Goal: Task Accomplishment & Management: Complete application form

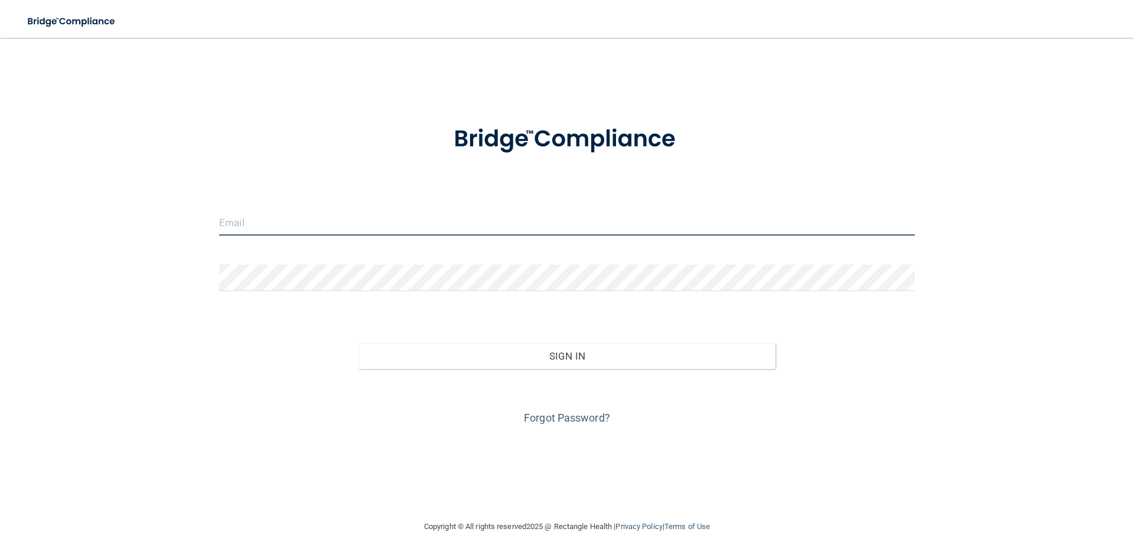
click at [493, 228] on input "email" at bounding box center [567, 222] width 696 height 27
type input "[EMAIL_ADDRESS][DOMAIN_NAME]"
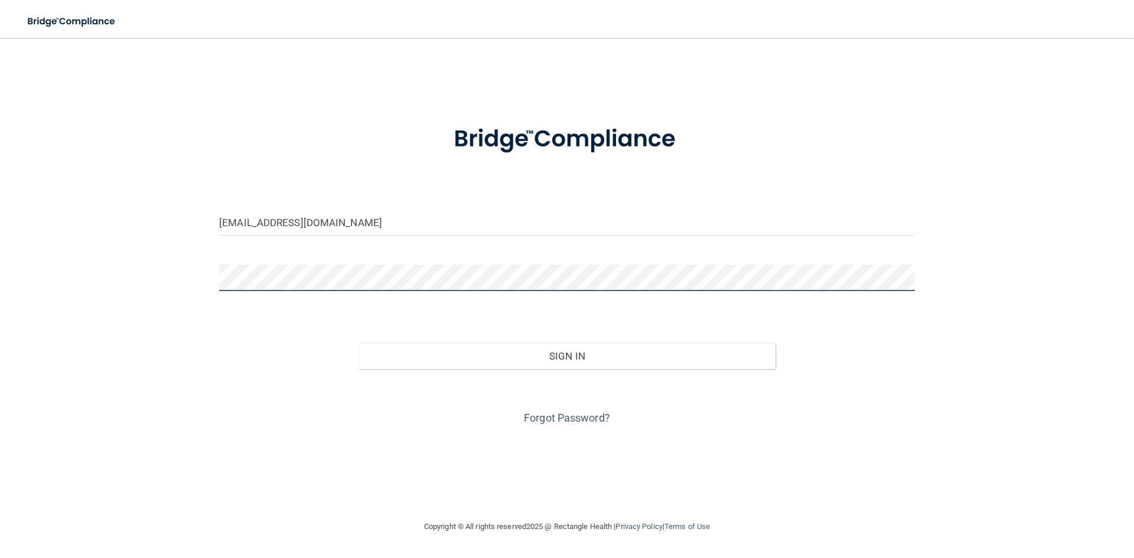
click at [70, 263] on div "kari313lynn@yahoo.com Invalid email/password. You don't have permission to acce…" at bounding box center [567, 279] width 1087 height 458
click at [358, 343] on button "Sign In" at bounding box center [567, 356] width 418 height 26
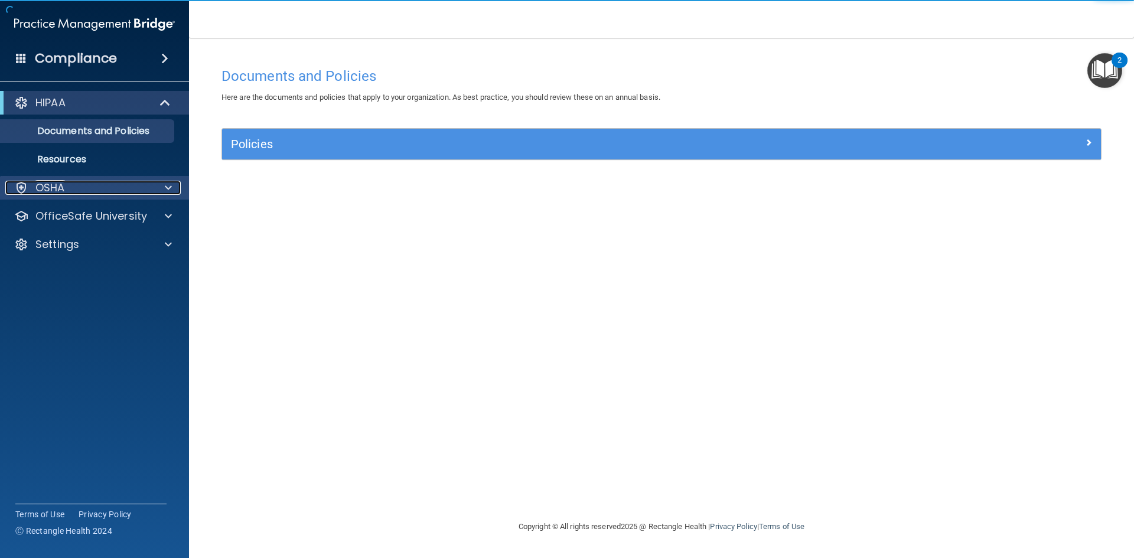
click at [144, 188] on div "OSHA" at bounding box center [78, 188] width 146 height 14
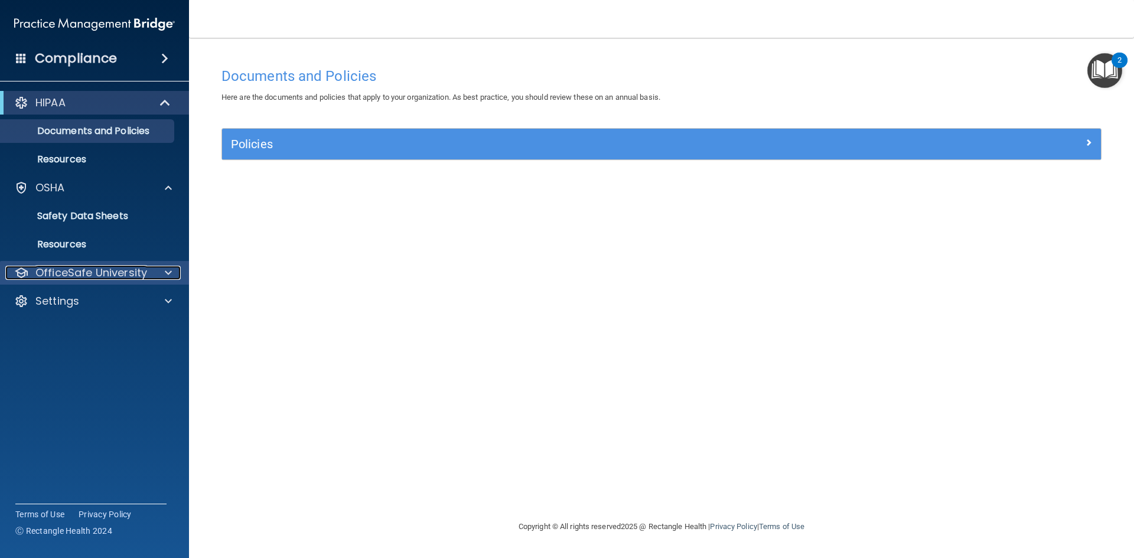
click at [145, 278] on p "OfficeSafe University" at bounding box center [91, 273] width 112 height 14
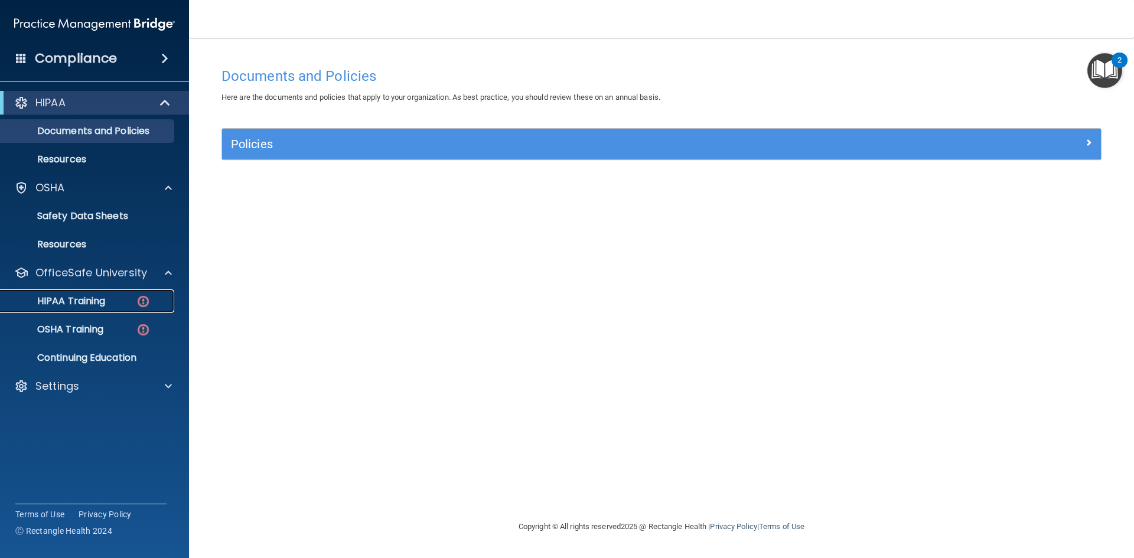
click at [107, 311] on link "HIPAA Training" at bounding box center [81, 301] width 186 height 24
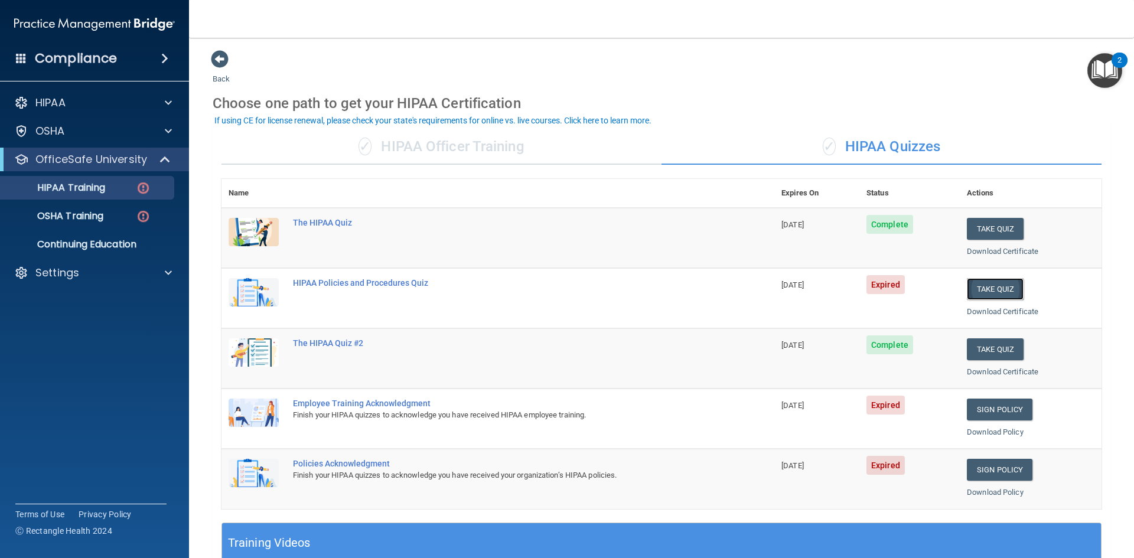
click at [996, 288] on button "Take Quiz" at bounding box center [995, 289] width 57 height 22
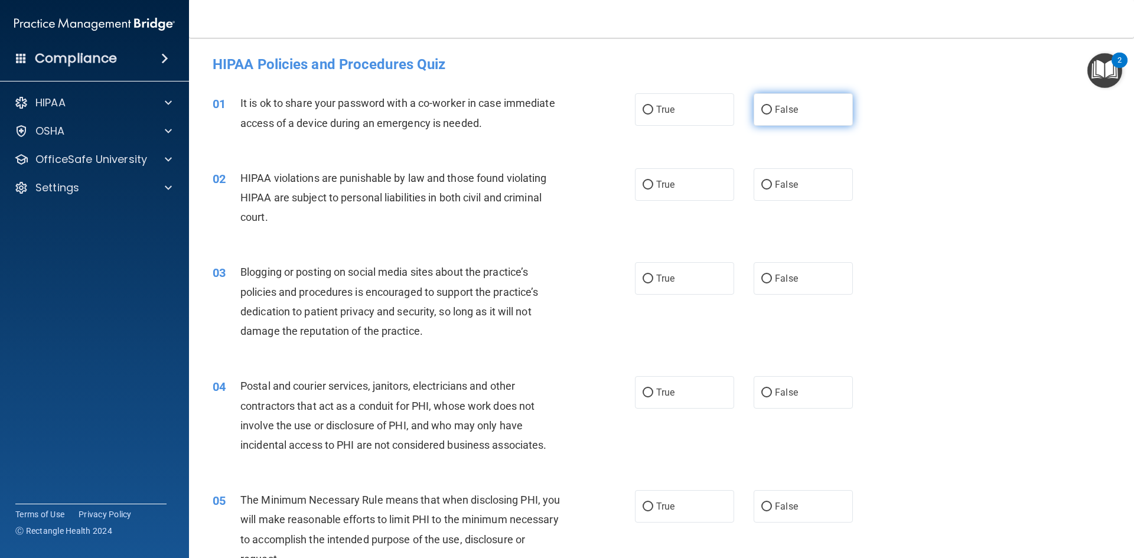
click at [802, 113] on label "False" at bounding box center [803, 109] width 99 height 32
click at [772, 113] on input "False" at bounding box center [766, 110] width 11 height 9
radio input "true"
click at [691, 182] on label "True" at bounding box center [684, 184] width 99 height 32
click at [653, 182] on input "True" at bounding box center [648, 185] width 11 height 9
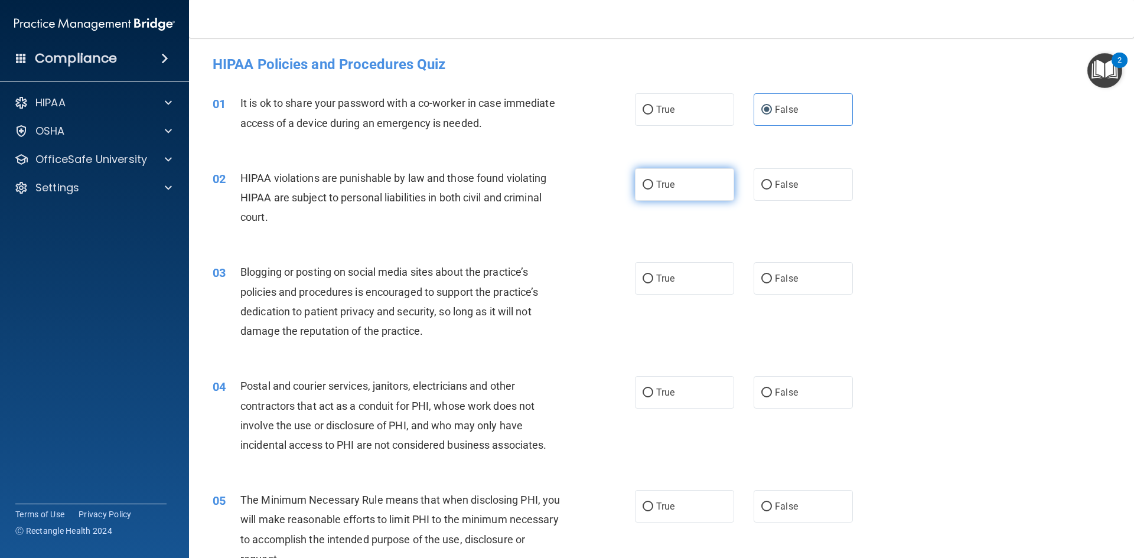
radio input "true"
click at [806, 276] on label "False" at bounding box center [803, 278] width 99 height 32
click at [772, 276] on input "False" at bounding box center [766, 279] width 11 height 9
radio input "true"
click at [650, 278] on label "True" at bounding box center [684, 278] width 99 height 32
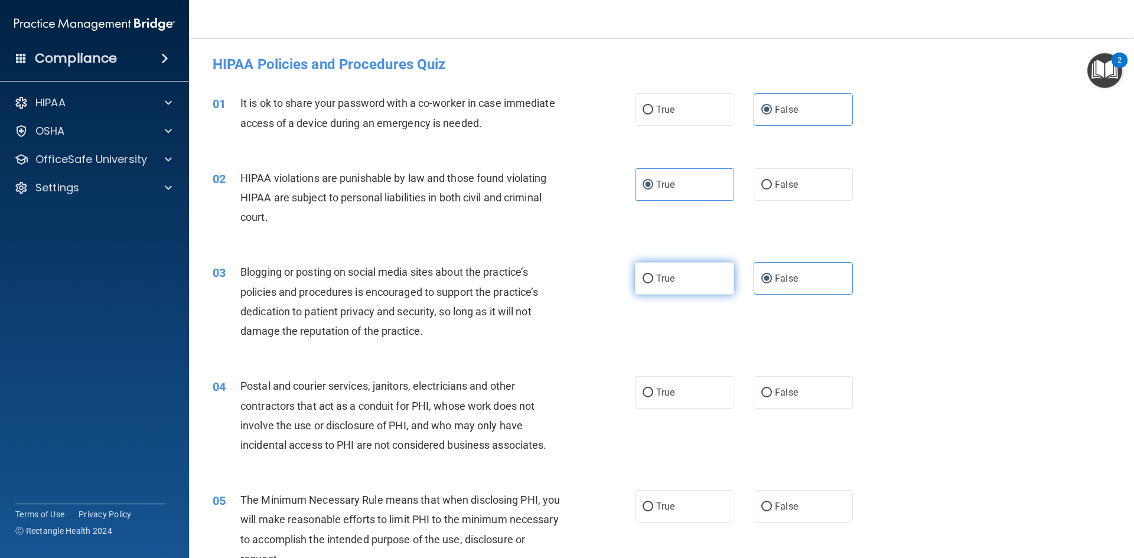
click at [650, 278] on input "True" at bounding box center [648, 279] width 11 height 9
radio input "true"
radio input "false"
click at [667, 390] on span "True" at bounding box center [665, 392] width 18 height 11
click at [653, 390] on input "True" at bounding box center [648, 393] width 11 height 9
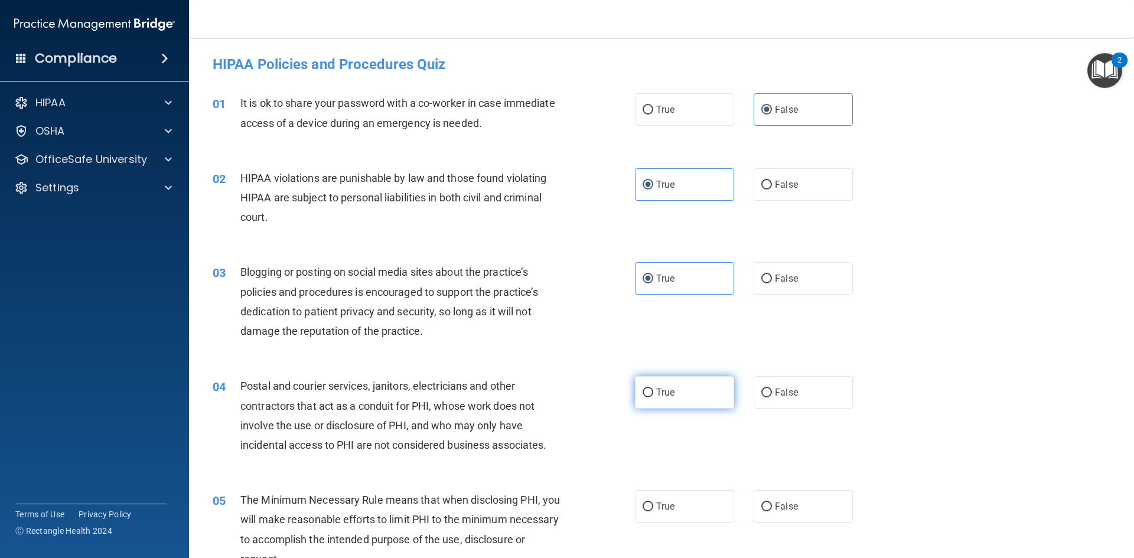
radio input "true"
click at [775, 278] on span "False" at bounding box center [786, 278] width 23 height 11
click at [771, 278] on input "False" at bounding box center [766, 279] width 11 height 9
radio input "true"
radio input "false"
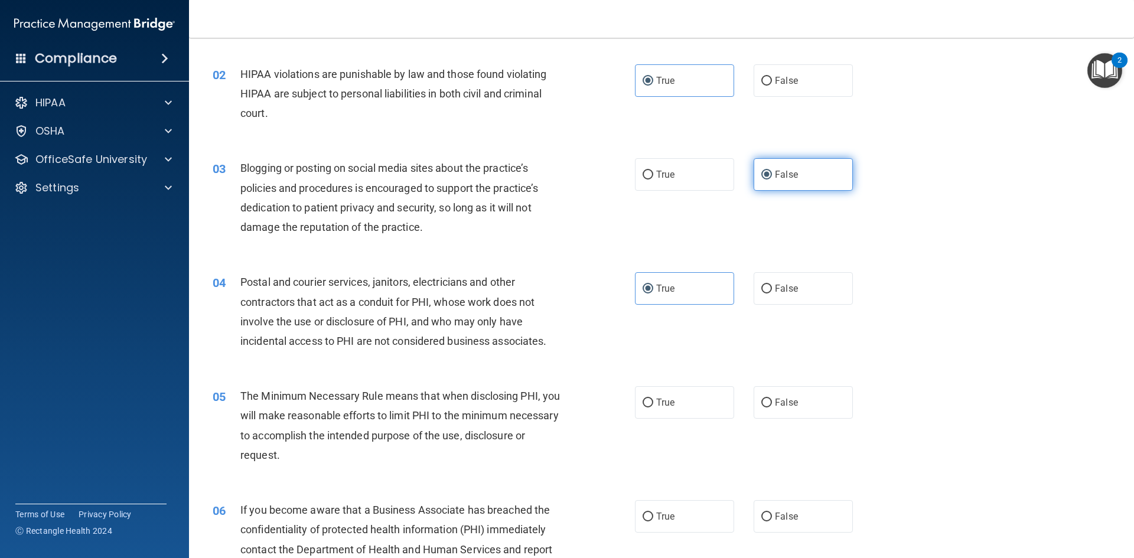
scroll to position [118, 0]
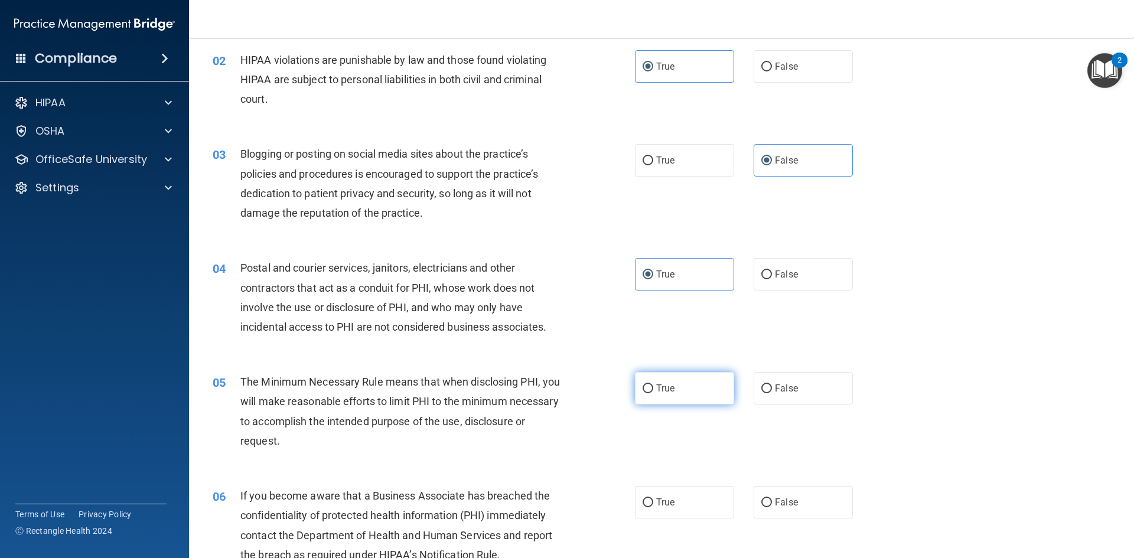
click at [670, 385] on span "True" at bounding box center [665, 388] width 18 height 11
click at [653, 385] on input "True" at bounding box center [648, 388] width 11 height 9
radio input "true"
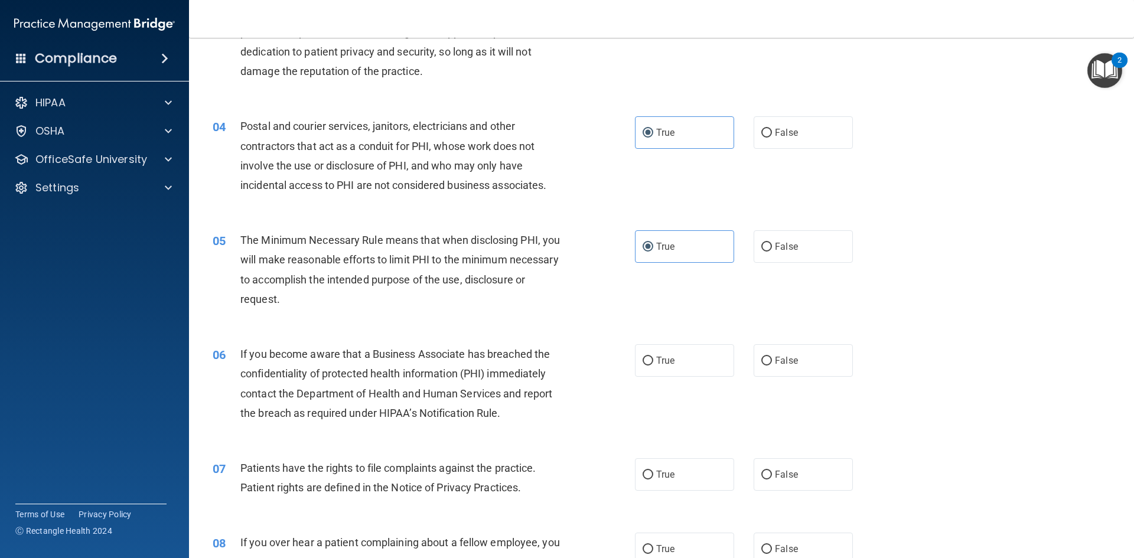
scroll to position [295, 0]
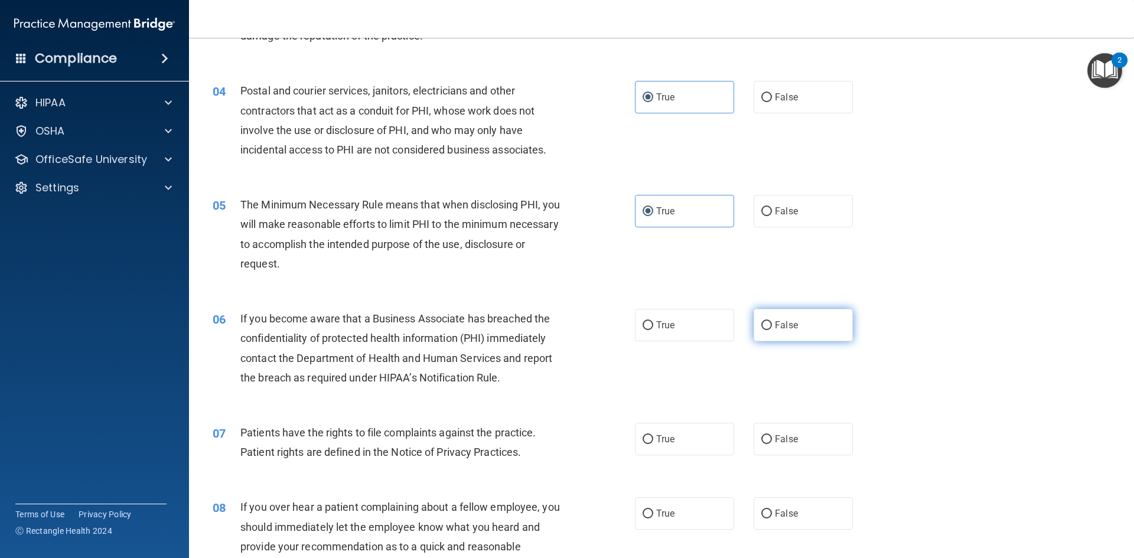
click at [779, 325] on span "False" at bounding box center [786, 325] width 23 height 11
click at [772, 325] on input "False" at bounding box center [766, 325] width 11 height 9
radio input "true"
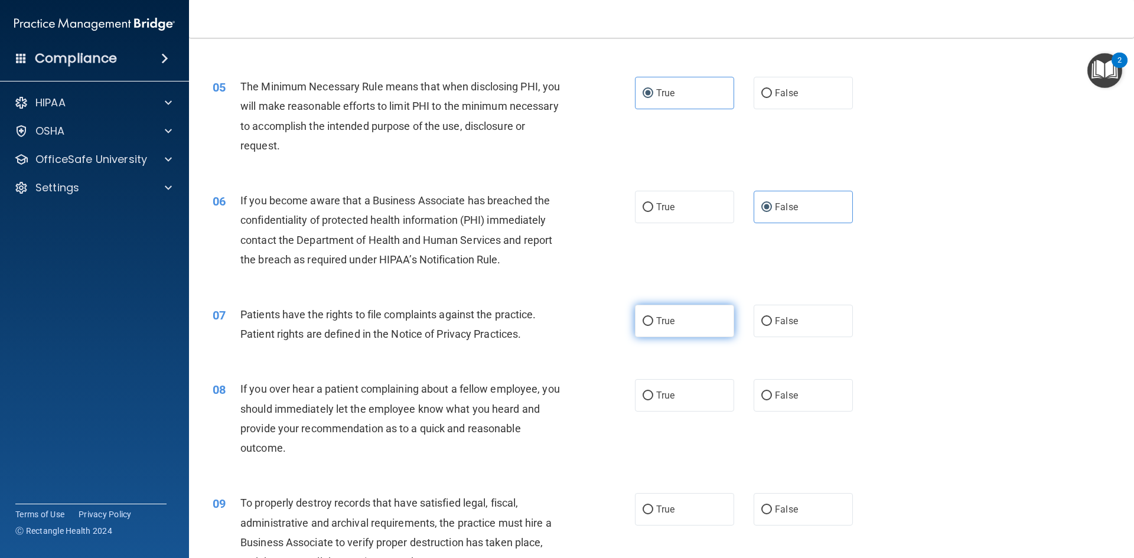
click at [677, 325] on label "True" at bounding box center [684, 321] width 99 height 32
click at [653, 325] on input "True" at bounding box center [648, 321] width 11 height 9
radio input "true"
click at [775, 391] on span "False" at bounding box center [786, 395] width 23 height 11
click at [772, 392] on input "False" at bounding box center [766, 396] width 11 height 9
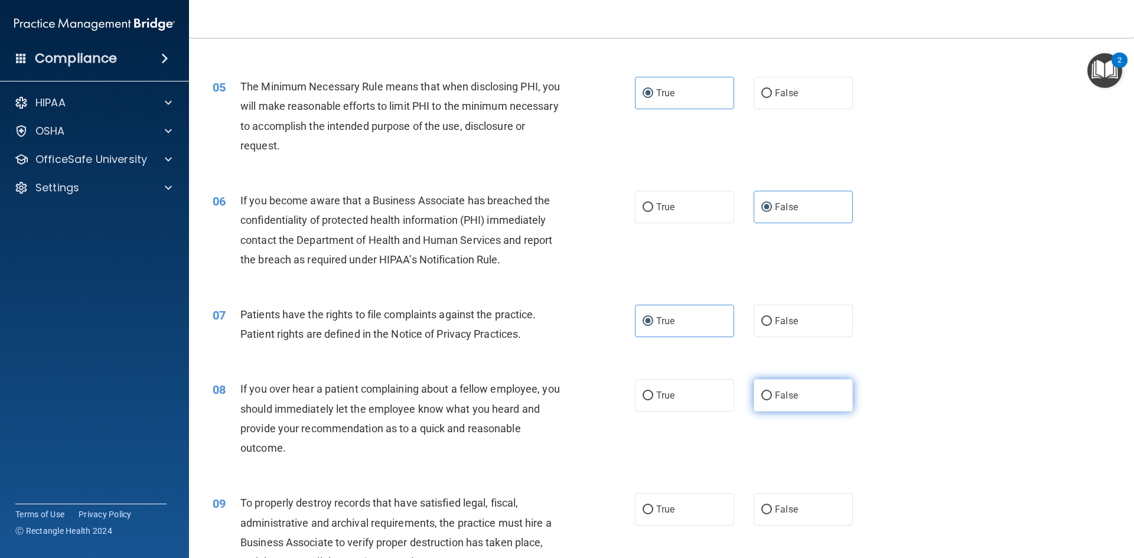
radio input "true"
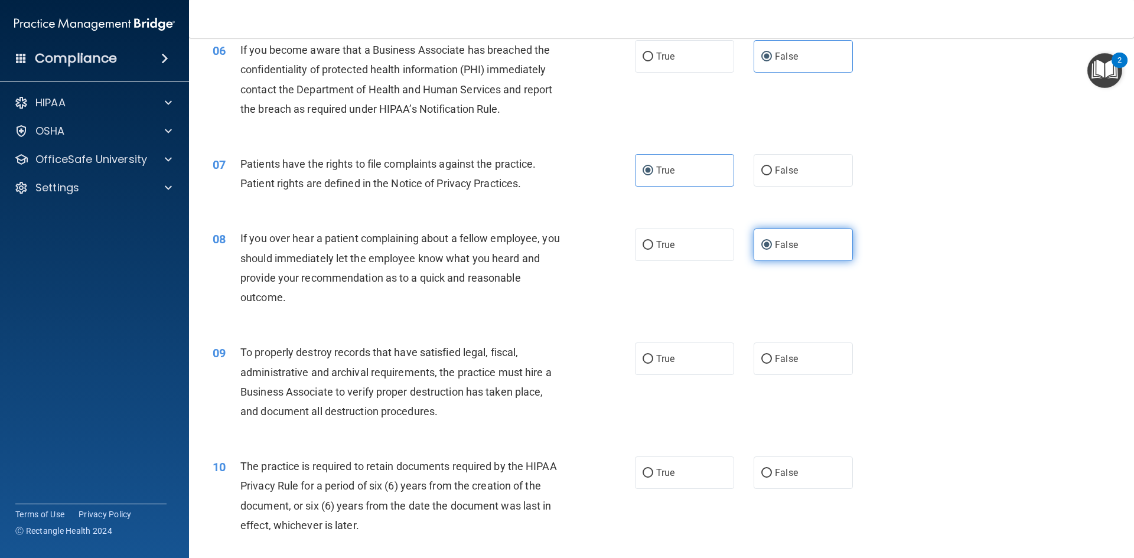
scroll to position [591, 0]
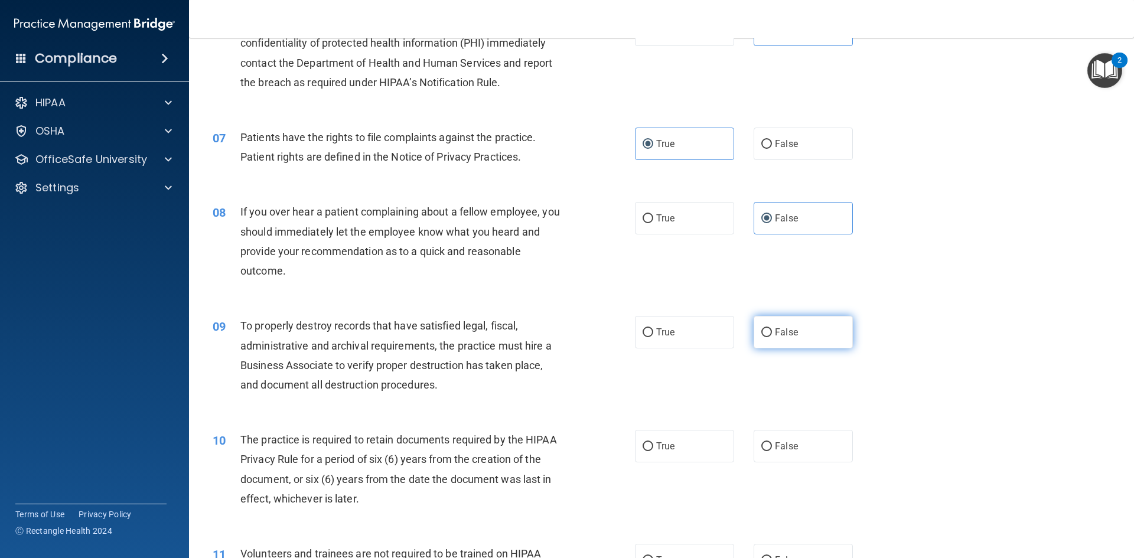
click at [780, 333] on span "False" at bounding box center [786, 332] width 23 height 11
click at [772, 333] on input "False" at bounding box center [766, 332] width 11 height 9
radio input "true"
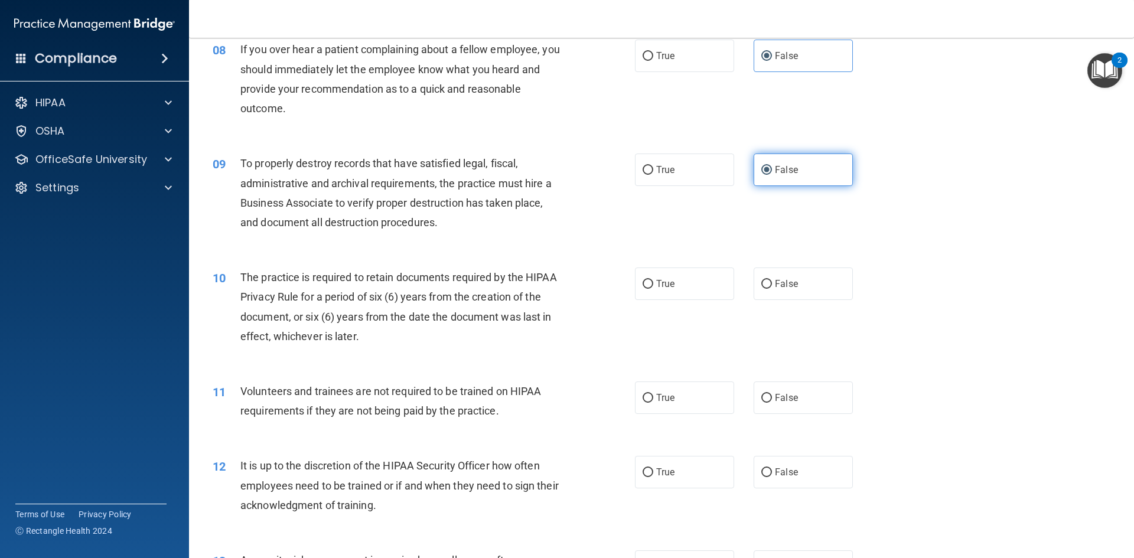
scroll to position [768, 0]
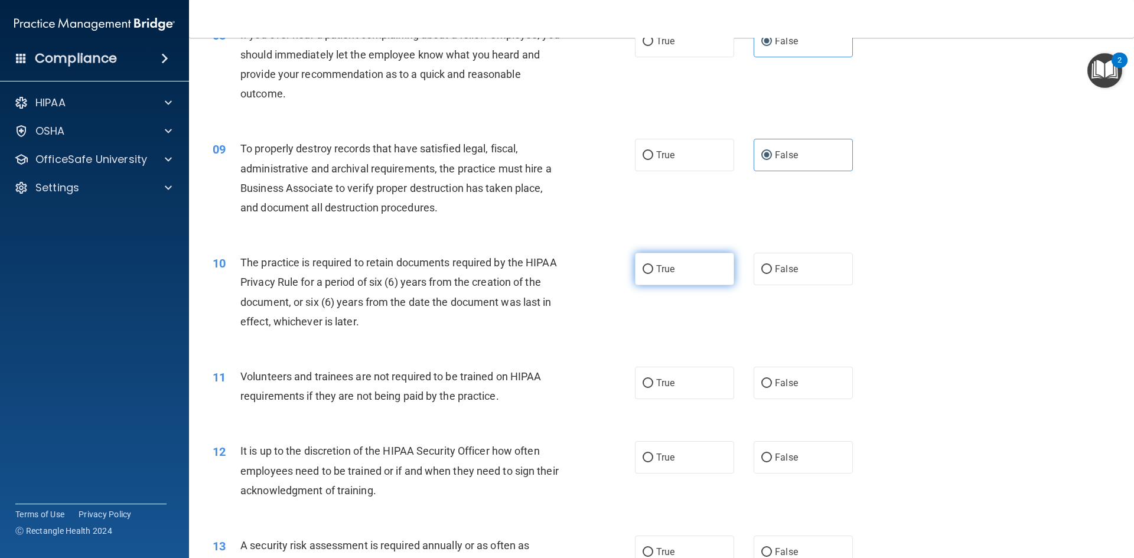
click at [690, 274] on label "True" at bounding box center [684, 269] width 99 height 32
click at [653, 274] on input "True" at bounding box center [648, 269] width 11 height 9
radio input "true"
click at [827, 377] on label "False" at bounding box center [803, 383] width 99 height 32
click at [772, 379] on input "False" at bounding box center [766, 383] width 11 height 9
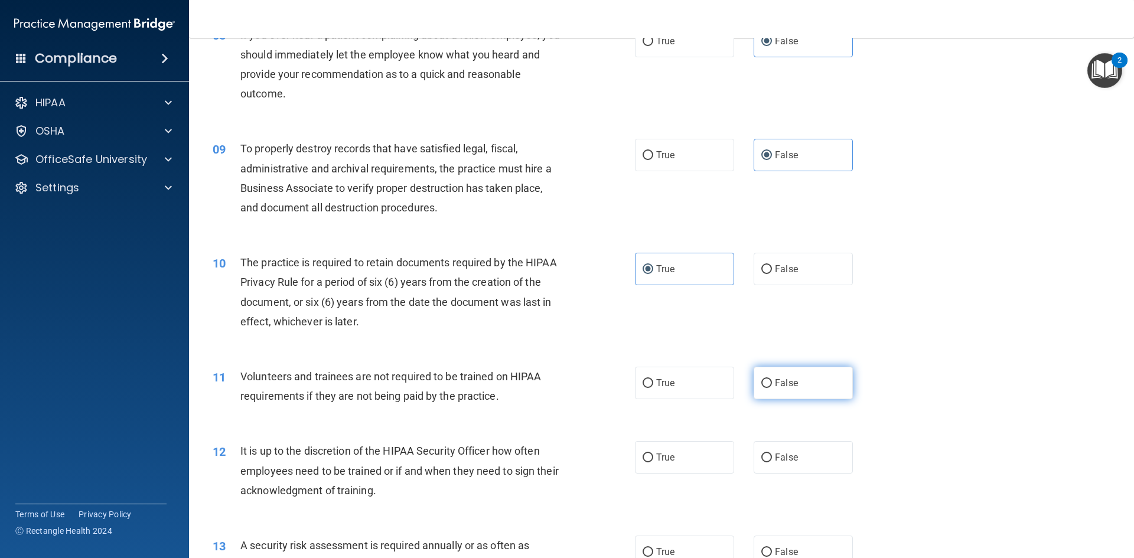
radio input "true"
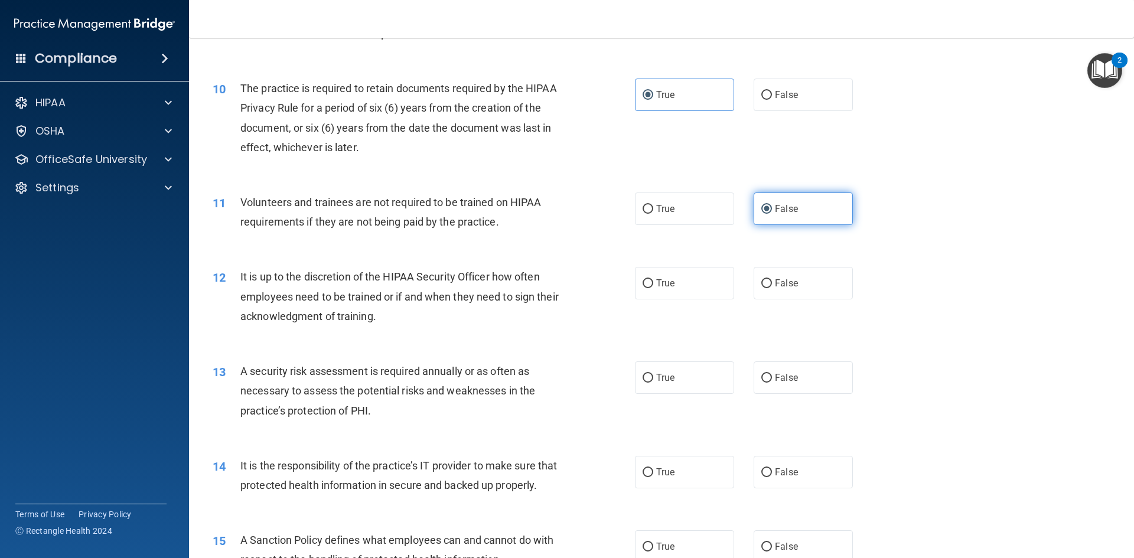
scroll to position [945, 0]
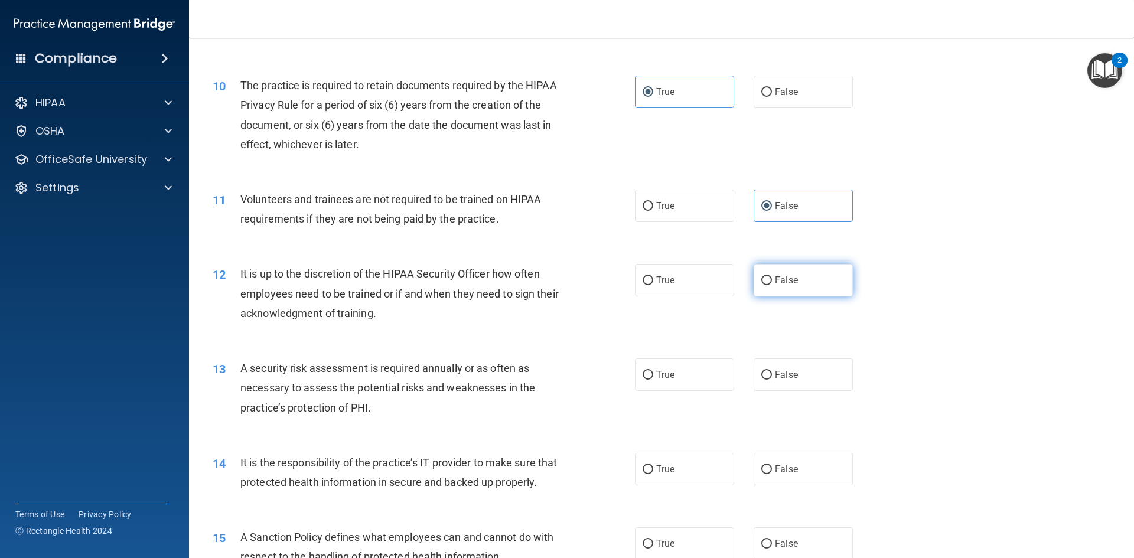
click at [818, 286] on label "False" at bounding box center [803, 280] width 99 height 32
click at [772, 285] on input "False" at bounding box center [766, 280] width 11 height 9
radio input "true"
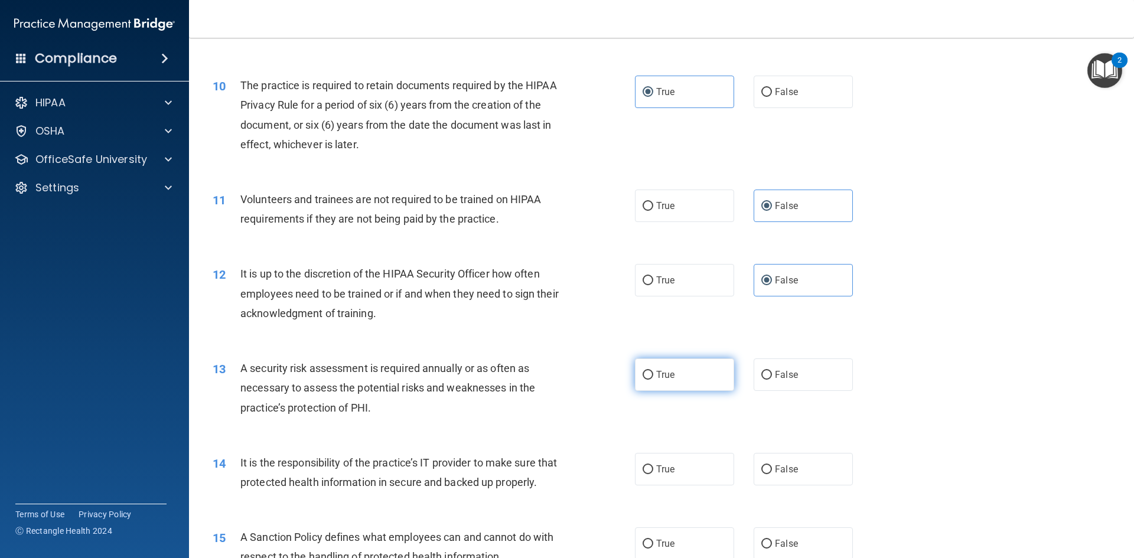
click at [690, 381] on label "True" at bounding box center [684, 374] width 99 height 32
click at [653, 380] on input "True" at bounding box center [648, 375] width 11 height 9
radio input "true"
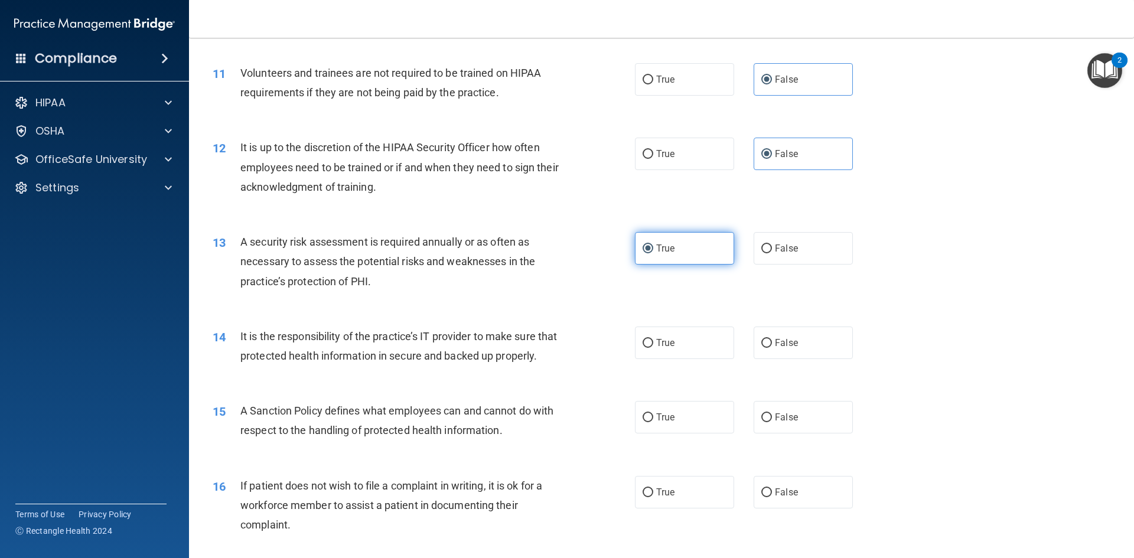
scroll to position [1122, 0]
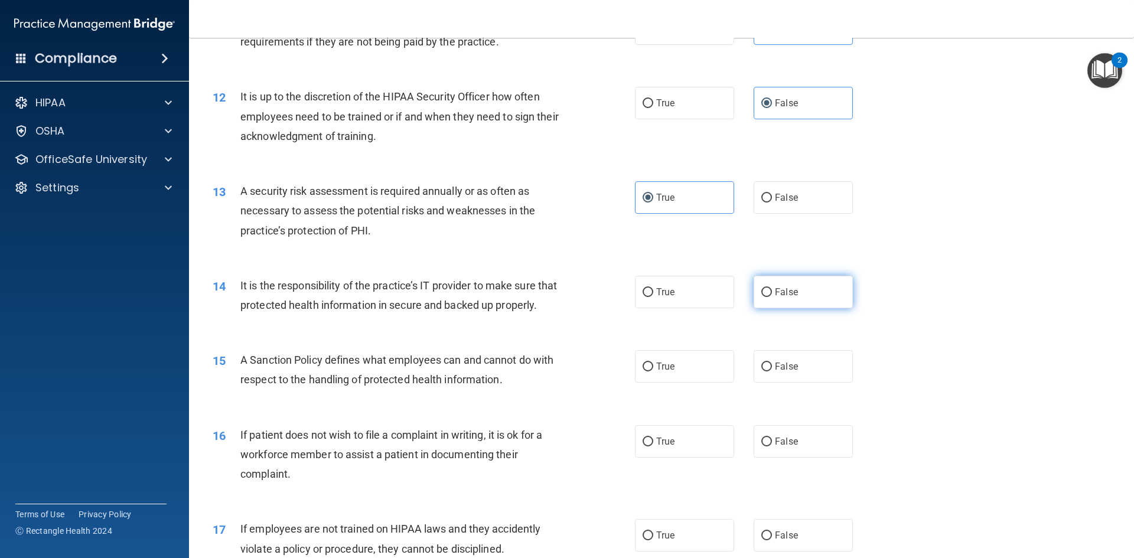
click at [784, 293] on span "False" at bounding box center [786, 291] width 23 height 11
click at [772, 293] on input "False" at bounding box center [766, 292] width 11 height 9
radio input "true"
click at [781, 372] on span "False" at bounding box center [786, 366] width 23 height 11
click at [772, 371] on input "False" at bounding box center [766, 367] width 11 height 9
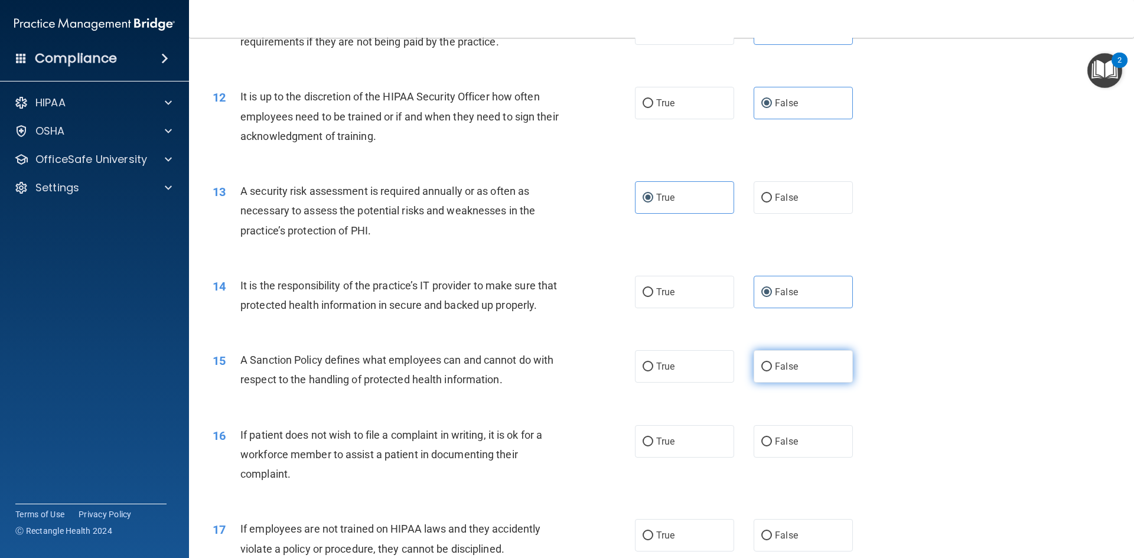
radio input "true"
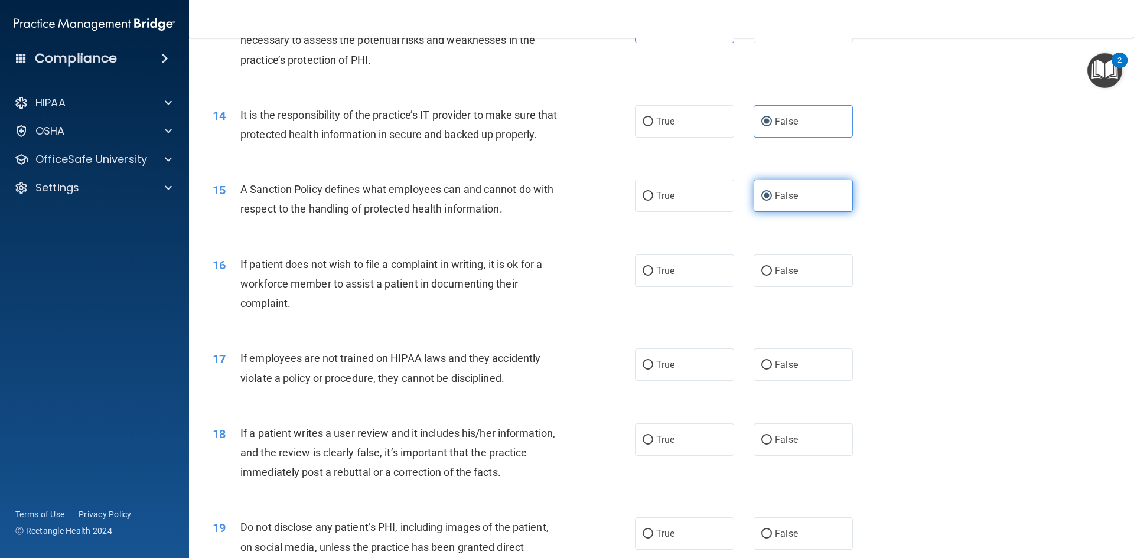
scroll to position [1299, 0]
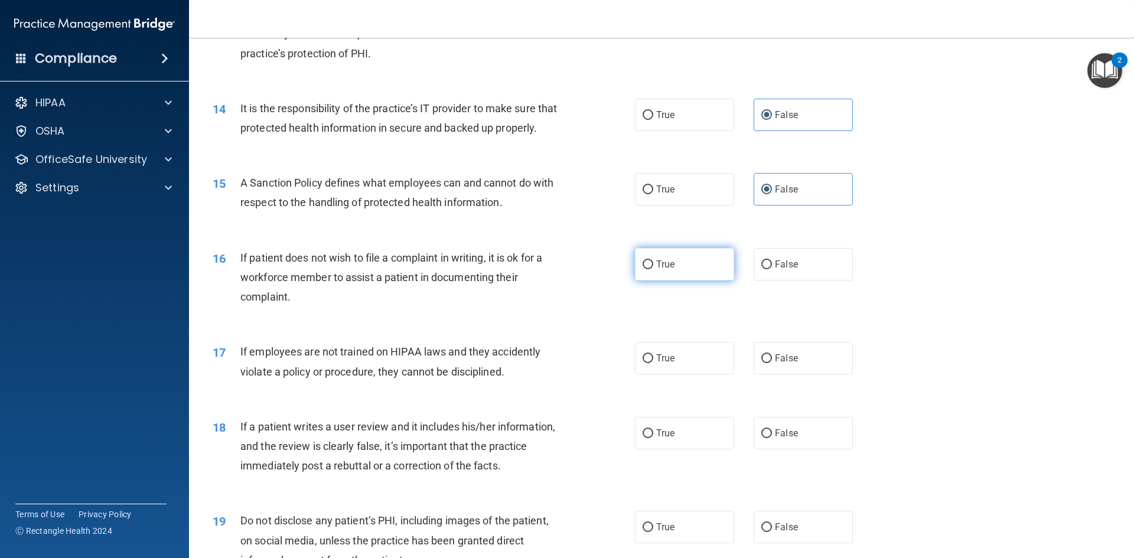
click at [693, 281] on label "True" at bounding box center [684, 264] width 99 height 32
click at [653, 269] on input "True" at bounding box center [648, 264] width 11 height 9
radio input "true"
click at [694, 374] on label "True" at bounding box center [684, 358] width 99 height 32
click at [653, 363] on input "True" at bounding box center [648, 358] width 11 height 9
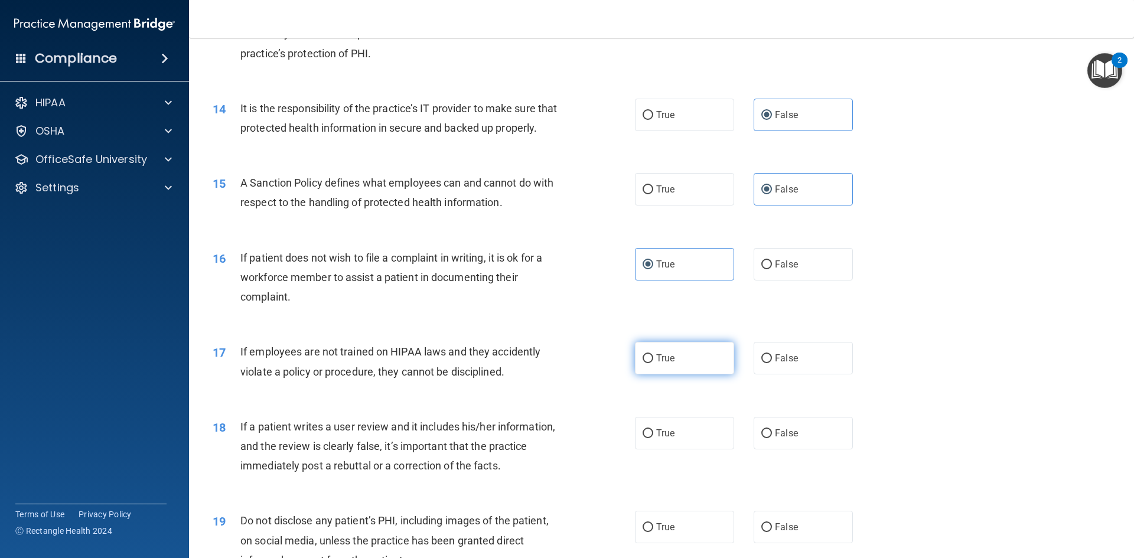
radio input "true"
click at [780, 439] on span "False" at bounding box center [786, 433] width 23 height 11
click at [772, 438] on input "False" at bounding box center [766, 433] width 11 height 9
radio input "true"
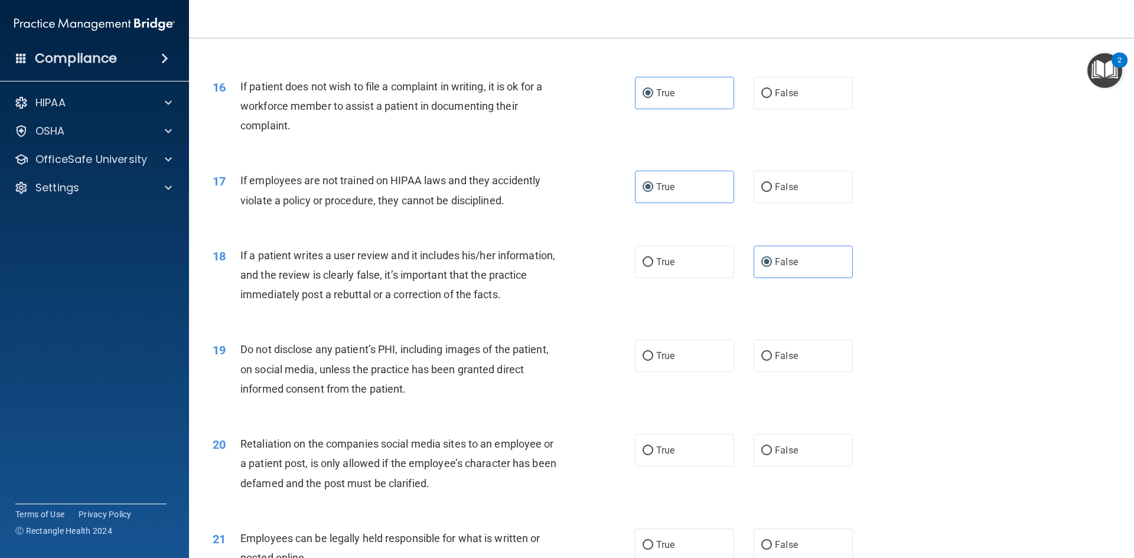
scroll to position [1476, 0]
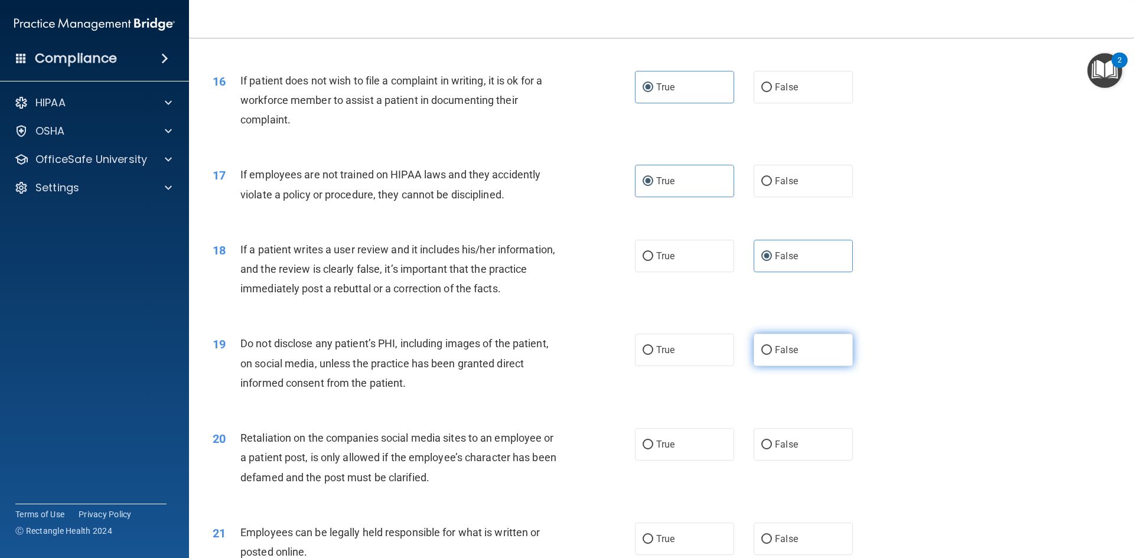
click at [764, 355] on input "False" at bounding box center [766, 350] width 11 height 9
radio input "true"
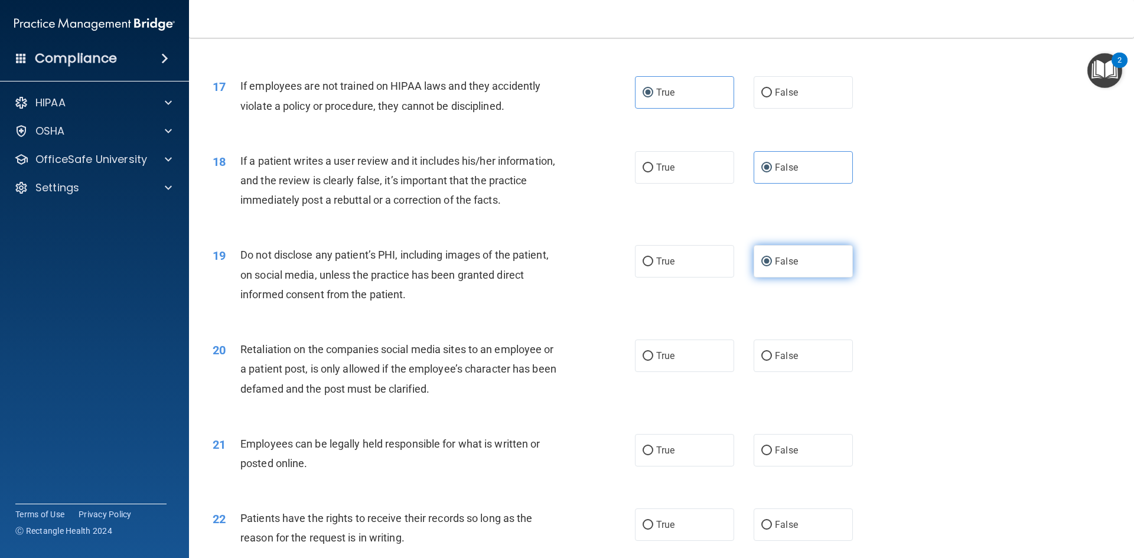
scroll to position [1654, 0]
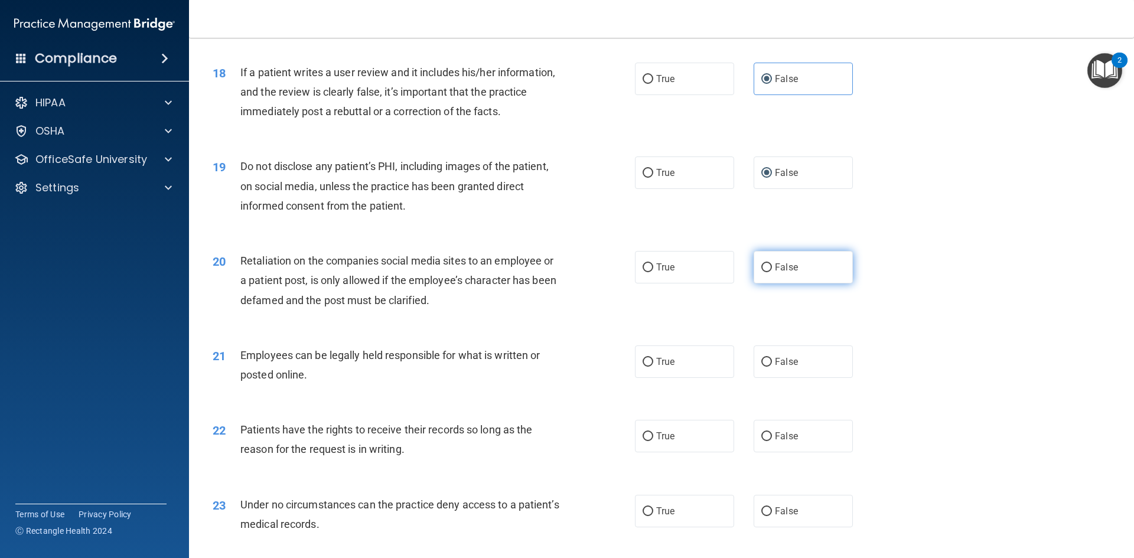
click at [803, 283] on label "False" at bounding box center [803, 267] width 99 height 32
click at [772, 272] on input "False" at bounding box center [766, 267] width 11 height 9
radio input "true"
click at [685, 378] on label "True" at bounding box center [684, 361] width 99 height 32
click at [653, 367] on input "True" at bounding box center [648, 362] width 11 height 9
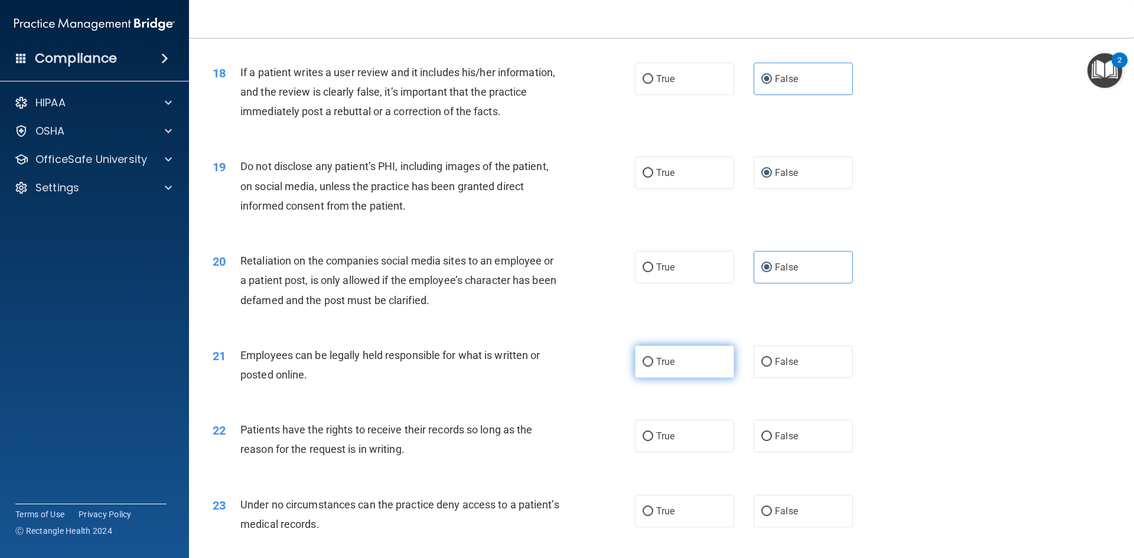
radio input "true"
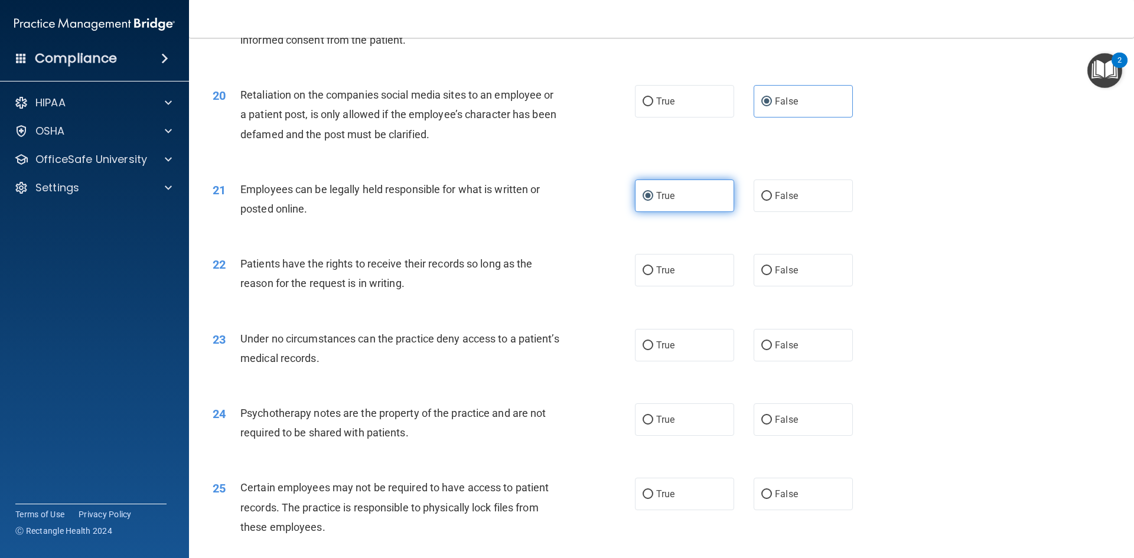
scroll to position [1831, 0]
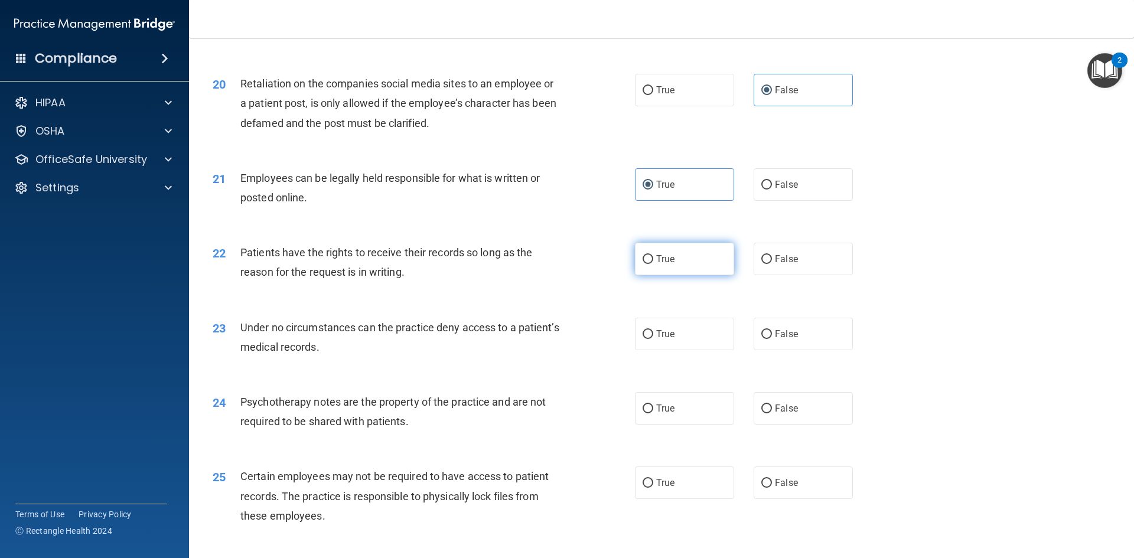
click at [677, 275] on label "True" at bounding box center [684, 259] width 99 height 32
click at [653, 264] on input "True" at bounding box center [648, 259] width 11 height 9
radio input "true"
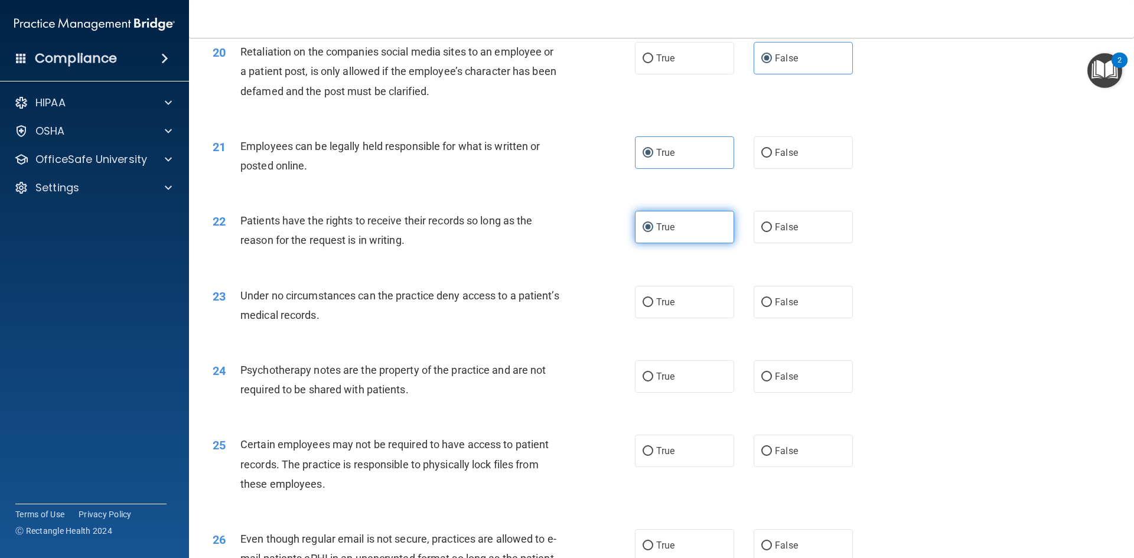
scroll to position [1890, 0]
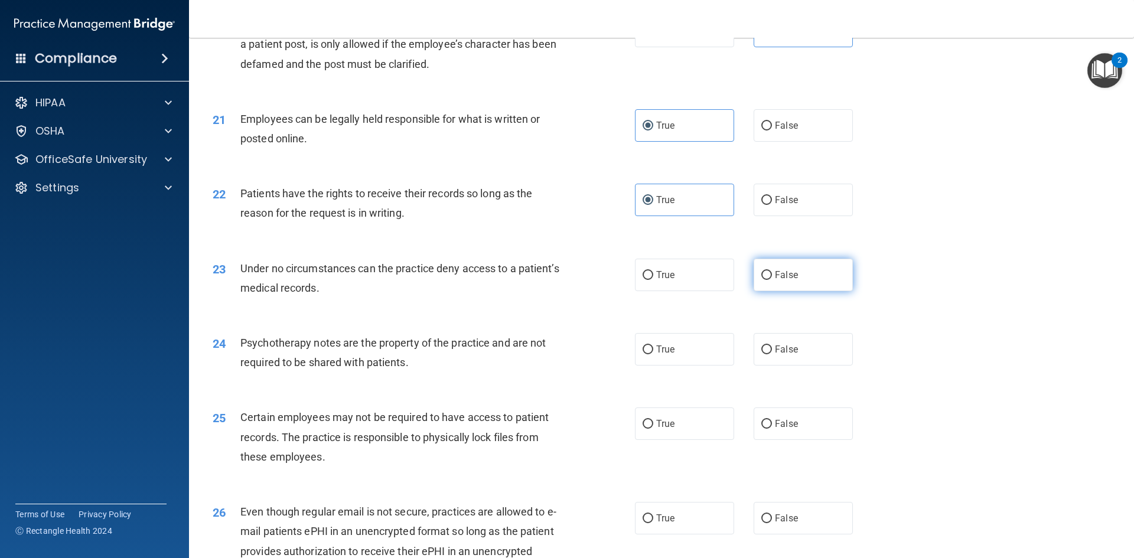
click at [788, 281] on span "False" at bounding box center [786, 274] width 23 height 11
click at [772, 280] on input "False" at bounding box center [766, 275] width 11 height 9
radio input "true"
click at [794, 364] on label "False" at bounding box center [803, 349] width 99 height 32
click at [772, 354] on input "False" at bounding box center [766, 349] width 11 height 9
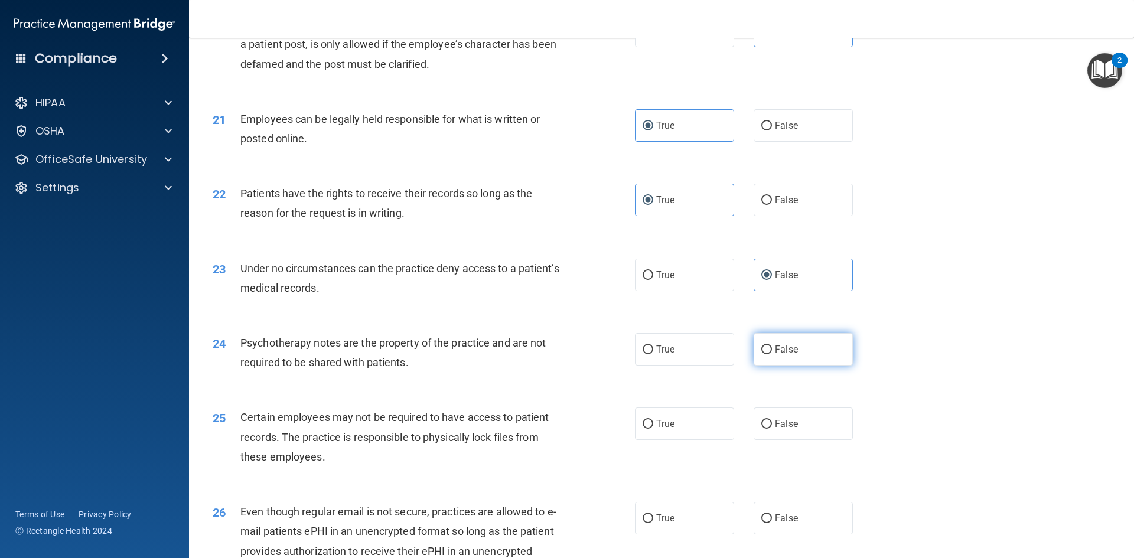
radio input "true"
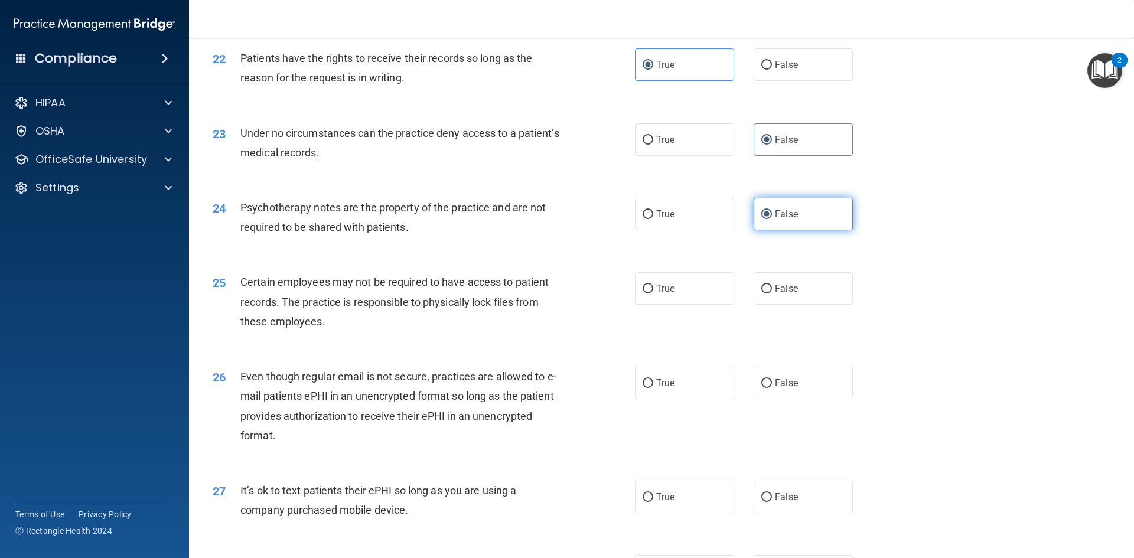
scroll to position [2067, 0]
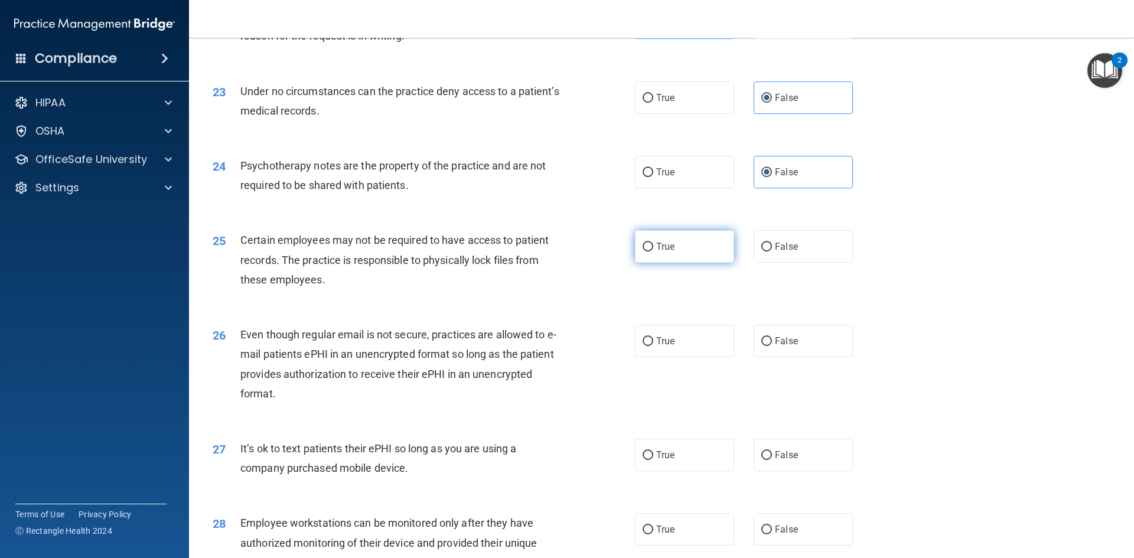
click at [670, 263] on label "True" at bounding box center [684, 246] width 99 height 32
click at [653, 252] on input "True" at bounding box center [648, 247] width 11 height 9
radio input "true"
click at [797, 357] on label "False" at bounding box center [803, 341] width 99 height 32
click at [772, 346] on input "False" at bounding box center [766, 341] width 11 height 9
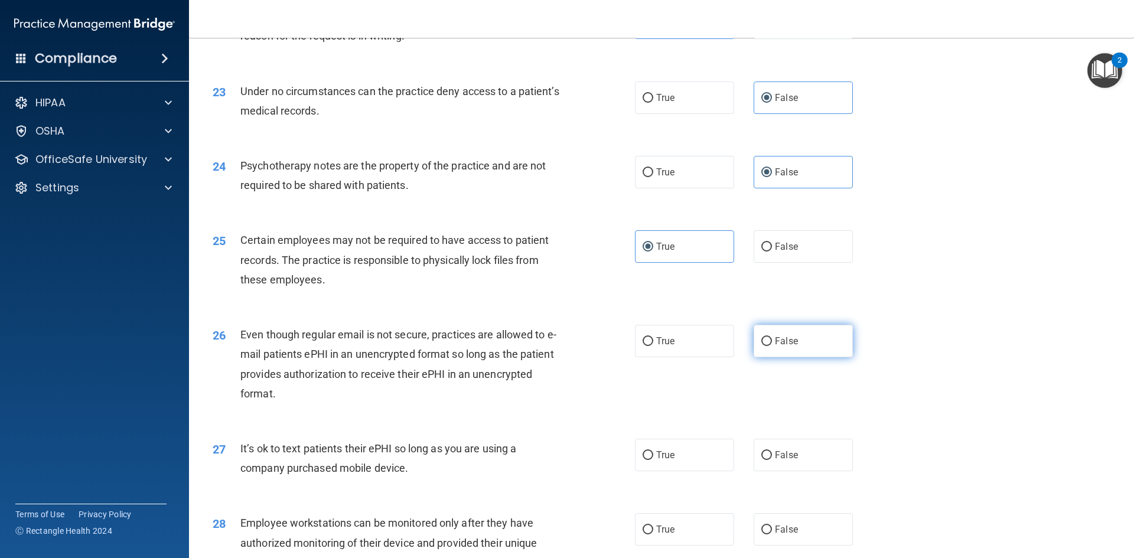
radio input "true"
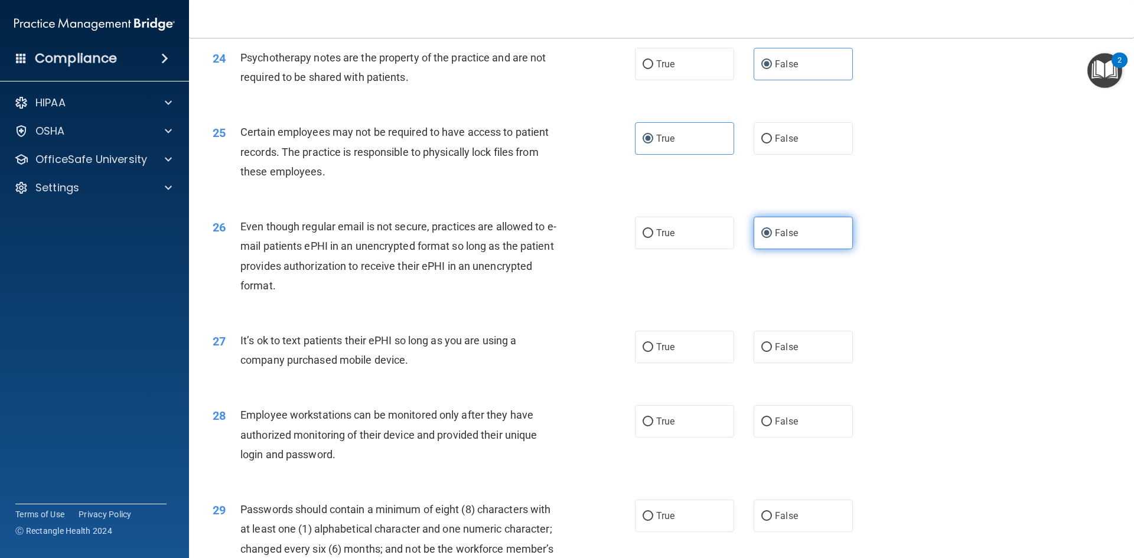
scroll to position [2244, 0]
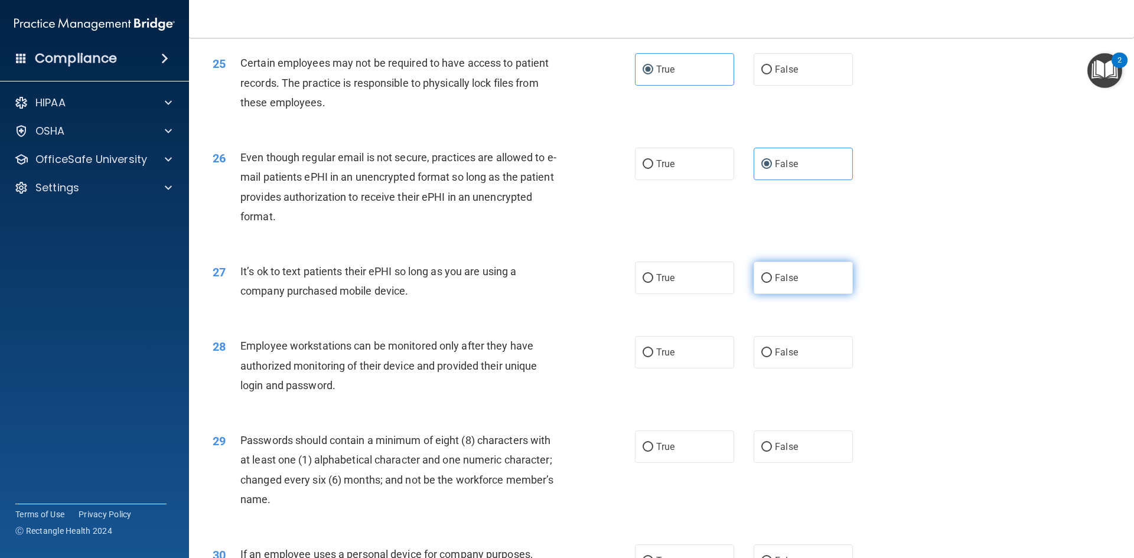
click at [793, 294] on label "False" at bounding box center [803, 278] width 99 height 32
click at [772, 283] on input "False" at bounding box center [766, 278] width 11 height 9
radio input "true"
click at [693, 369] on label "True" at bounding box center [684, 352] width 99 height 32
click at [653, 357] on input "True" at bounding box center [648, 352] width 11 height 9
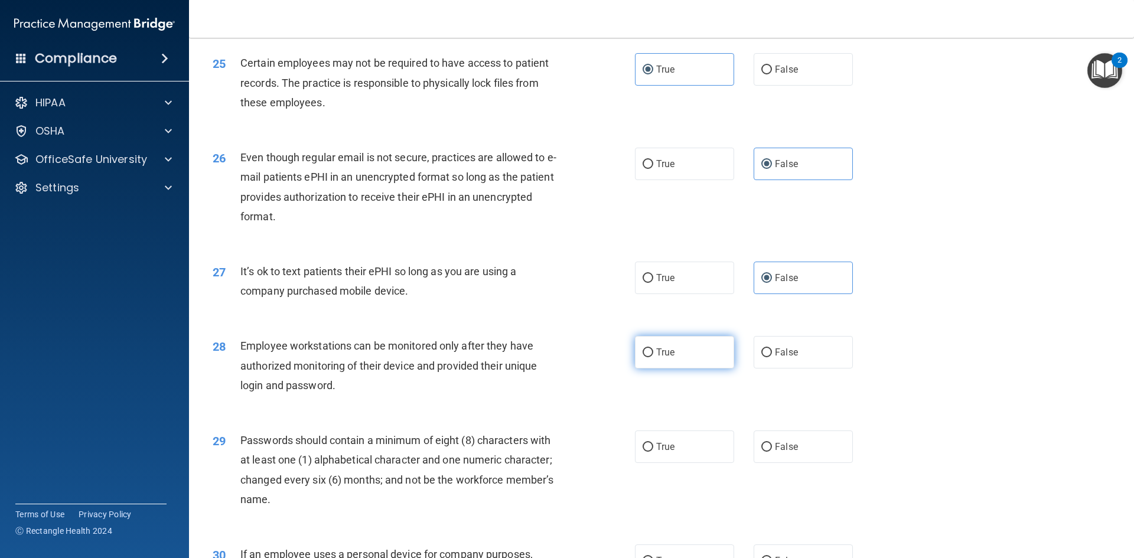
radio input "true"
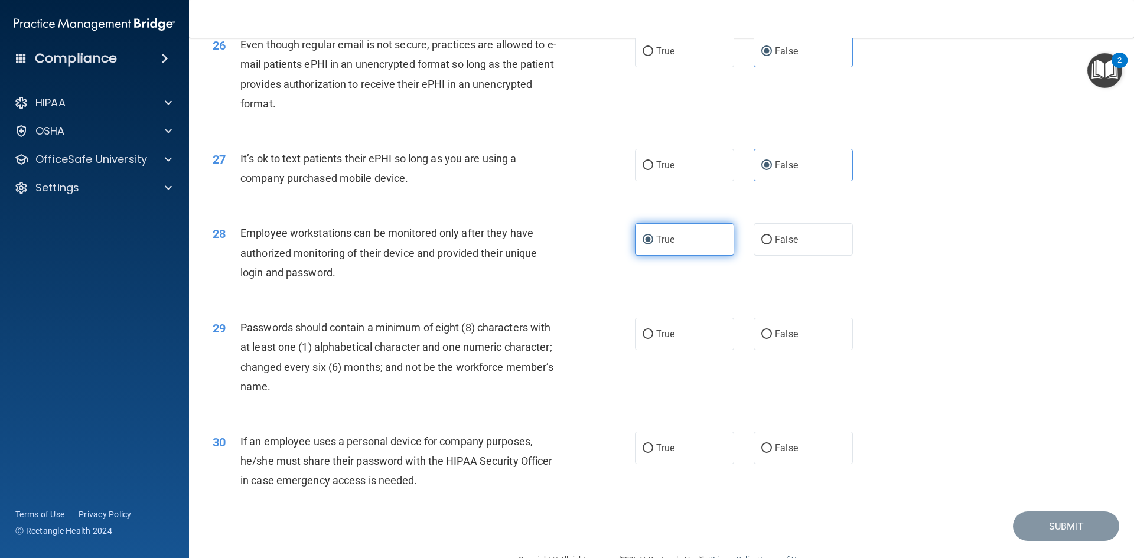
scroll to position [2362, 0]
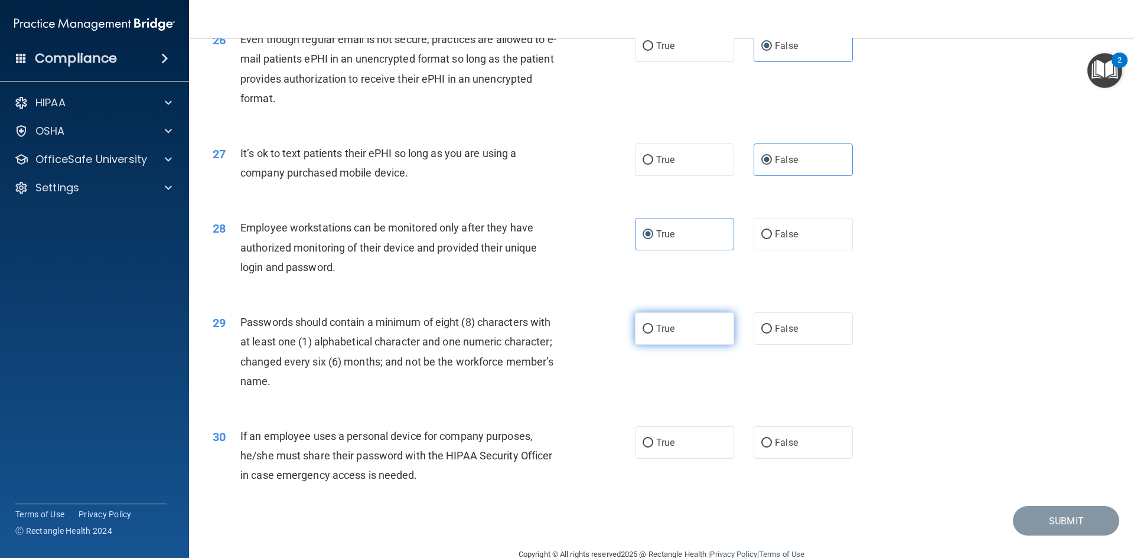
click at [690, 345] on label "True" at bounding box center [684, 328] width 99 height 32
click at [653, 334] on input "True" at bounding box center [648, 329] width 11 height 9
radio input "true"
click at [680, 458] on label "True" at bounding box center [684, 442] width 99 height 32
click at [653, 448] on input "True" at bounding box center [648, 443] width 11 height 9
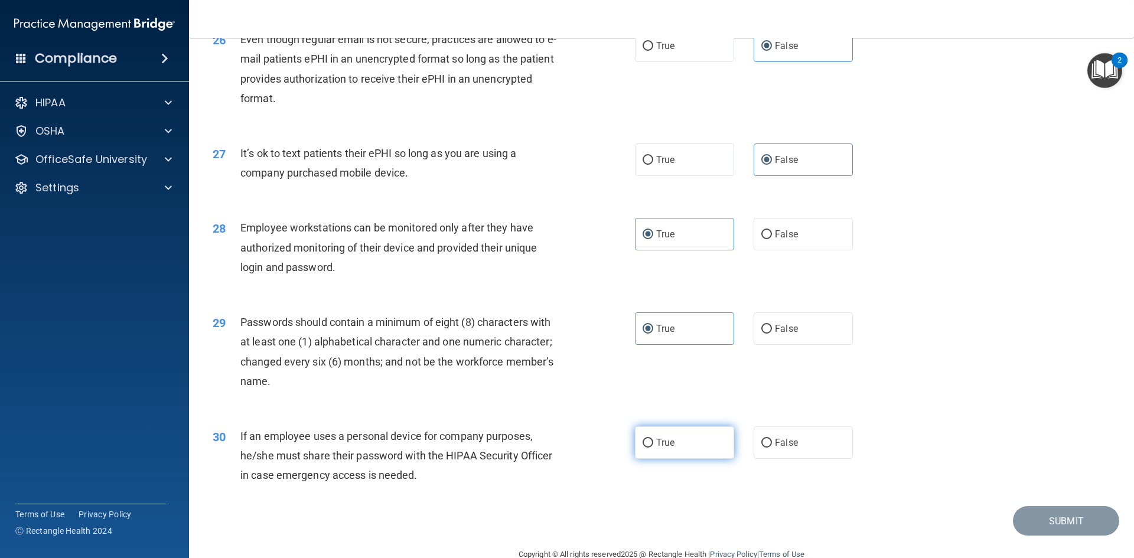
radio input "true"
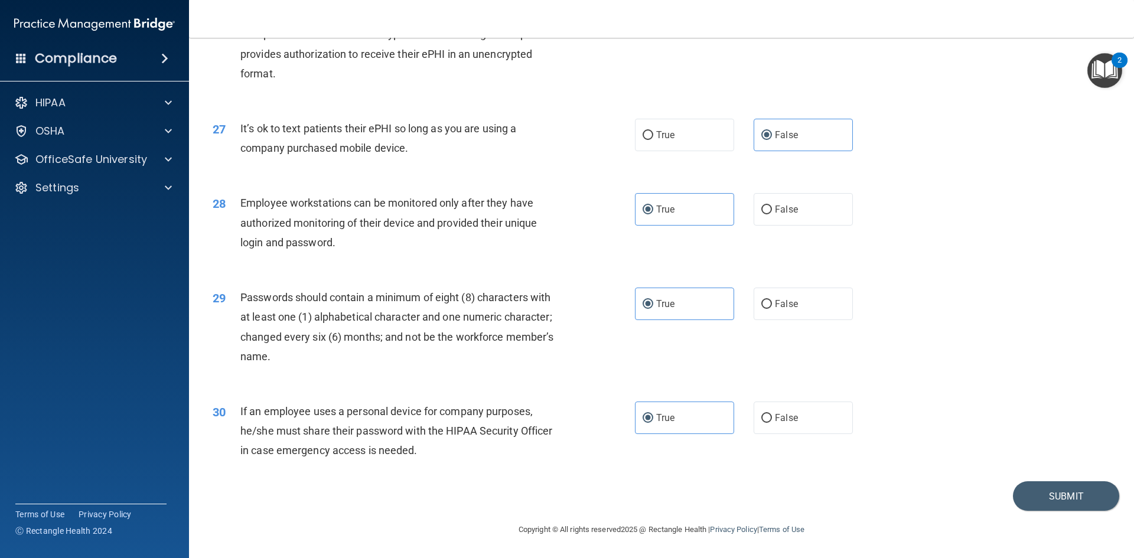
scroll to position [2407, 0]
click at [1058, 494] on button "Submit" at bounding box center [1066, 496] width 106 height 30
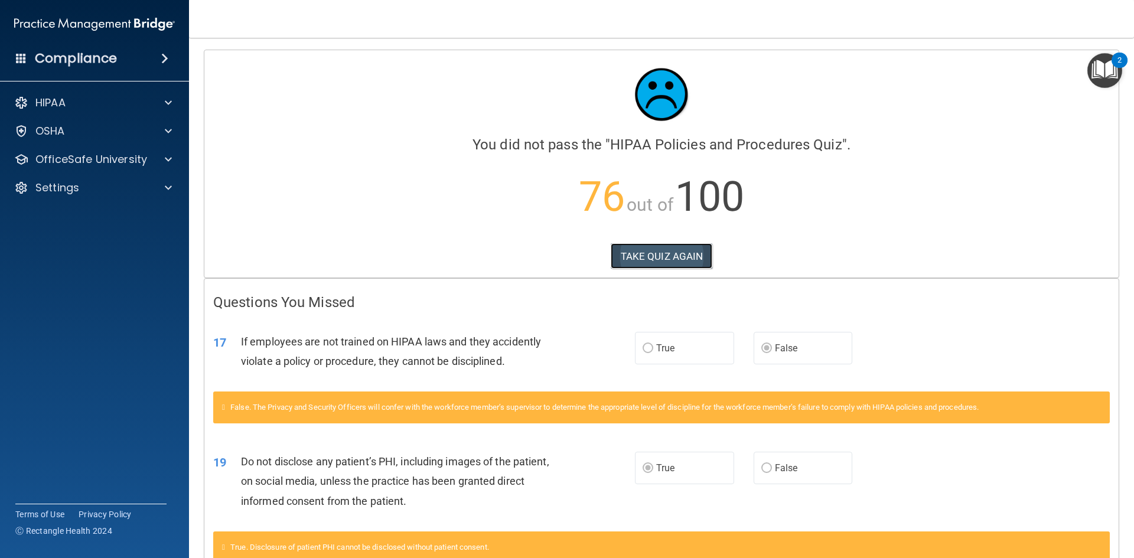
click at [644, 260] on button "TAKE QUIZ AGAIN" at bounding box center [662, 256] width 102 height 26
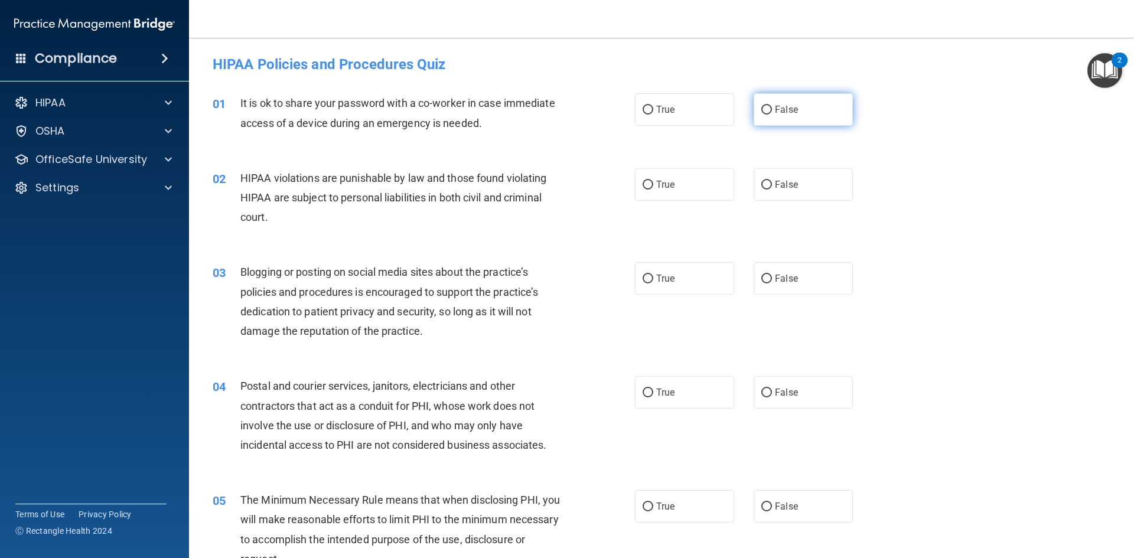
click at [793, 103] on label "False" at bounding box center [803, 109] width 99 height 32
click at [772, 106] on input "False" at bounding box center [766, 110] width 11 height 9
radio input "true"
click at [656, 179] on span "True" at bounding box center [665, 184] width 18 height 11
click at [653, 181] on input "True" at bounding box center [648, 185] width 11 height 9
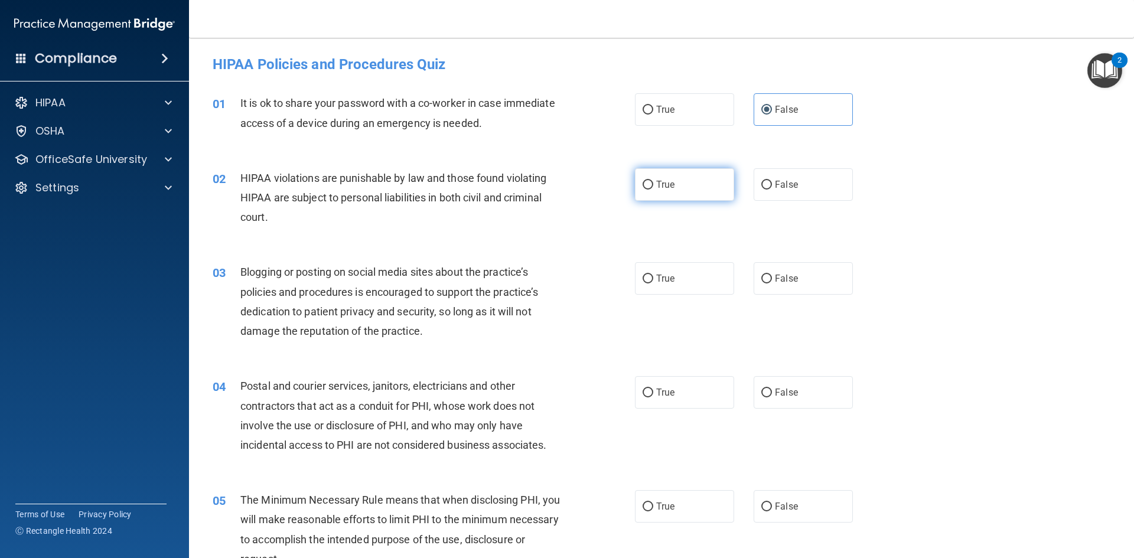
radio input "true"
click at [759, 270] on label "False" at bounding box center [803, 278] width 99 height 32
click at [761, 275] on input "False" at bounding box center [766, 279] width 11 height 9
radio input "true"
click at [680, 395] on label "True" at bounding box center [684, 392] width 99 height 32
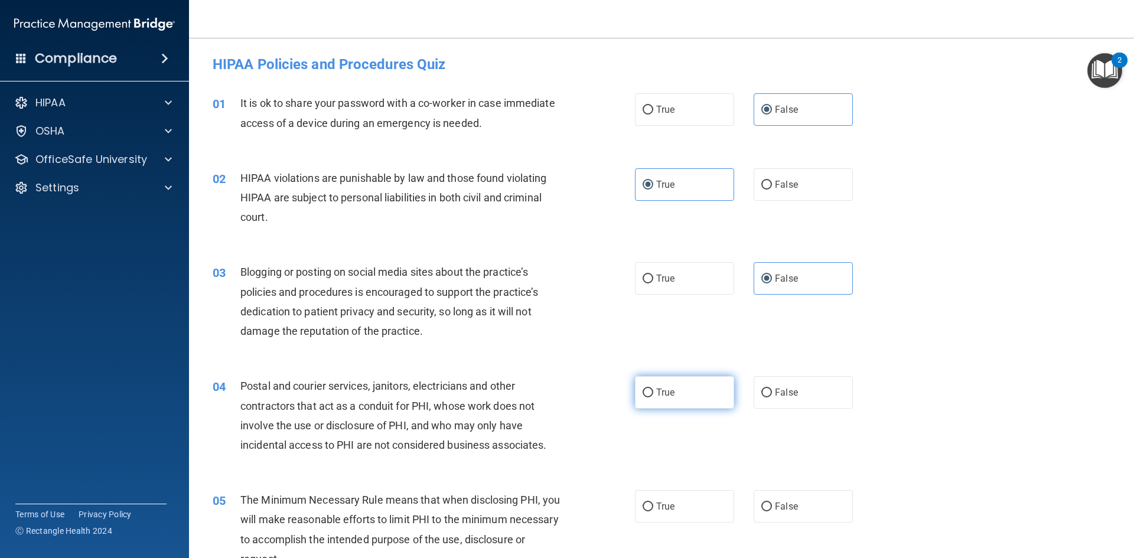
click at [653, 395] on input "True" at bounding box center [648, 393] width 11 height 9
radio input "true"
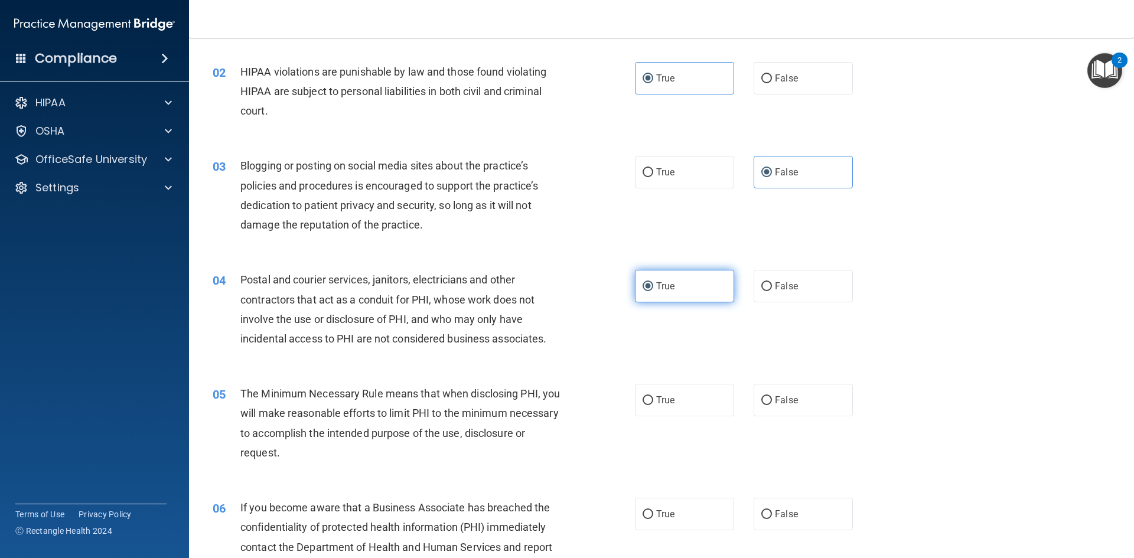
scroll to position [177, 0]
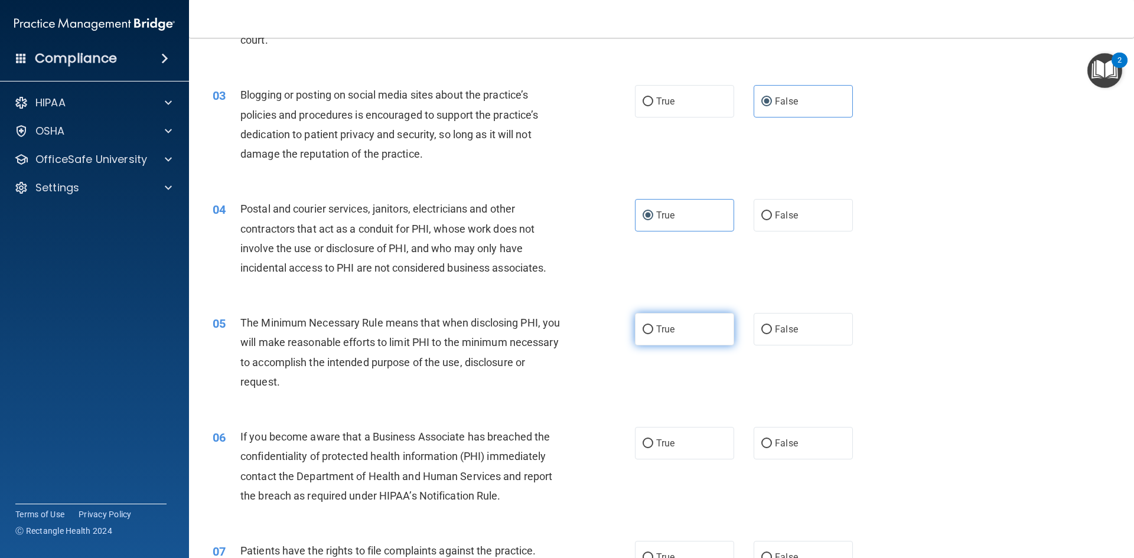
click at [689, 336] on label "True" at bounding box center [684, 329] width 99 height 32
click at [653, 334] on input "True" at bounding box center [648, 329] width 11 height 9
radio input "true"
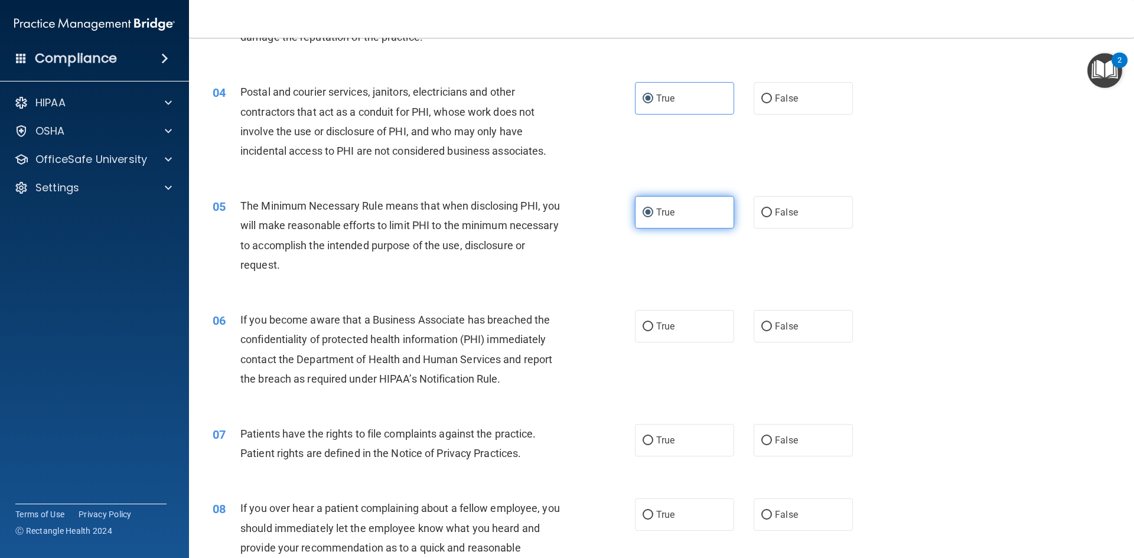
scroll to position [295, 0]
click at [798, 320] on label "False" at bounding box center [803, 325] width 99 height 32
click at [772, 321] on input "False" at bounding box center [766, 325] width 11 height 9
radio input "true"
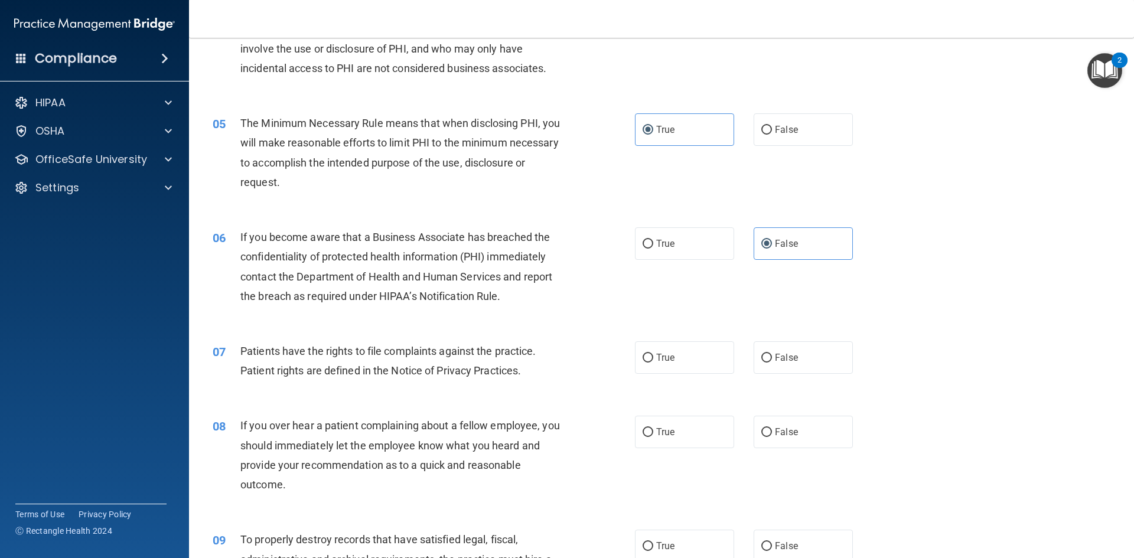
scroll to position [413, 0]
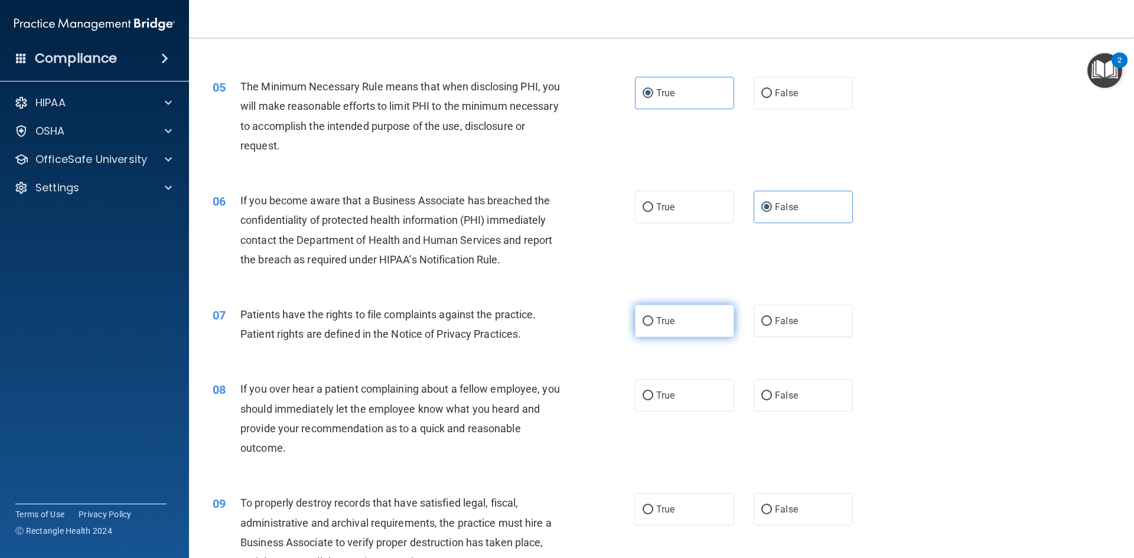
click at [699, 322] on label "True" at bounding box center [684, 321] width 99 height 32
click at [653, 322] on input "True" at bounding box center [648, 321] width 11 height 9
radio input "true"
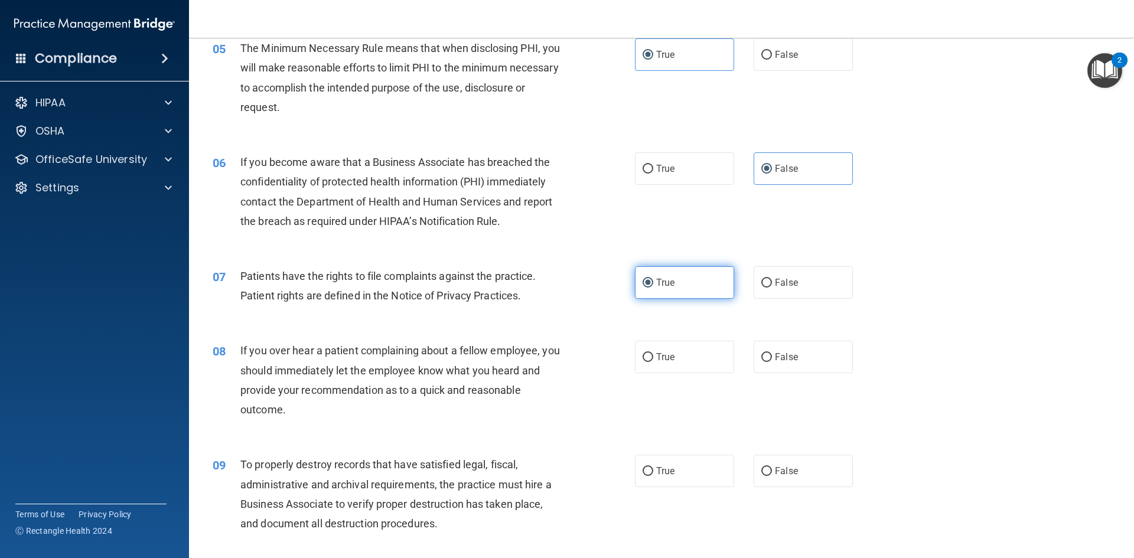
scroll to position [472, 0]
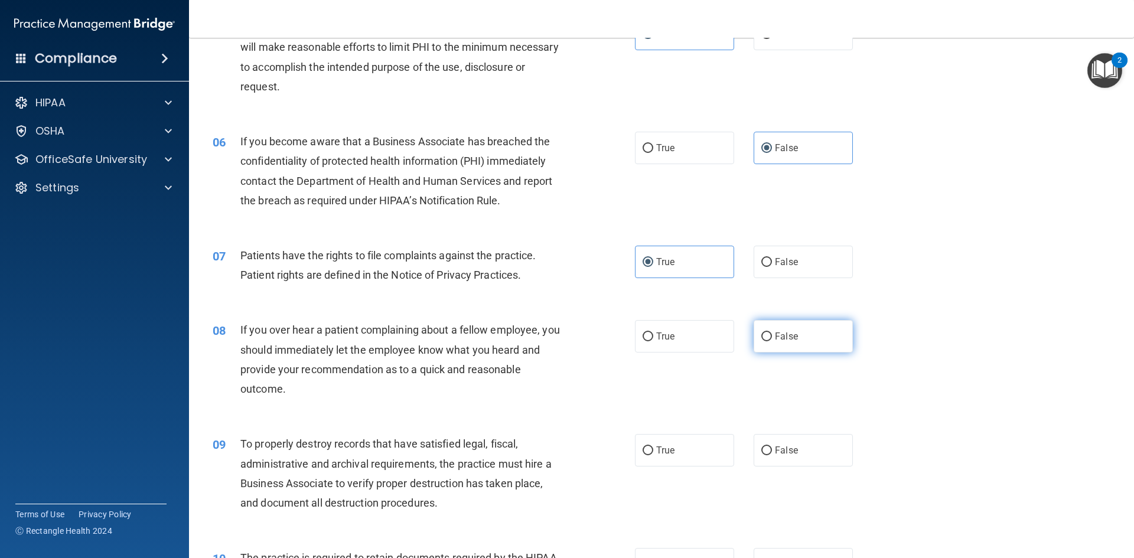
click at [778, 328] on label "False" at bounding box center [803, 336] width 99 height 32
click at [772, 333] on input "False" at bounding box center [766, 337] width 11 height 9
radio input "true"
click at [799, 451] on label "False" at bounding box center [803, 450] width 99 height 32
click at [772, 451] on input "False" at bounding box center [766, 450] width 11 height 9
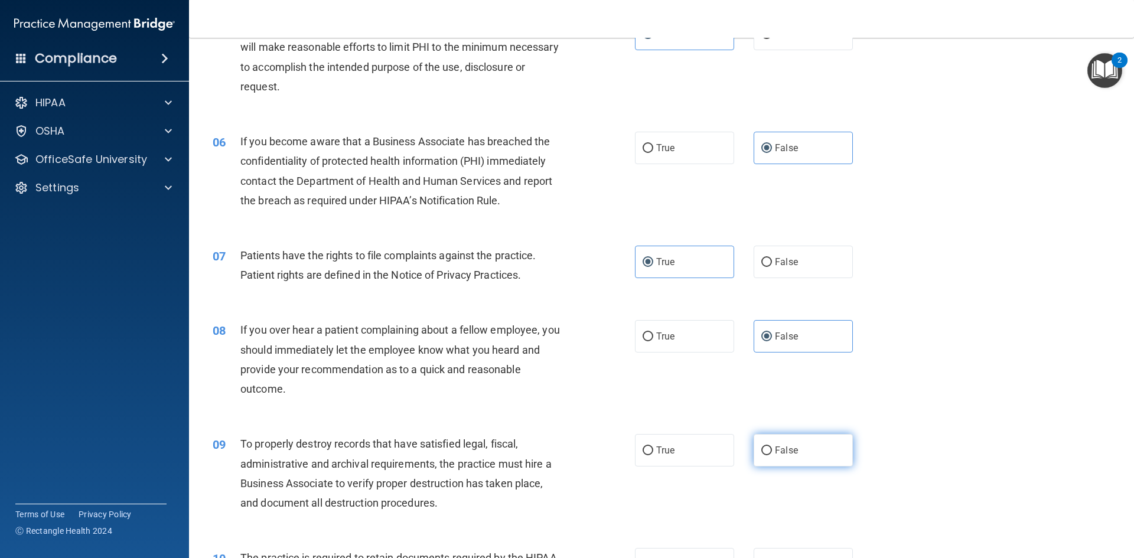
radio input "true"
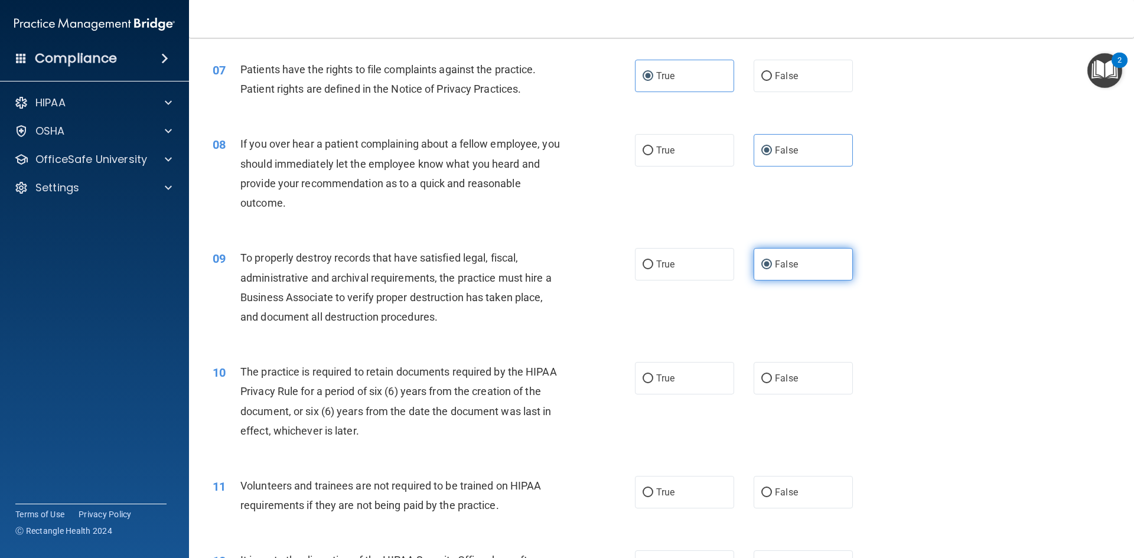
scroll to position [709, 0]
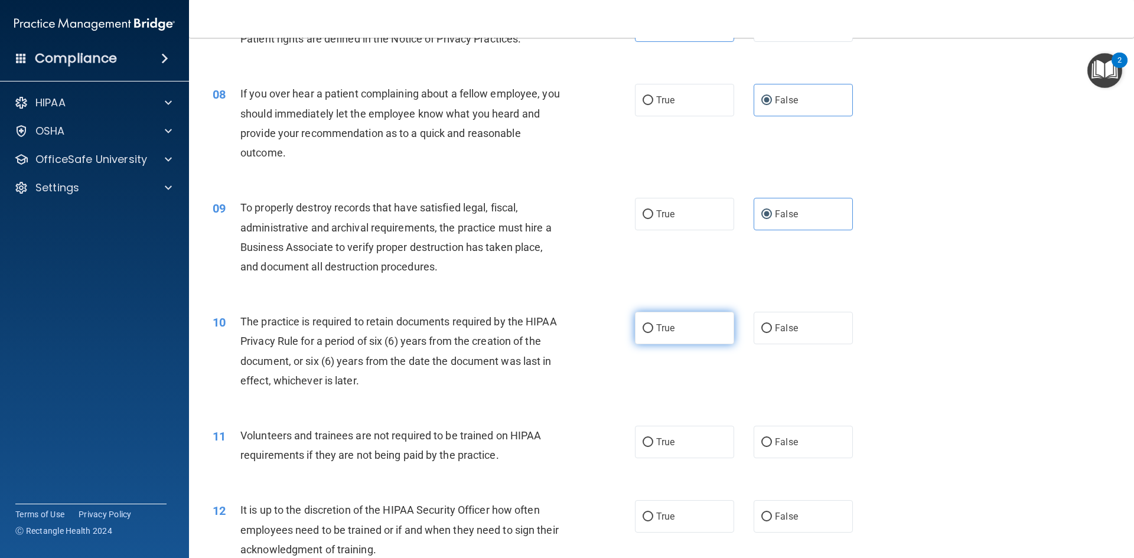
click at [664, 334] on label "True" at bounding box center [684, 328] width 99 height 32
click at [653, 333] on input "True" at bounding box center [648, 328] width 11 height 9
radio input "true"
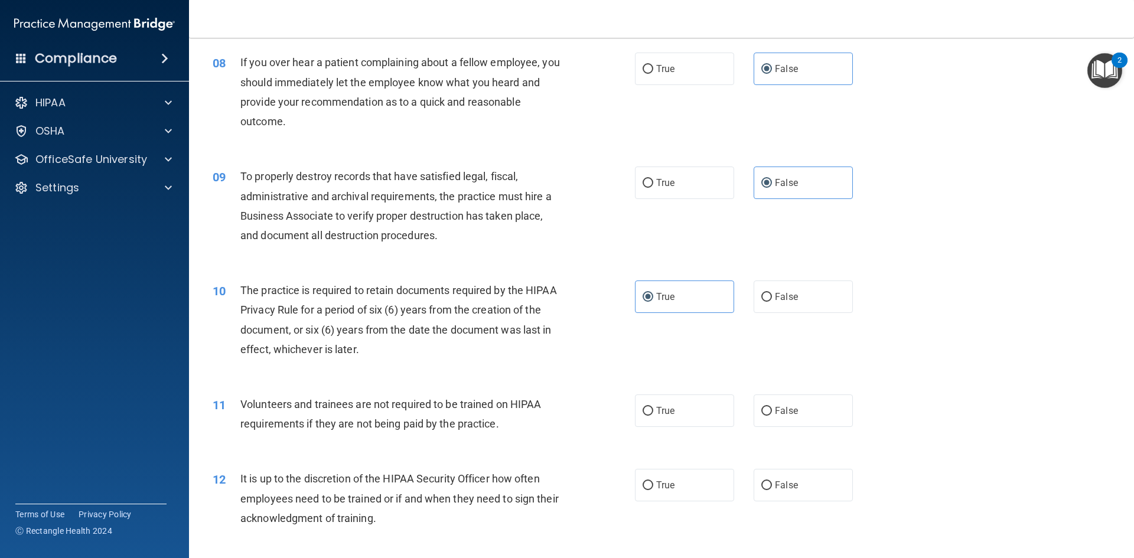
scroll to position [768, 0]
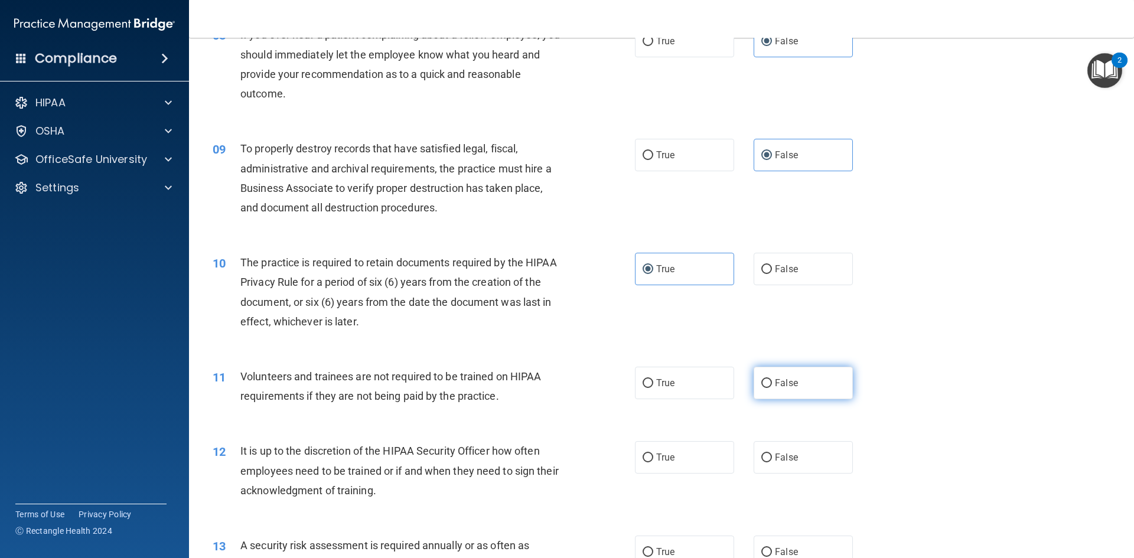
click at [788, 390] on label "False" at bounding box center [803, 383] width 99 height 32
click at [772, 388] on input "False" at bounding box center [766, 383] width 11 height 9
radio input "true"
click at [798, 459] on label "False" at bounding box center [803, 457] width 99 height 32
click at [772, 459] on input "False" at bounding box center [766, 458] width 11 height 9
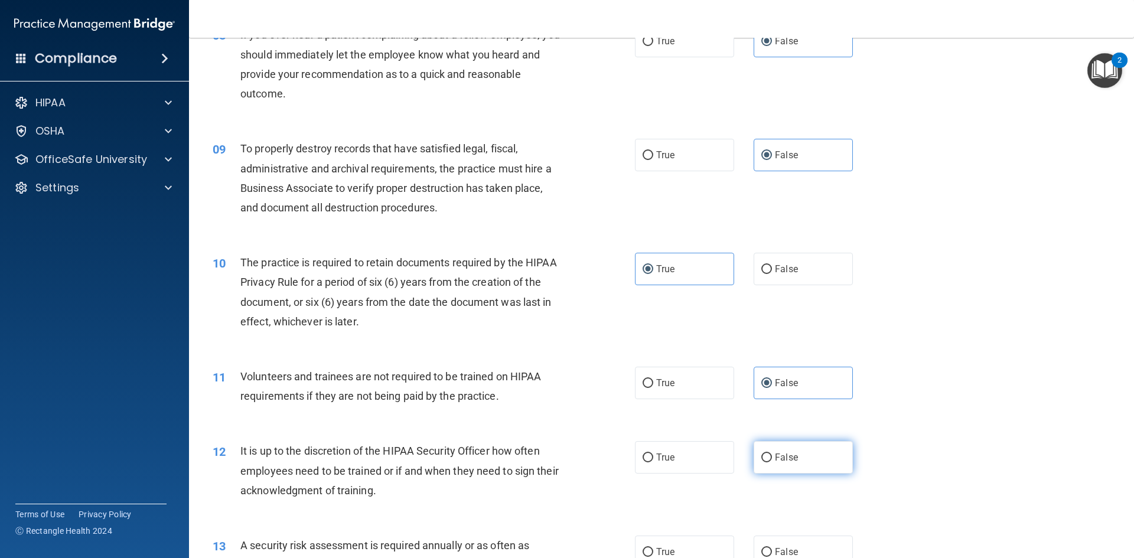
radio input "true"
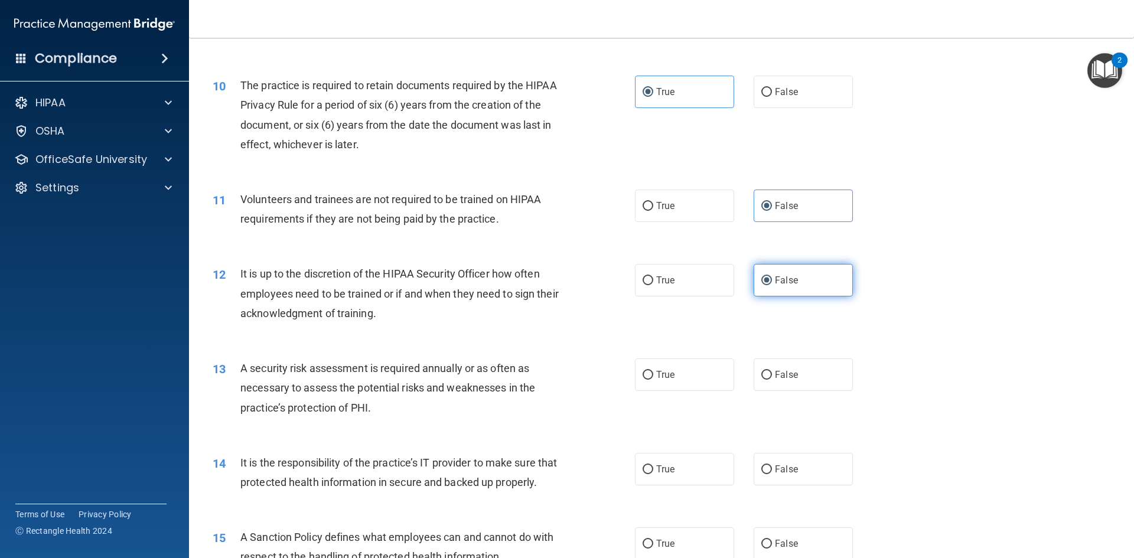
scroll to position [1004, 0]
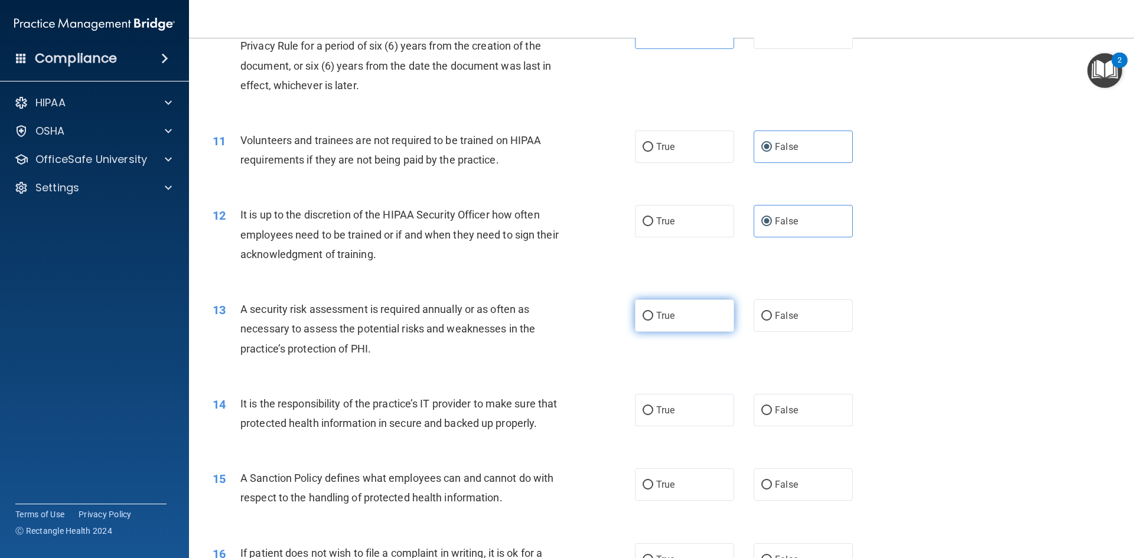
click at [692, 320] on label "True" at bounding box center [684, 315] width 99 height 32
click at [653, 320] on input "True" at bounding box center [648, 316] width 11 height 9
radio input "true"
click at [784, 416] on label "False" at bounding box center [803, 410] width 99 height 32
click at [772, 415] on input "False" at bounding box center [766, 410] width 11 height 9
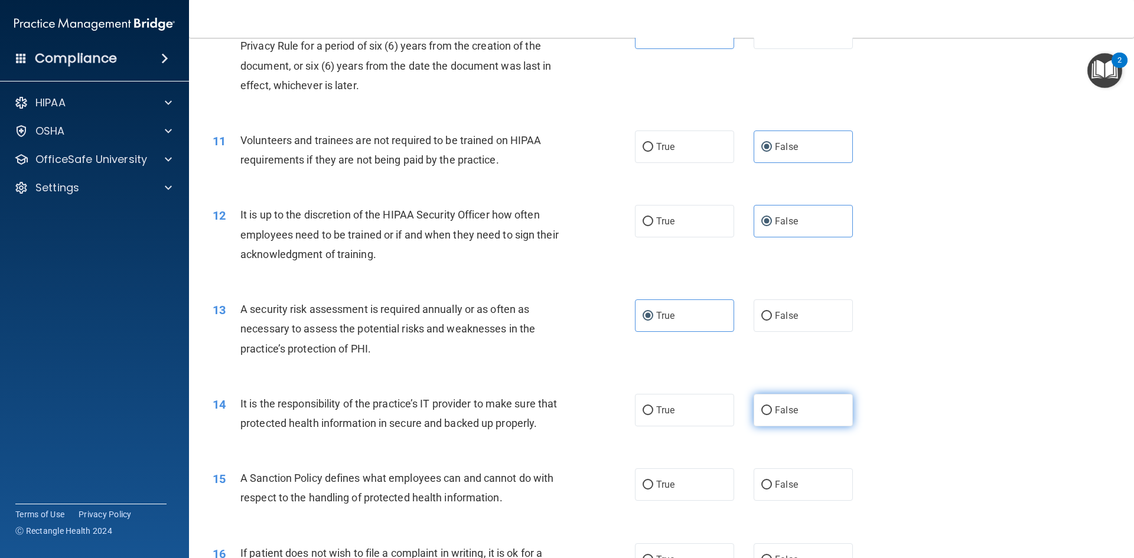
radio input "true"
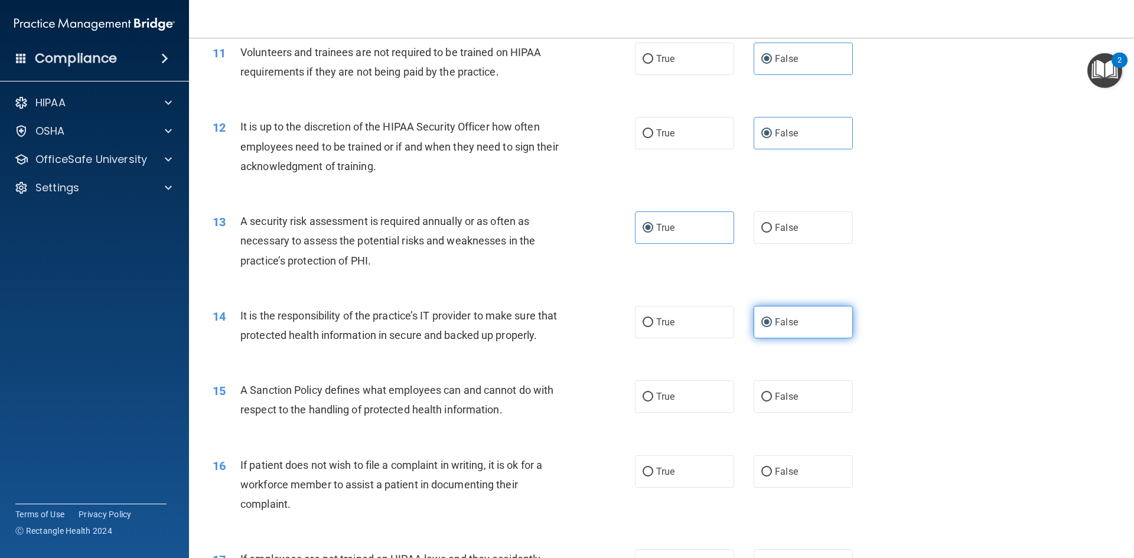
scroll to position [1122, 0]
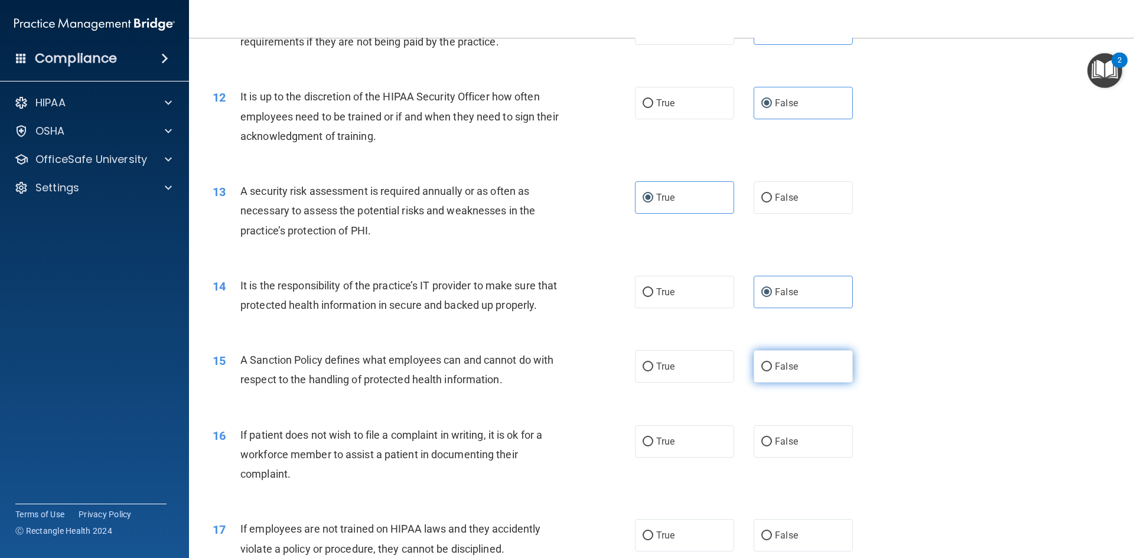
click at [790, 372] on span "False" at bounding box center [786, 366] width 23 height 11
click at [772, 371] on input "False" at bounding box center [766, 367] width 11 height 9
radio input "true"
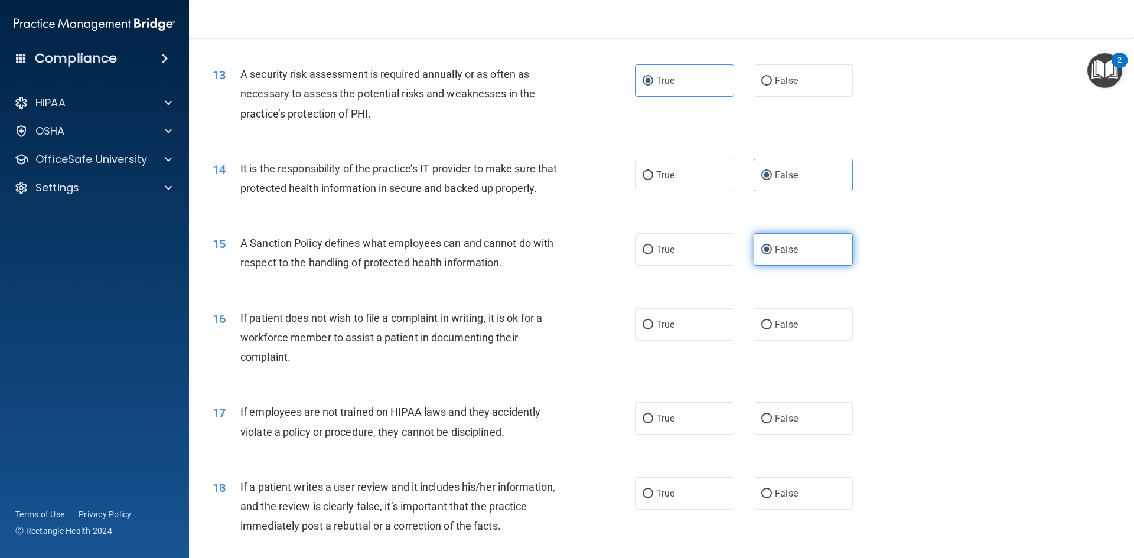
scroll to position [1240, 0]
click at [678, 340] on label "True" at bounding box center [684, 323] width 99 height 32
click at [653, 328] on input "True" at bounding box center [648, 324] width 11 height 9
radio input "true"
click at [788, 423] on span "False" at bounding box center [786, 417] width 23 height 11
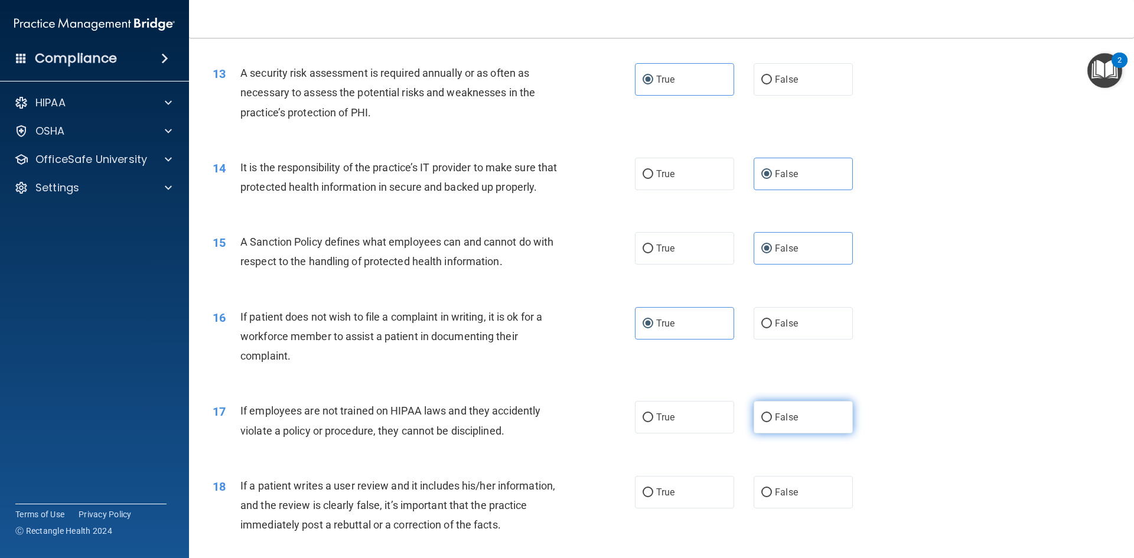
click at [772, 422] on input "False" at bounding box center [766, 417] width 11 height 9
radio input "true"
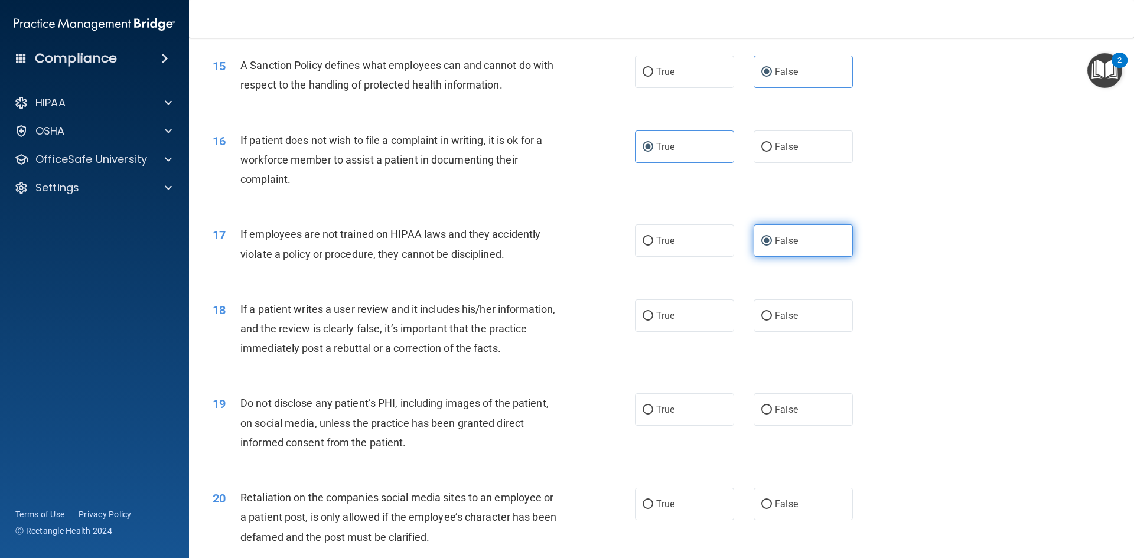
scroll to position [1417, 0]
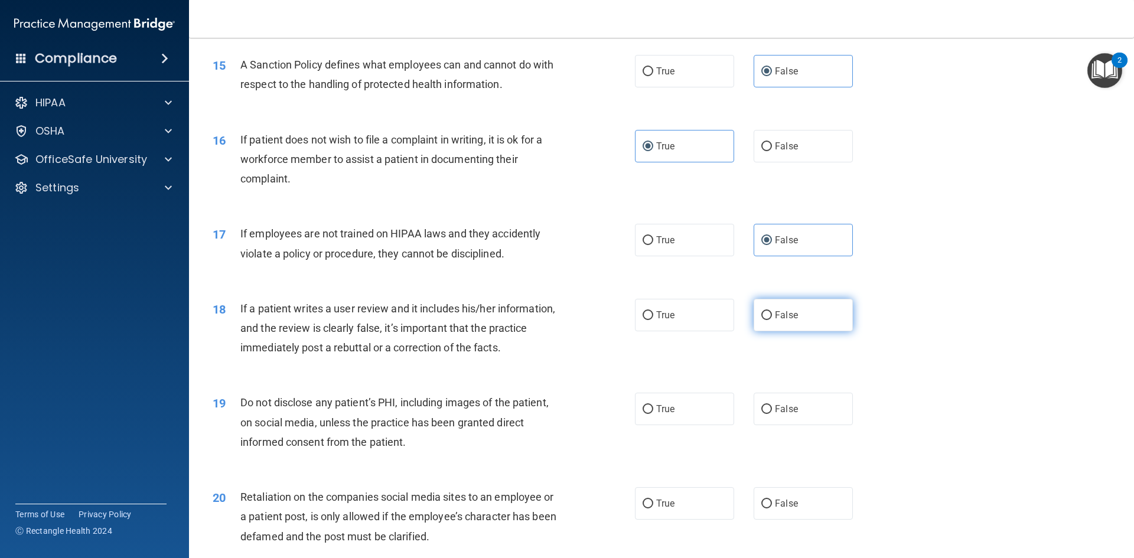
click at [800, 331] on label "False" at bounding box center [803, 315] width 99 height 32
click at [772, 320] on input "False" at bounding box center [766, 315] width 11 height 9
radio input "true"
click at [700, 425] on label "True" at bounding box center [684, 409] width 99 height 32
click at [653, 414] on input "True" at bounding box center [648, 409] width 11 height 9
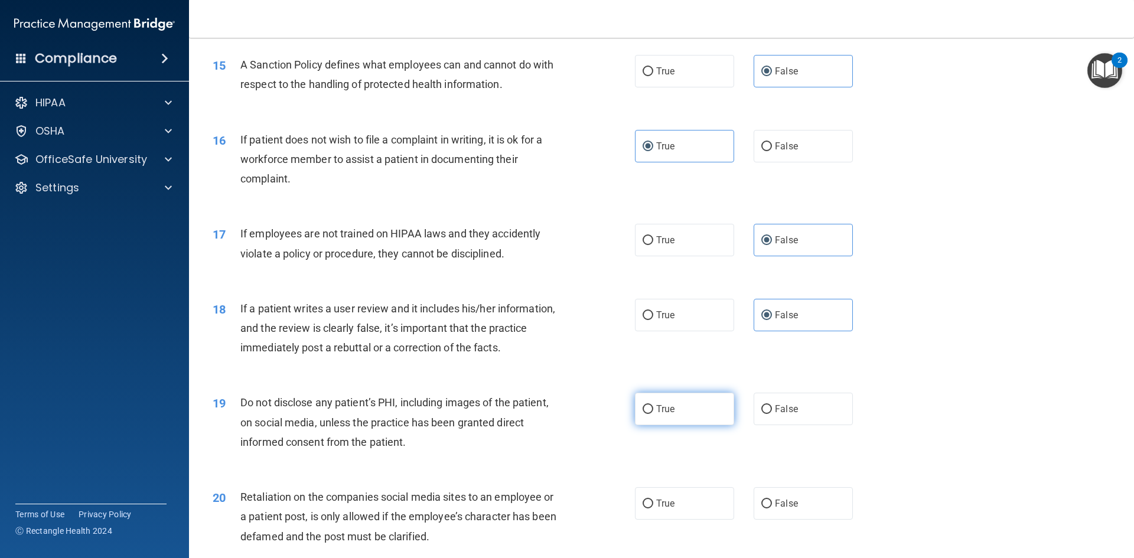
radio input "true"
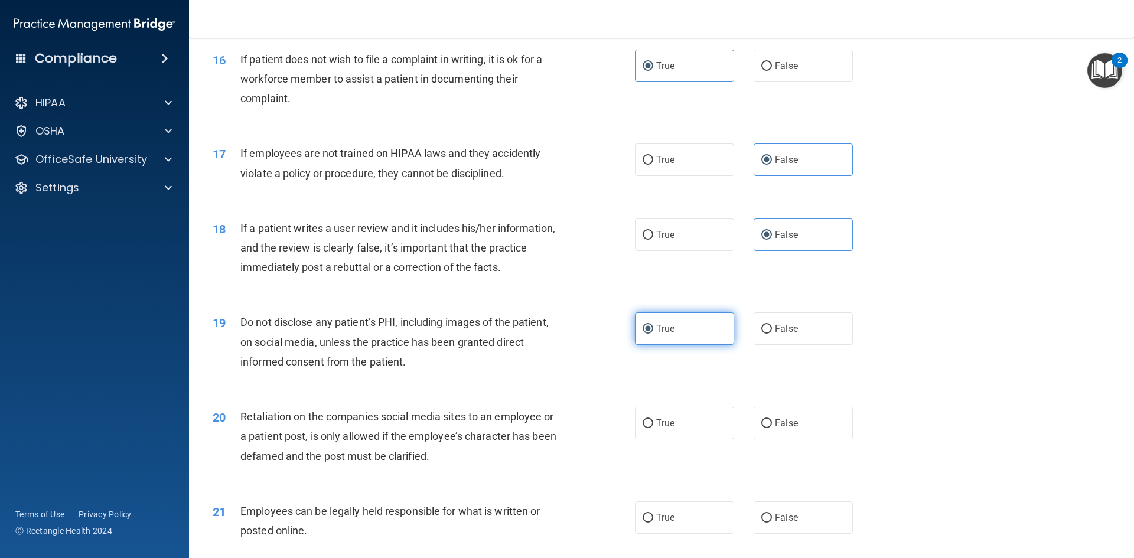
scroll to position [1595, 0]
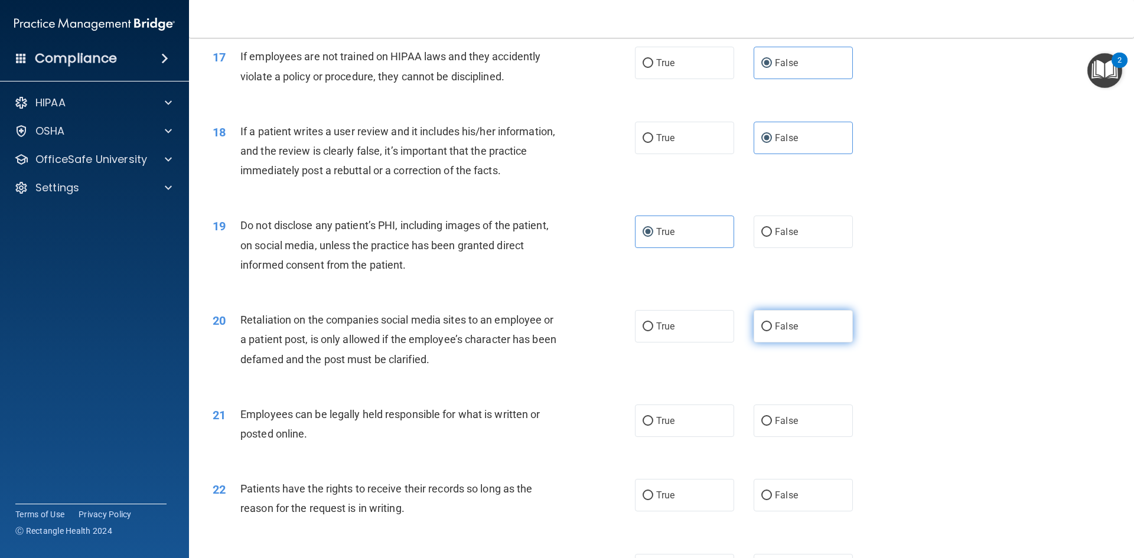
click at [780, 332] on span "False" at bounding box center [786, 326] width 23 height 11
click at [772, 331] on input "False" at bounding box center [766, 326] width 11 height 9
radio input "true"
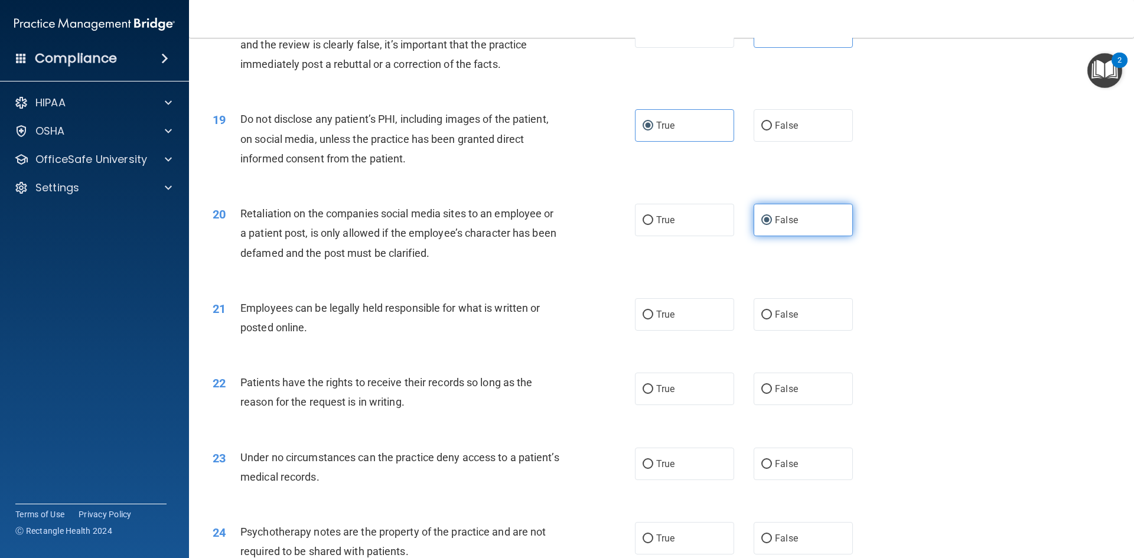
scroll to position [1713, 0]
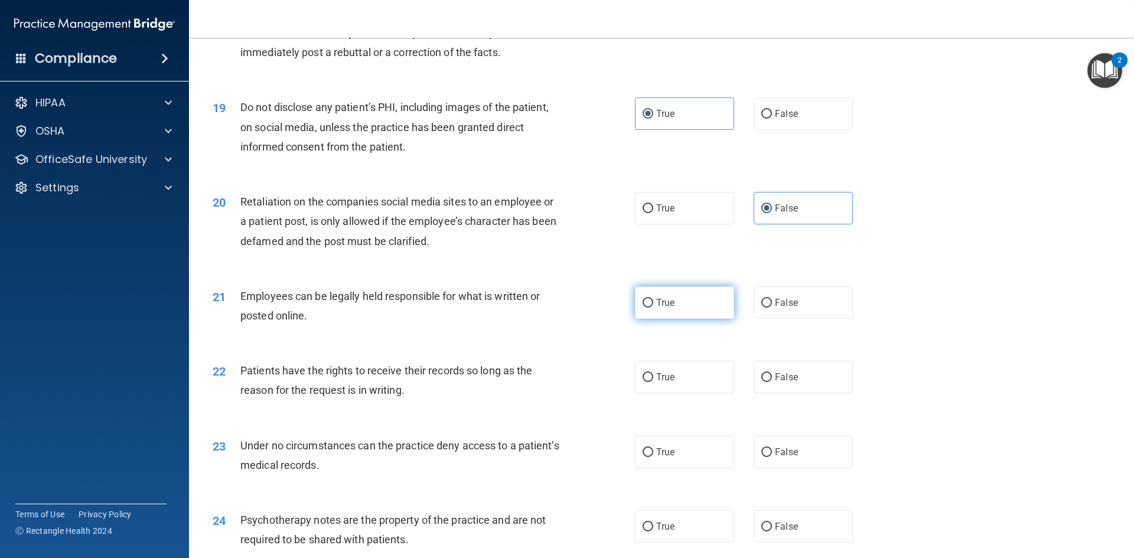
click at [714, 319] on label "True" at bounding box center [684, 302] width 99 height 32
click at [653, 308] on input "True" at bounding box center [648, 303] width 11 height 9
radio input "true"
click at [804, 393] on label "False" at bounding box center [803, 377] width 99 height 32
click at [772, 382] on input "False" at bounding box center [766, 377] width 11 height 9
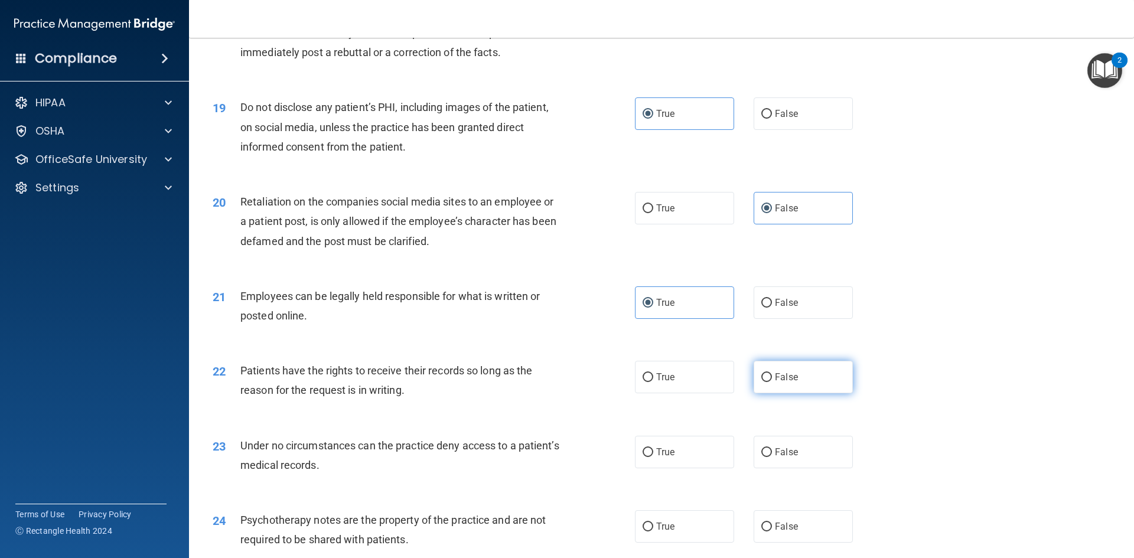
radio input "true"
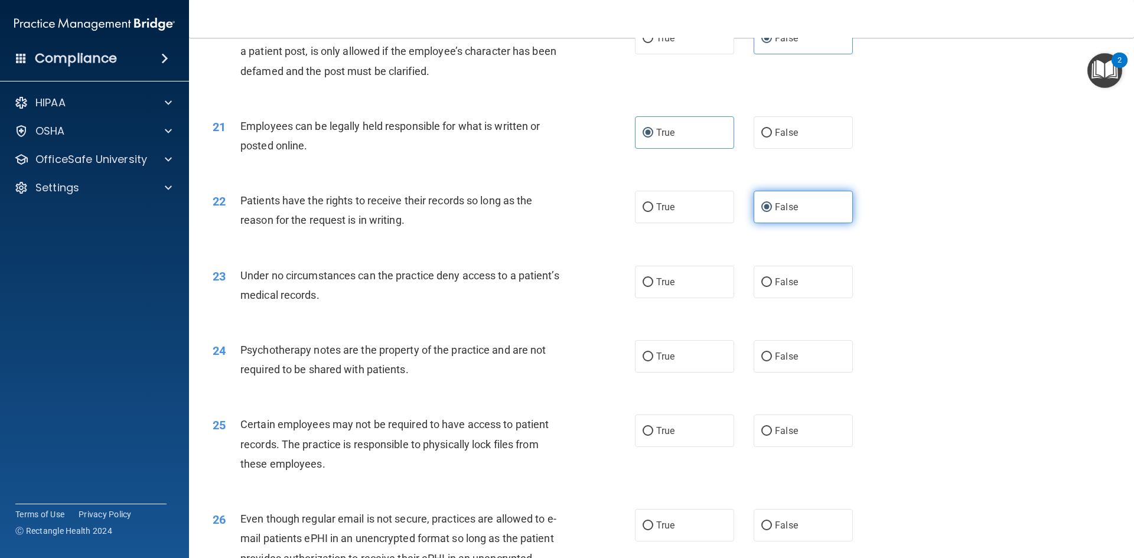
scroll to position [1890, 0]
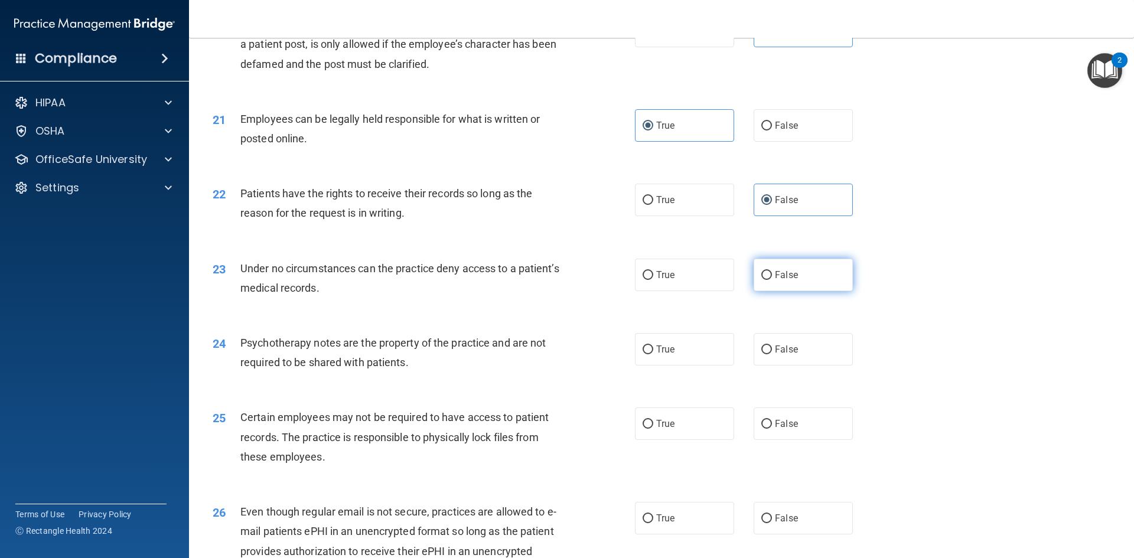
click at [802, 291] on label "False" at bounding box center [803, 275] width 99 height 32
click at [772, 280] on input "False" at bounding box center [766, 275] width 11 height 9
radio input "true"
click at [695, 366] on label "True" at bounding box center [684, 349] width 99 height 32
click at [653, 354] on input "True" at bounding box center [648, 349] width 11 height 9
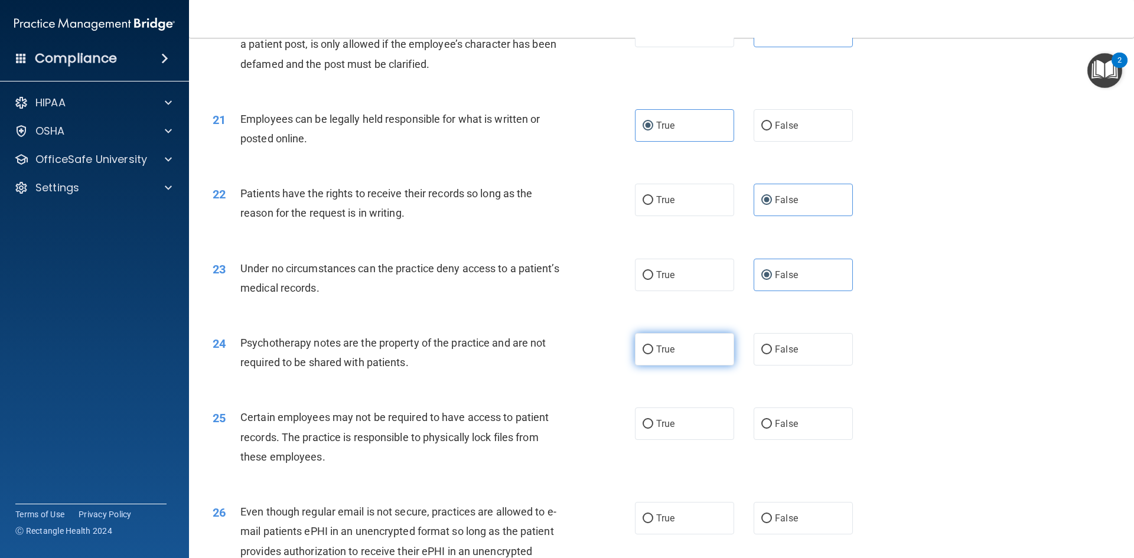
radio input "true"
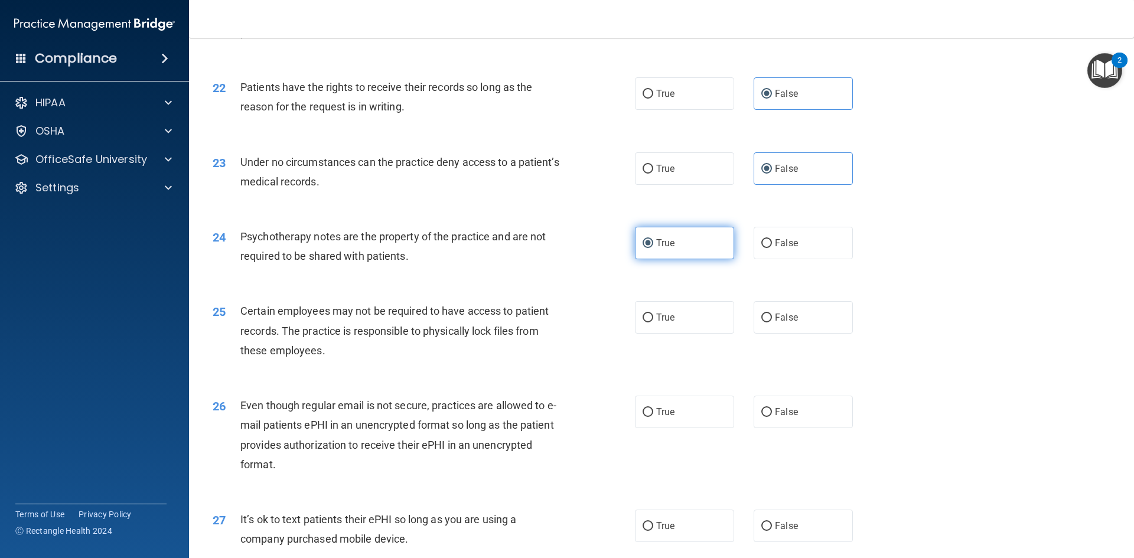
scroll to position [2008, 0]
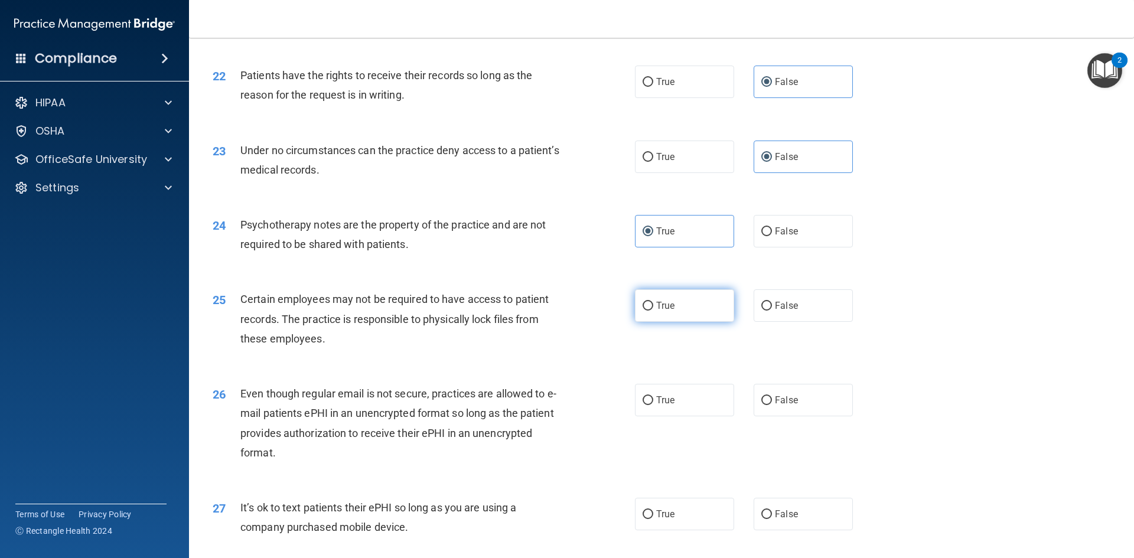
click at [695, 322] on label "True" at bounding box center [684, 305] width 99 height 32
click at [653, 311] on input "True" at bounding box center [648, 306] width 11 height 9
radio input "true"
click at [696, 413] on label "True" at bounding box center [684, 400] width 99 height 32
click at [653, 405] on input "True" at bounding box center [648, 400] width 11 height 9
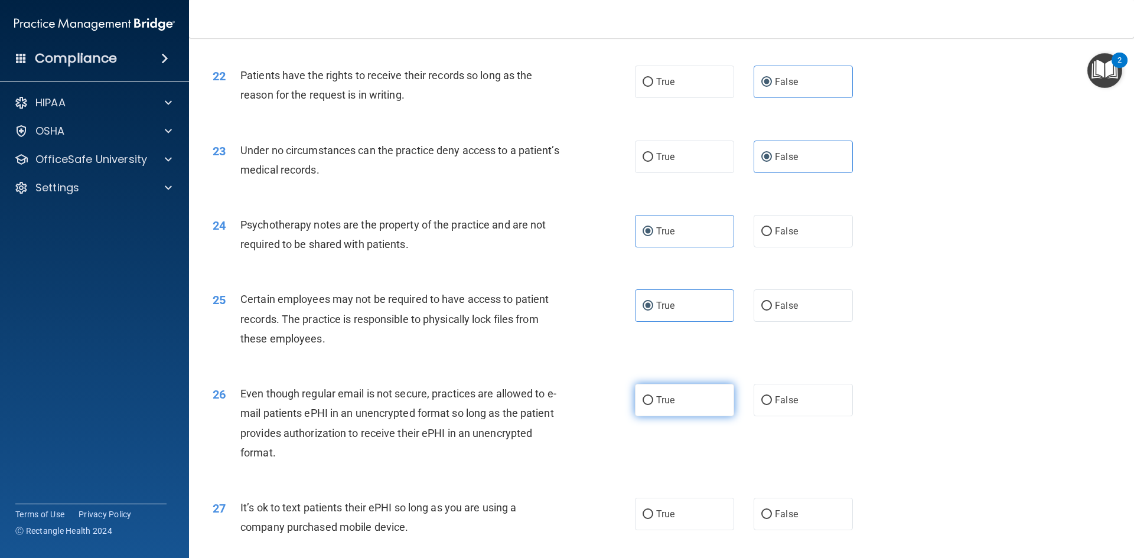
radio input "true"
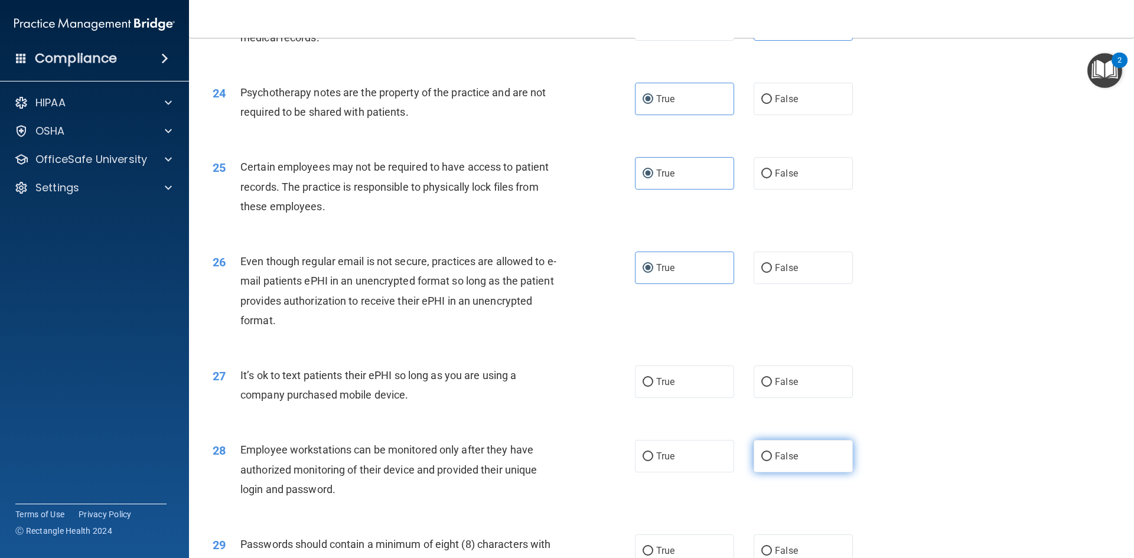
scroll to position [2185, 0]
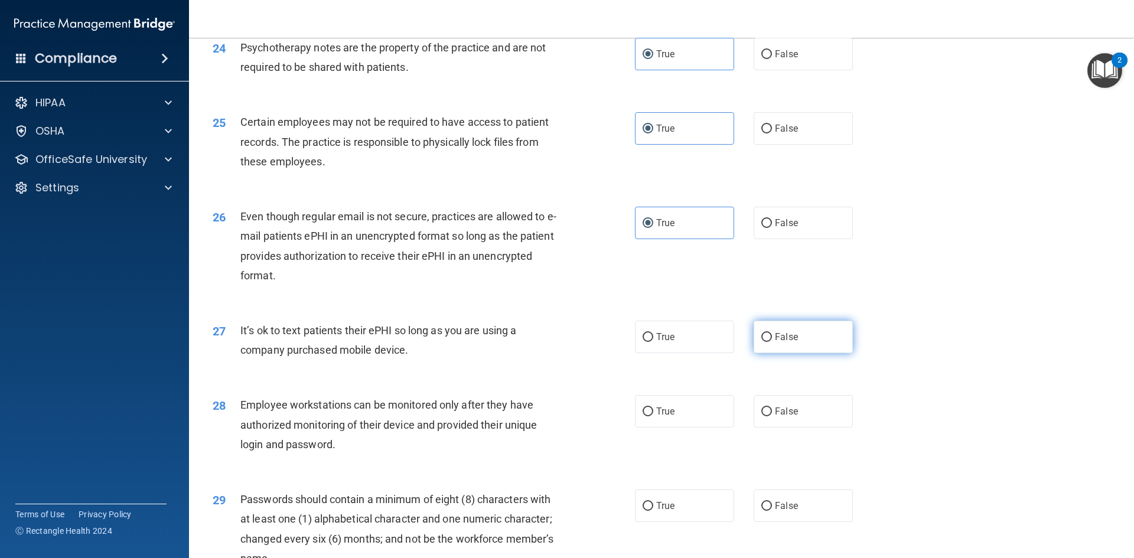
click at [801, 353] on label "False" at bounding box center [803, 337] width 99 height 32
click at [772, 342] on input "False" at bounding box center [766, 337] width 11 height 9
radio input "true"
click at [815, 428] on label "False" at bounding box center [803, 411] width 99 height 32
click at [772, 416] on input "False" at bounding box center [766, 412] width 11 height 9
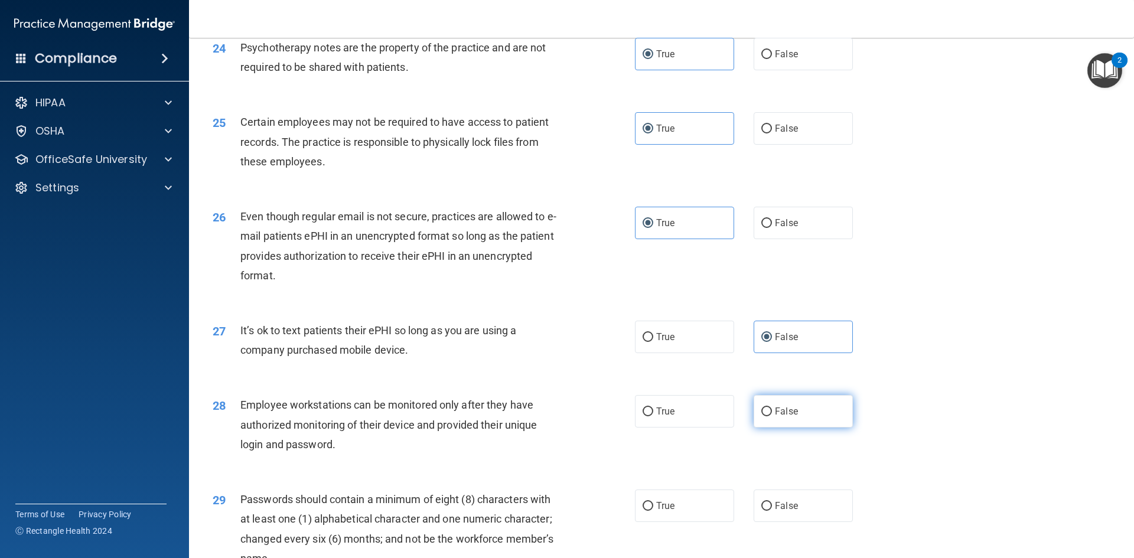
radio input "true"
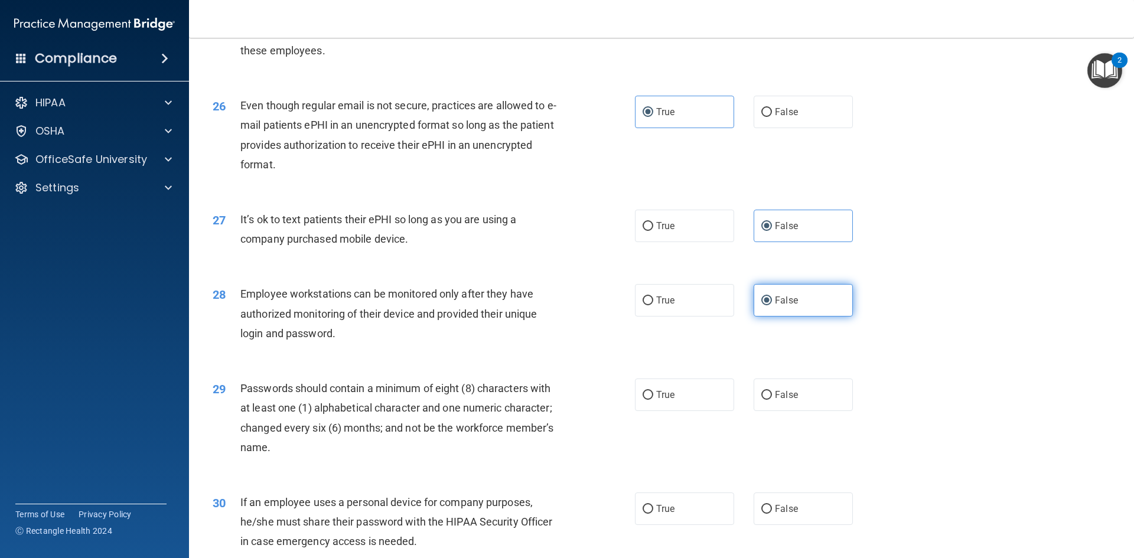
scroll to position [2303, 0]
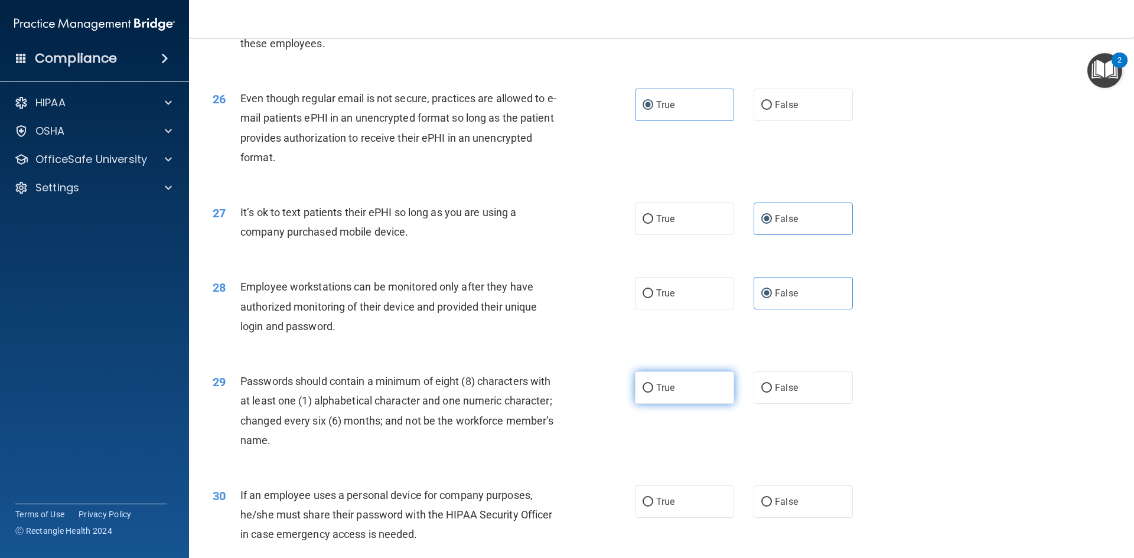
click at [718, 404] on label "True" at bounding box center [684, 387] width 99 height 32
click at [653, 393] on input "True" at bounding box center [648, 388] width 11 height 9
radio input "true"
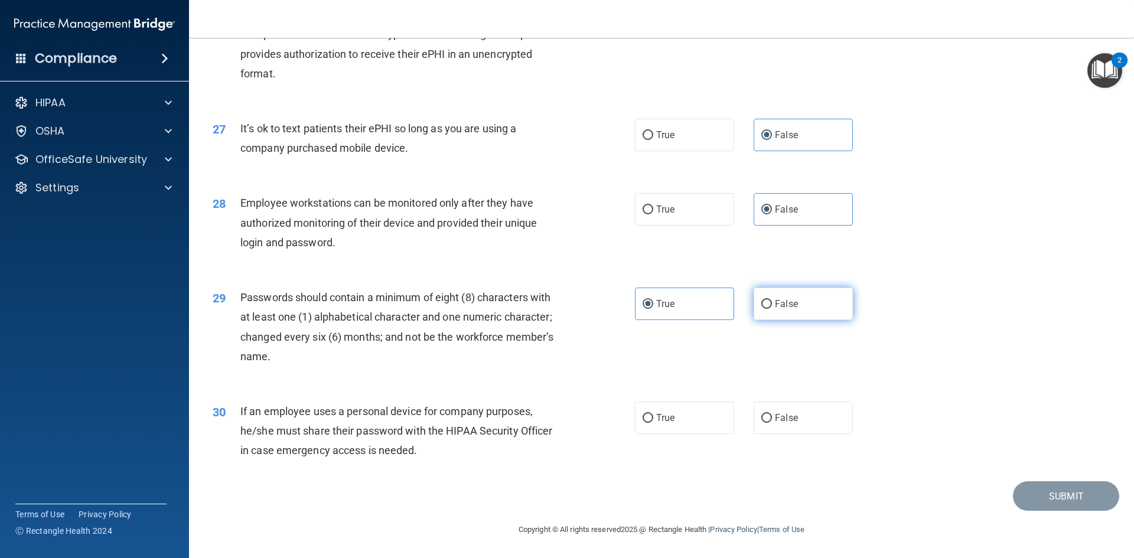
scroll to position [2407, 0]
click at [820, 409] on label "False" at bounding box center [803, 418] width 99 height 32
click at [772, 414] on input "False" at bounding box center [766, 418] width 11 height 9
radio input "true"
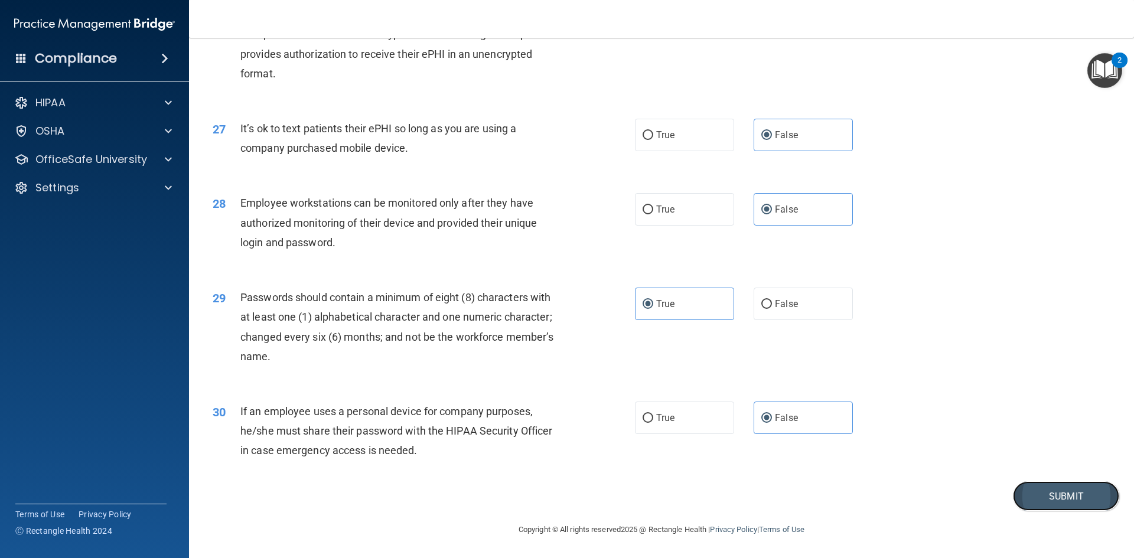
click at [1046, 499] on button "Submit" at bounding box center [1066, 496] width 106 height 30
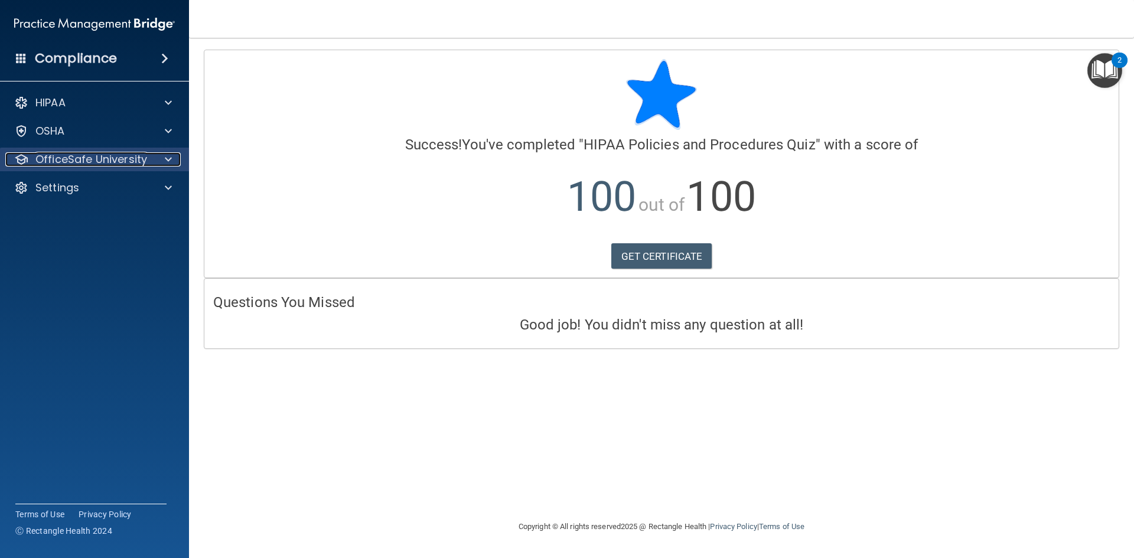
click at [131, 154] on p "OfficeSafe University" at bounding box center [91, 159] width 112 height 14
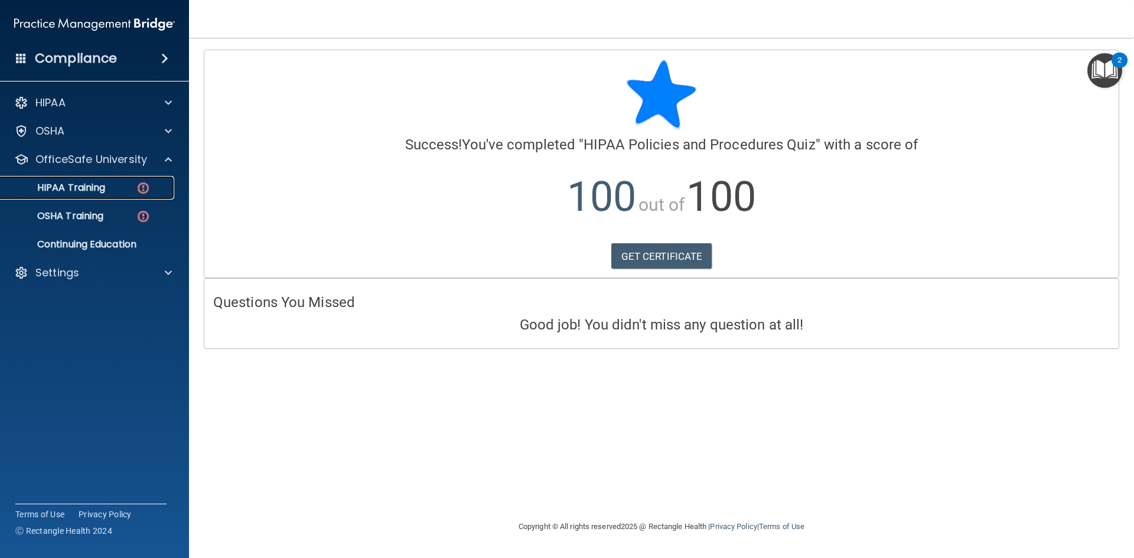
click at [113, 190] on div "HIPAA Training" at bounding box center [88, 188] width 161 height 12
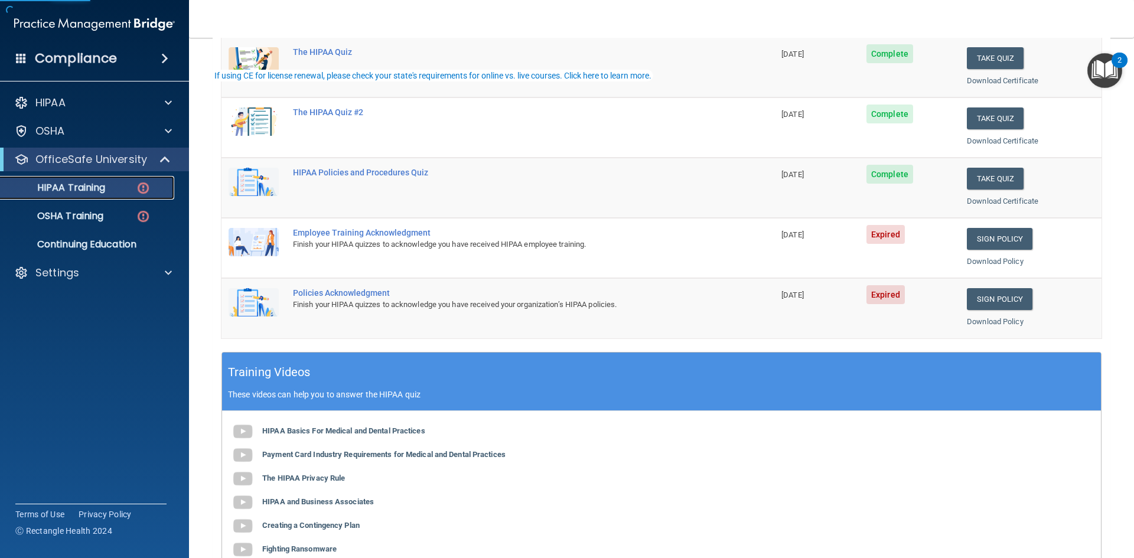
scroll to position [177, 0]
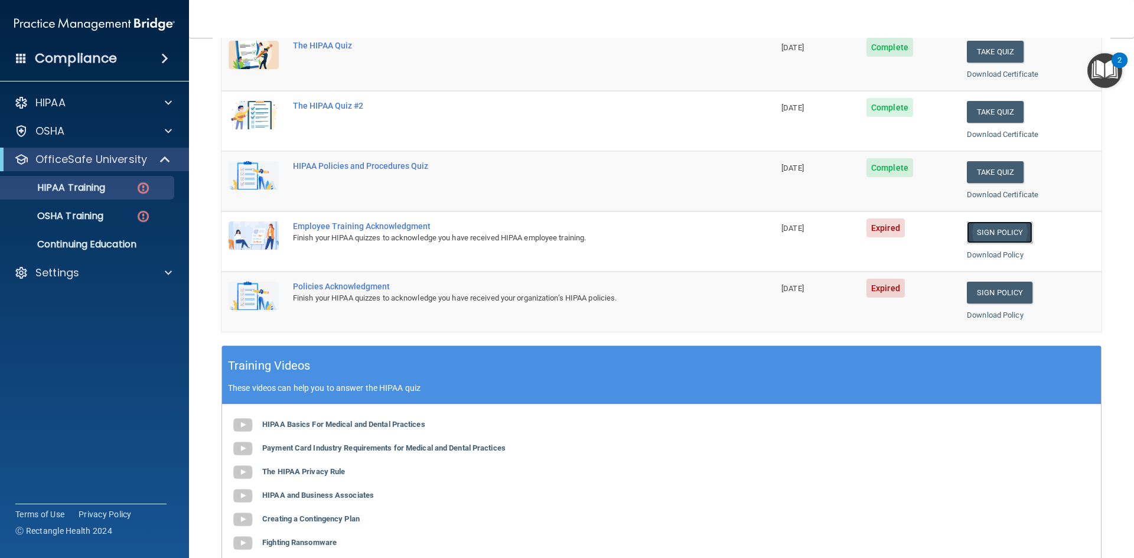
click at [981, 233] on link "Sign Policy" at bounding box center [1000, 232] width 66 height 22
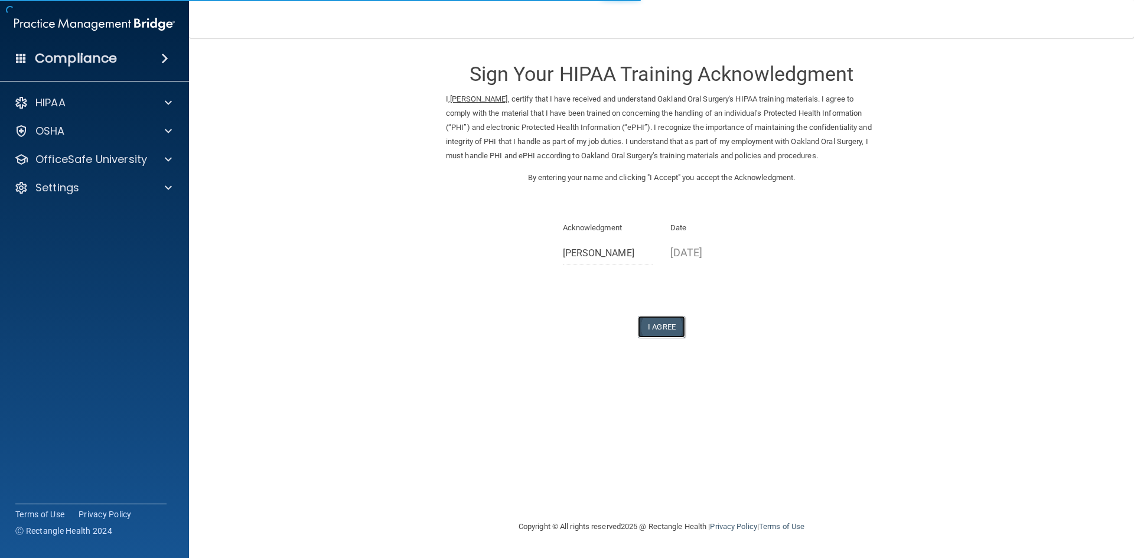
click at [654, 330] on button "I Agree" at bounding box center [661, 327] width 47 height 22
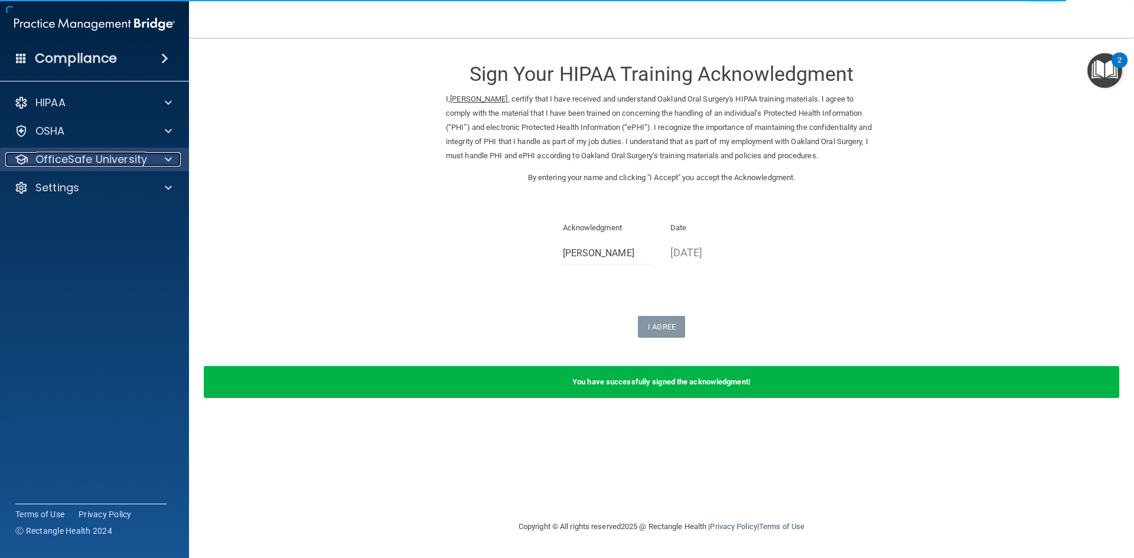
click at [80, 159] on p "OfficeSafe University" at bounding box center [91, 159] width 112 height 14
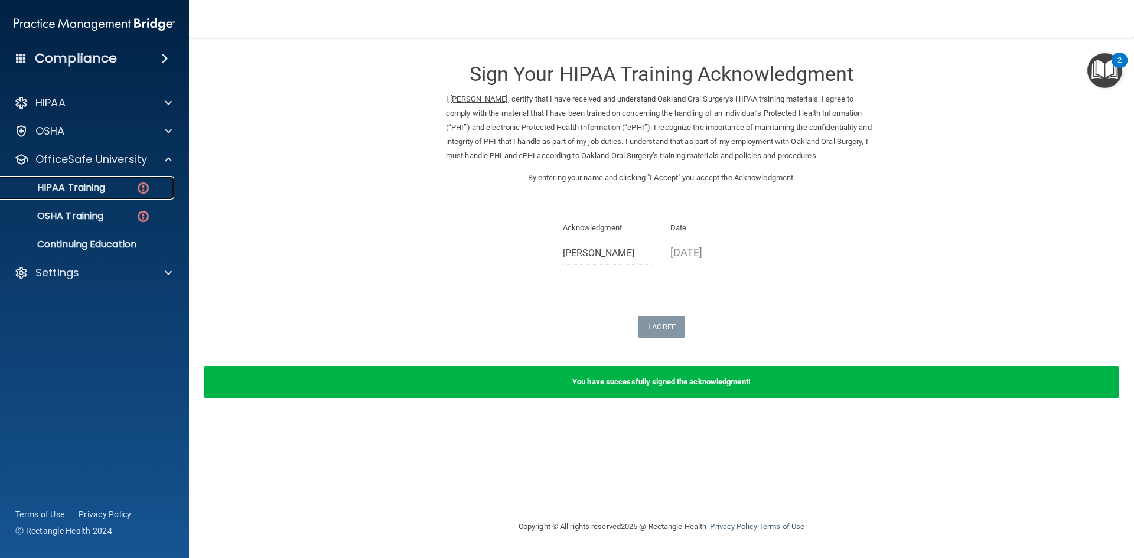
click at [100, 191] on p "HIPAA Training" at bounding box center [56, 188] width 97 height 12
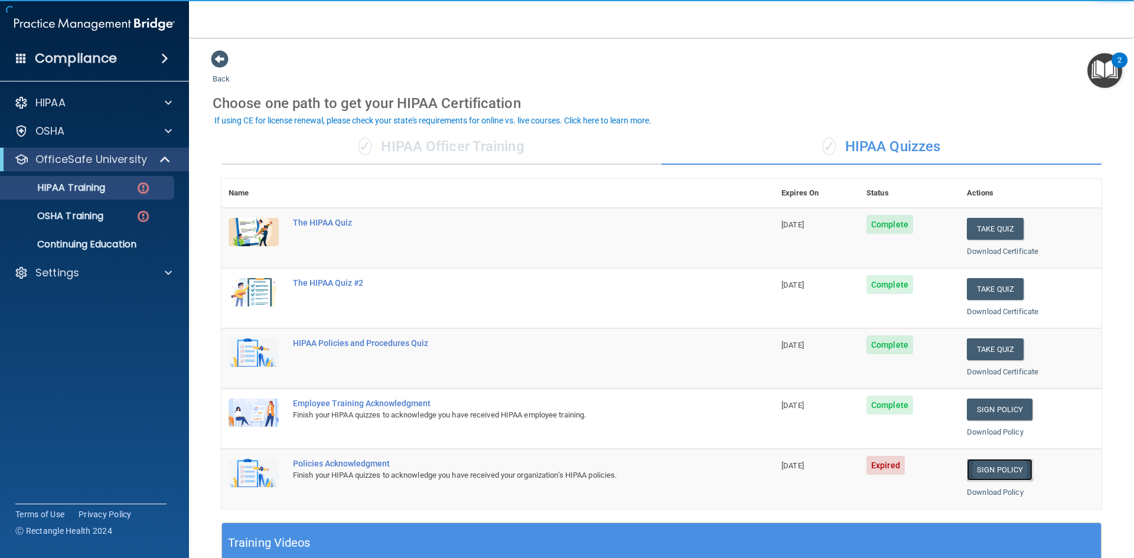
click at [995, 472] on link "Sign Policy" at bounding box center [1000, 470] width 66 height 22
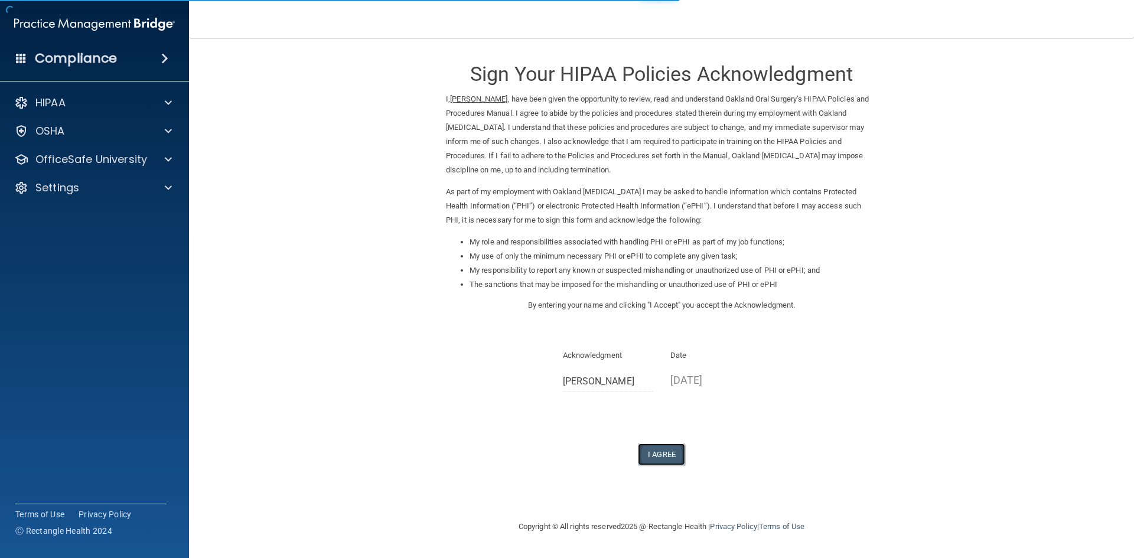
click at [677, 452] on button "I Agree" at bounding box center [661, 455] width 47 height 22
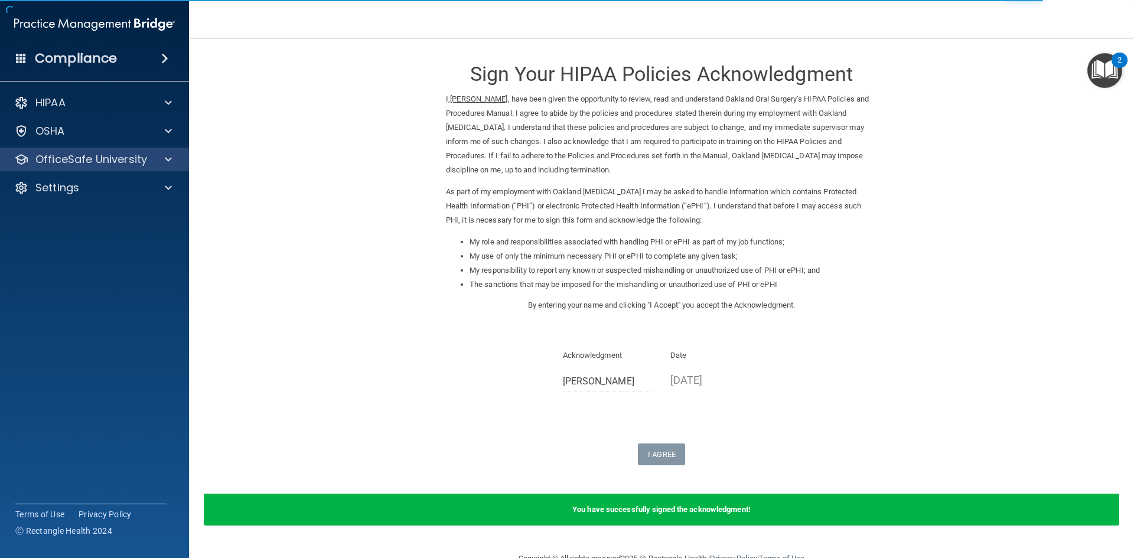
click at [79, 167] on div "OfficeSafe University" at bounding box center [95, 160] width 190 height 24
click at [174, 159] on div at bounding box center [167, 159] width 30 height 14
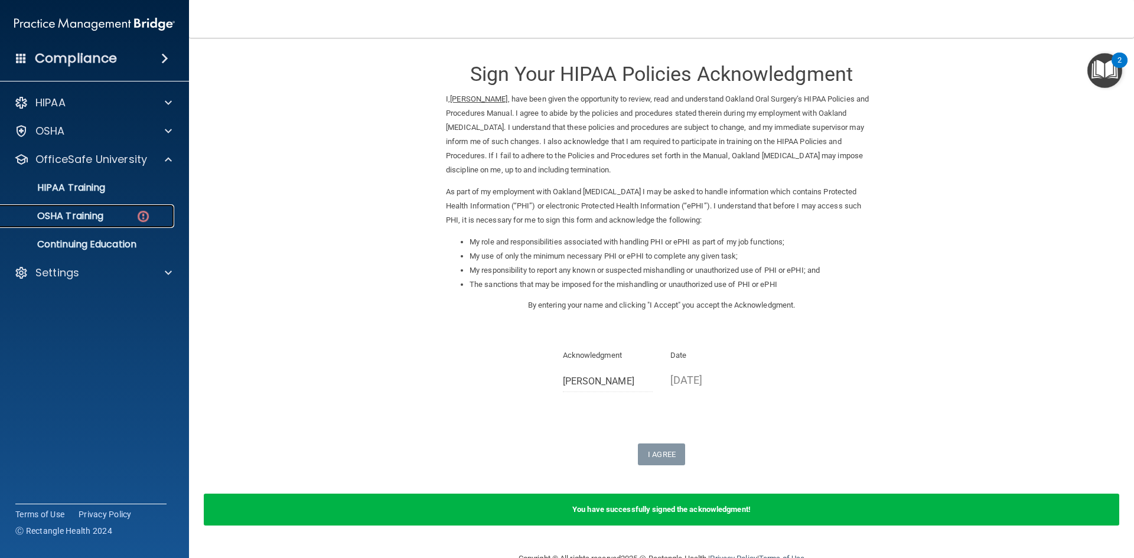
click at [126, 220] on div "OSHA Training" at bounding box center [88, 216] width 161 height 12
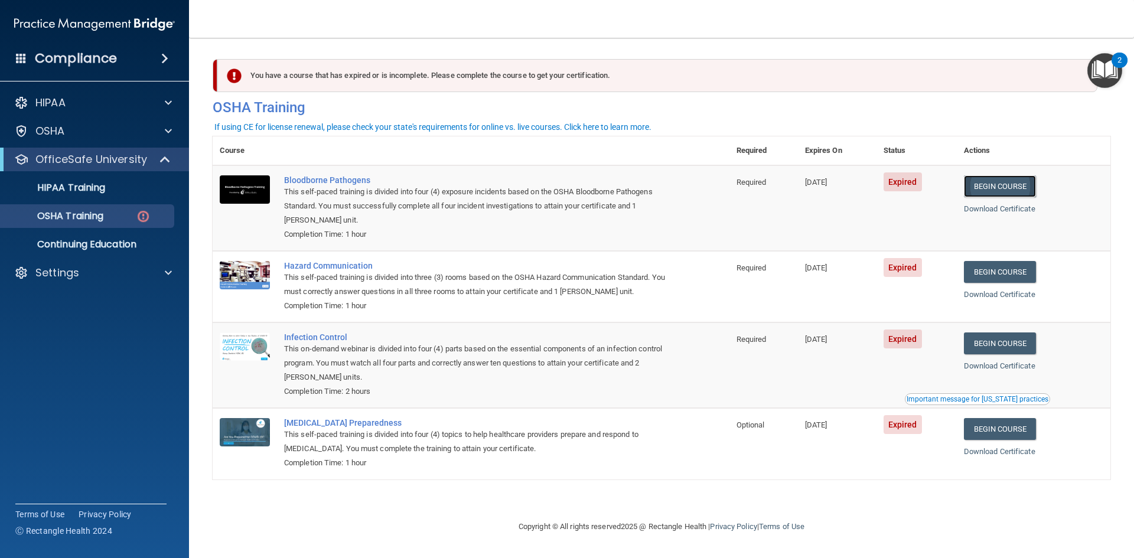
click at [1001, 184] on link "Begin Course" at bounding box center [1000, 186] width 72 height 22
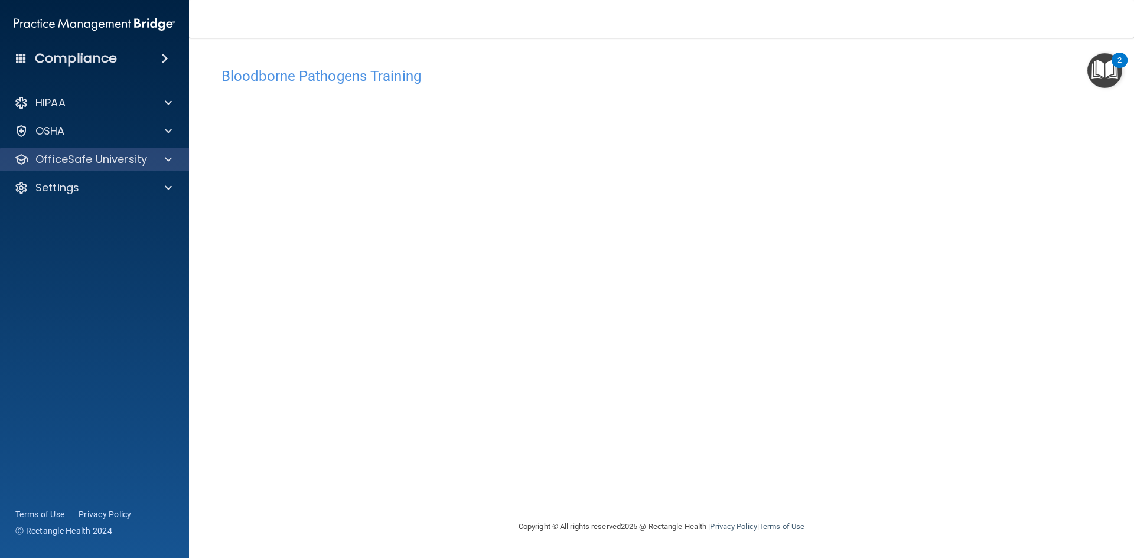
click at [90, 167] on div "OfficeSafe University" at bounding box center [95, 160] width 190 height 24
click at [96, 162] on p "OfficeSafe University" at bounding box center [91, 159] width 112 height 14
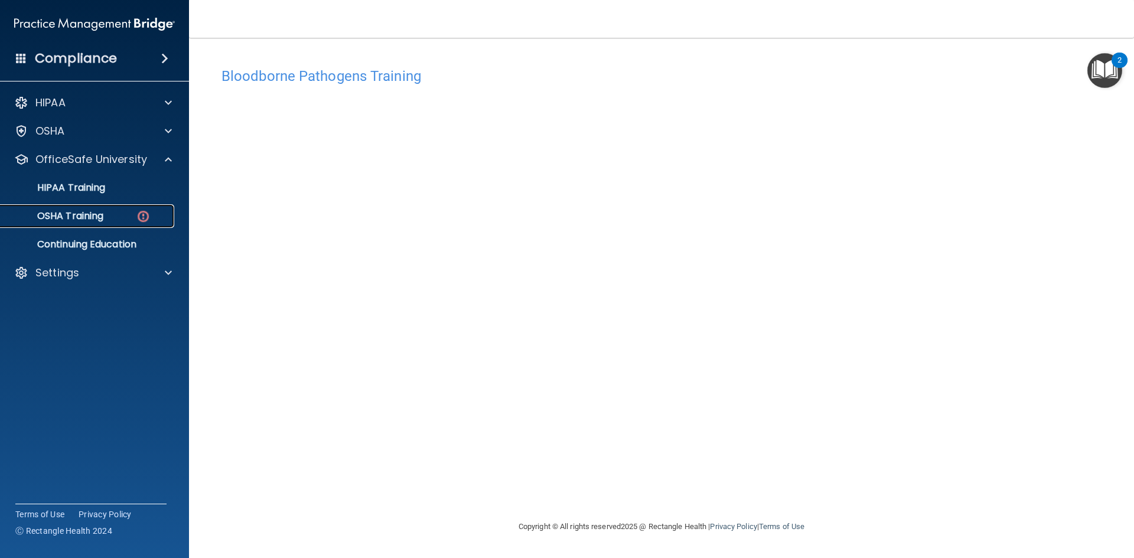
click at [95, 223] on link "OSHA Training" at bounding box center [81, 216] width 186 height 24
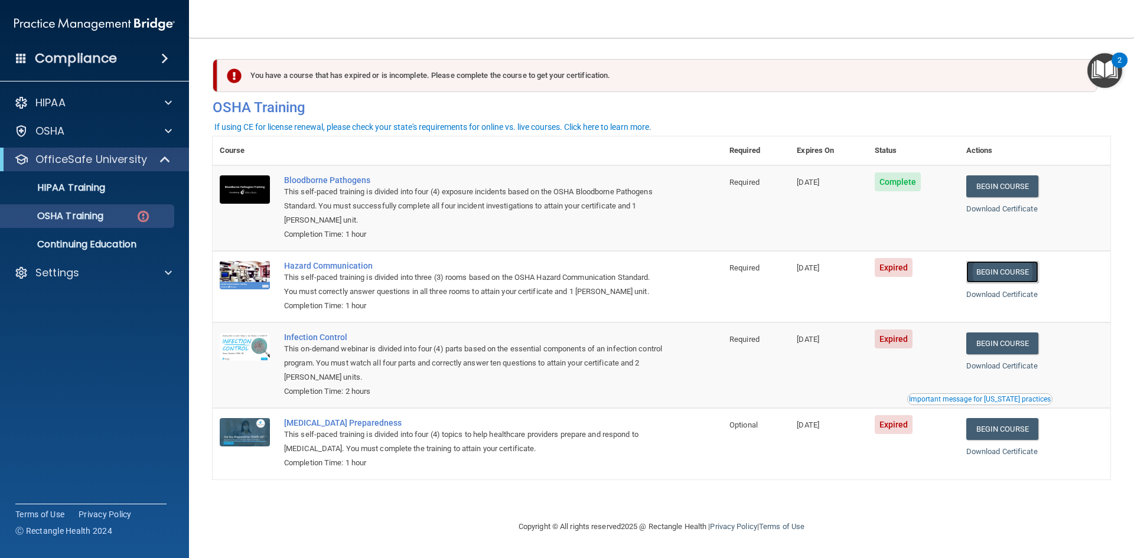
click at [1026, 279] on link "Begin Course" at bounding box center [1002, 272] width 72 height 22
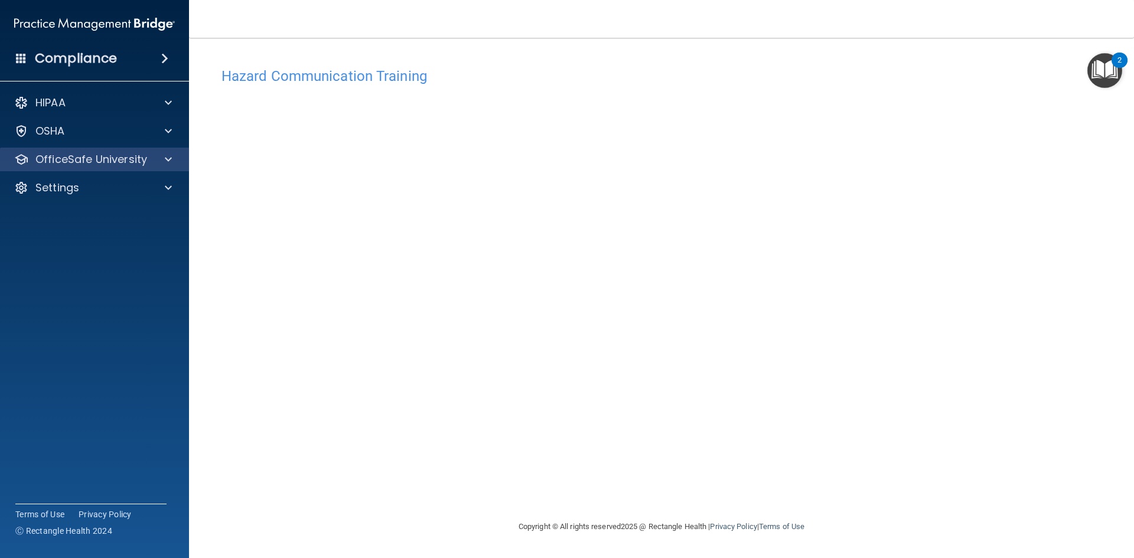
click at [86, 167] on div "OfficeSafe University" at bounding box center [95, 160] width 190 height 24
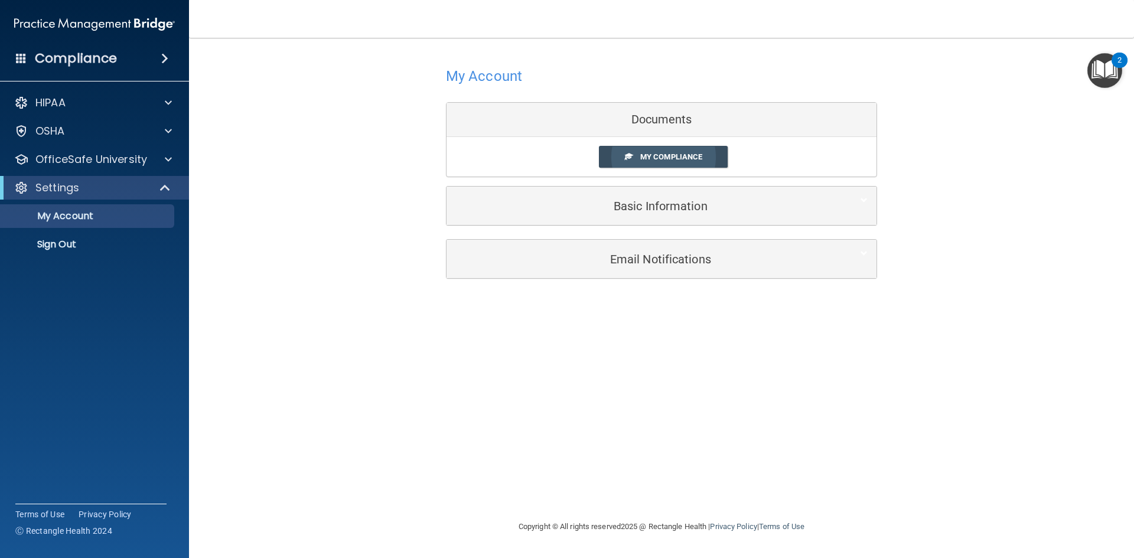
click at [684, 154] on span "My Compliance" at bounding box center [671, 156] width 62 height 9
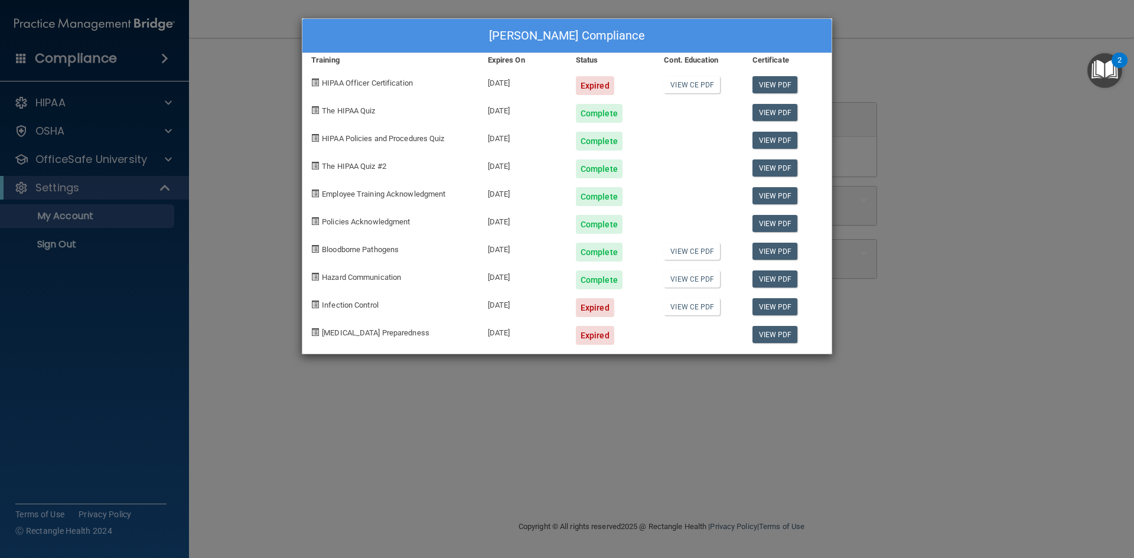
click at [594, 90] on div "Expired" at bounding box center [595, 85] width 38 height 19
click at [350, 79] on span "HIPAA Officer Certification" at bounding box center [367, 83] width 91 height 9
click at [1002, 164] on div "[PERSON_NAME] Compliance Training Expires On Status Cont. Education Certificate…" at bounding box center [567, 279] width 1134 height 558
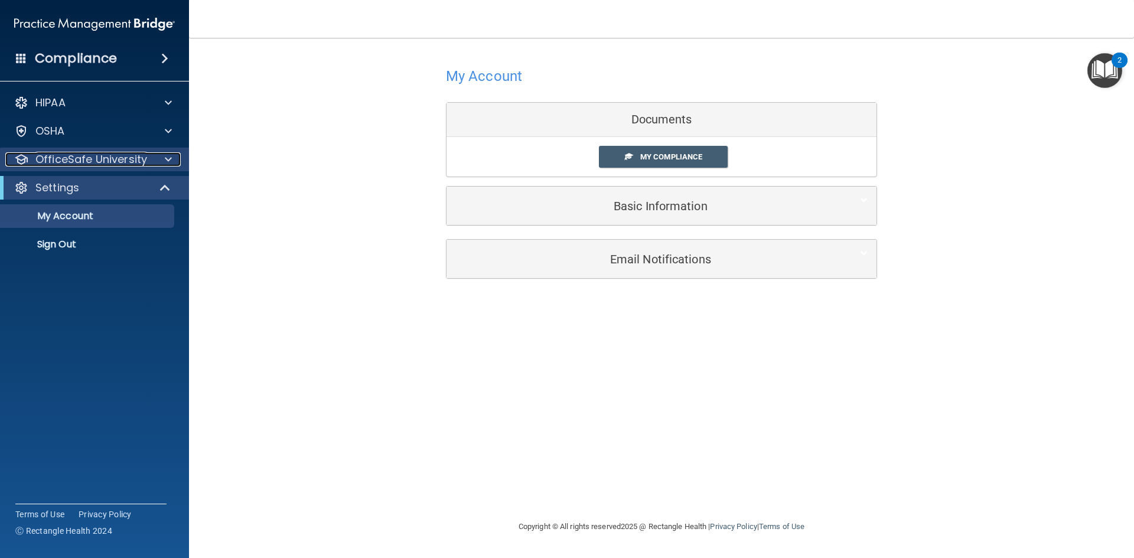
click at [108, 161] on p "OfficeSafe University" at bounding box center [91, 159] width 112 height 14
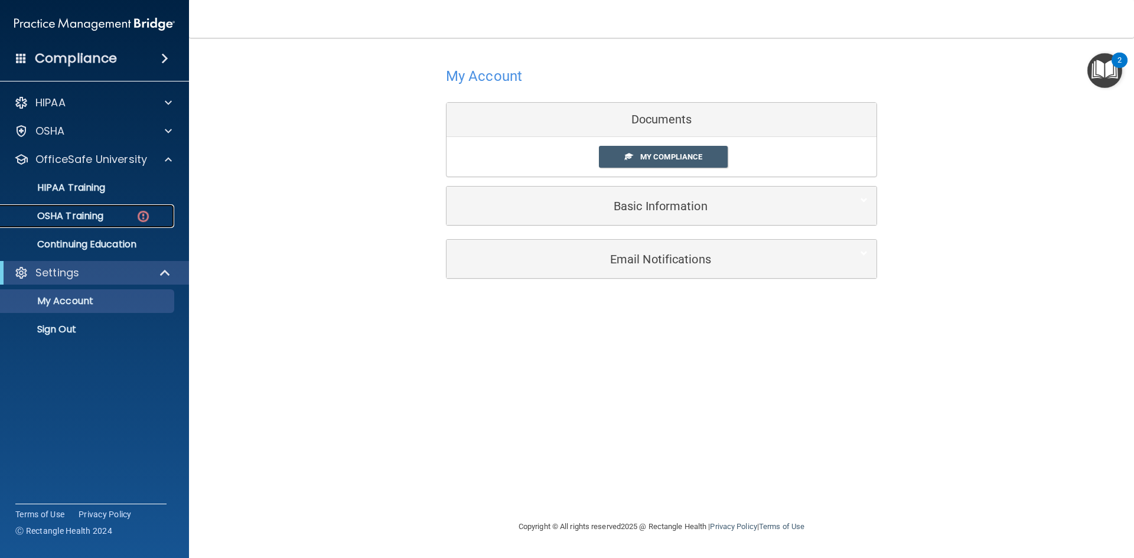
click at [89, 214] on p "OSHA Training" at bounding box center [56, 216] width 96 height 12
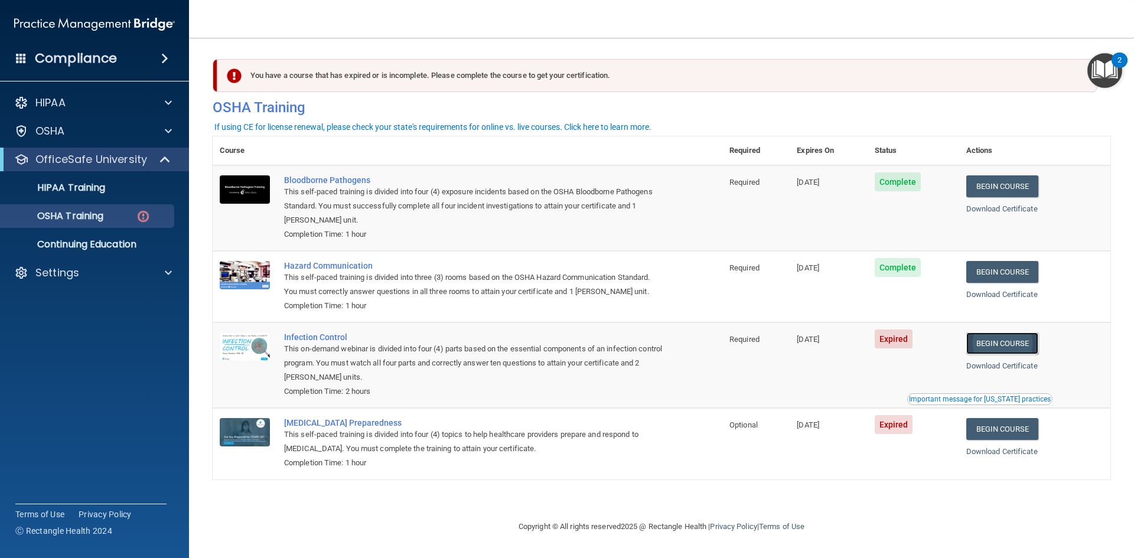
click at [1032, 349] on link "Begin Course" at bounding box center [1002, 344] width 72 height 22
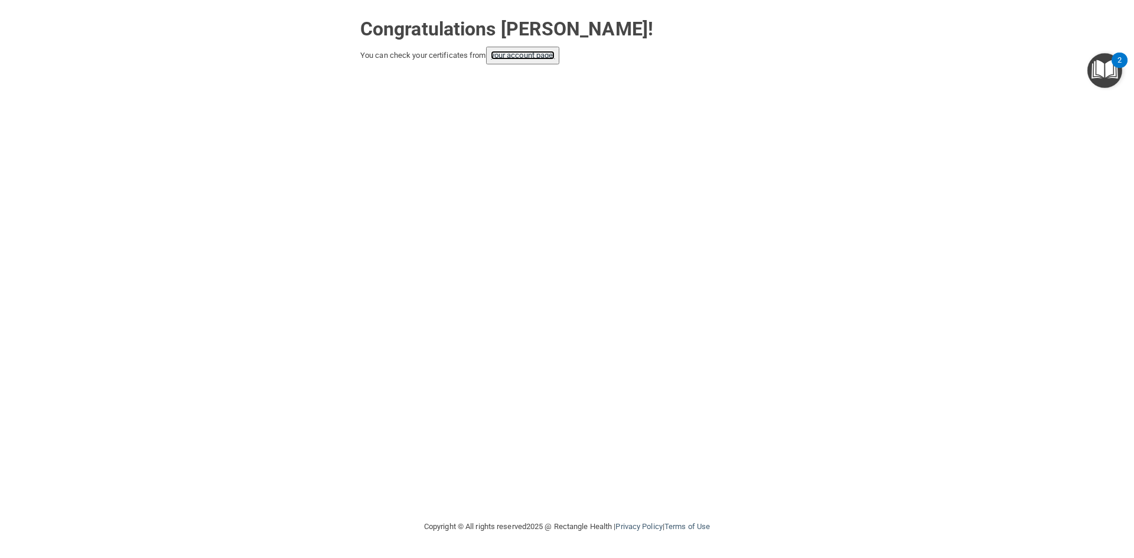
click at [550, 56] on link "your account page!" at bounding box center [523, 55] width 64 height 9
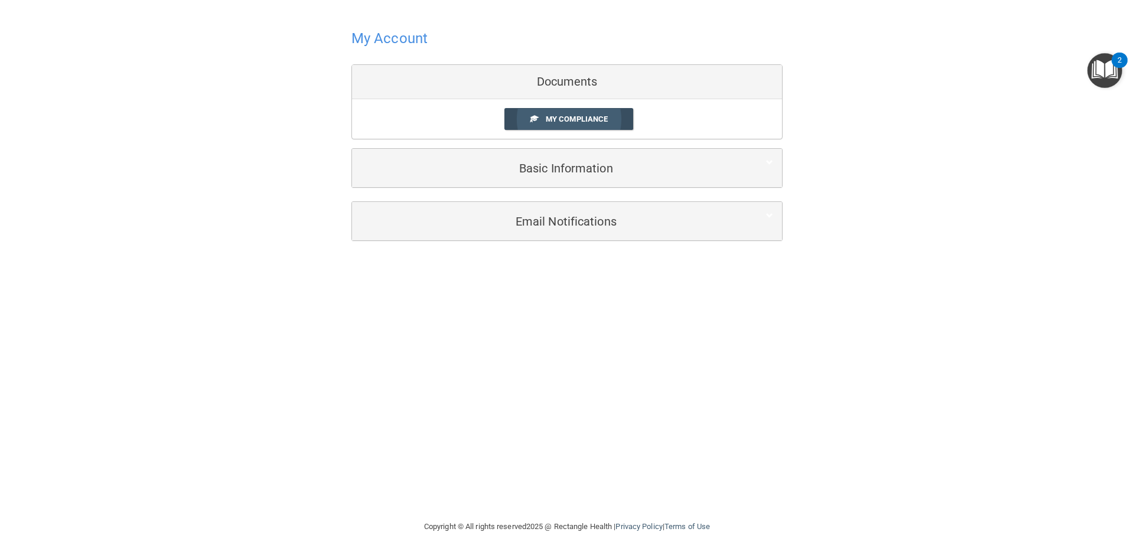
click at [573, 122] on span "My Compliance" at bounding box center [577, 119] width 62 height 9
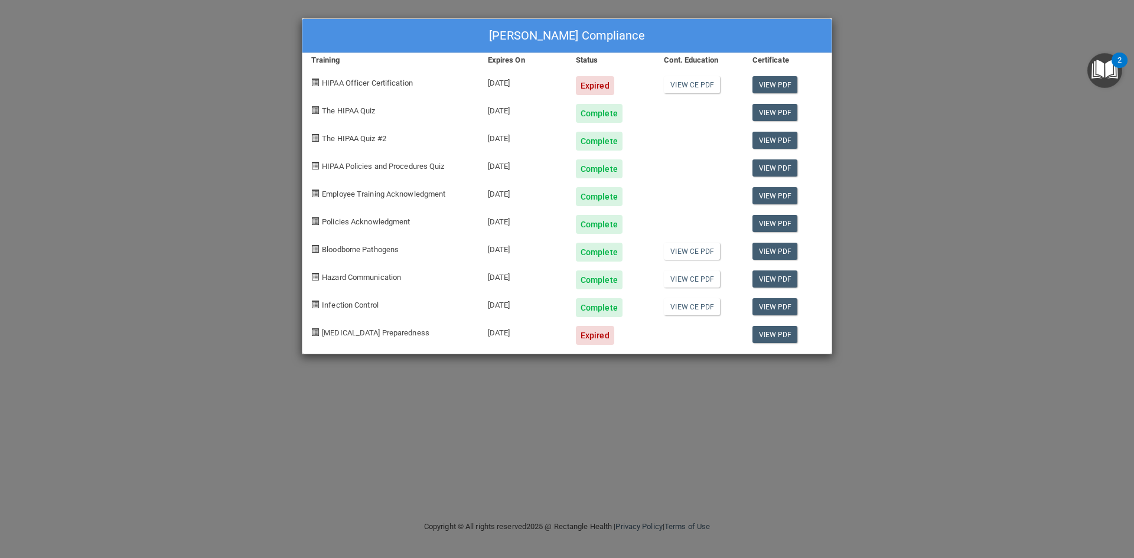
click at [596, 343] on div "Expired" at bounding box center [595, 335] width 38 height 19
click at [387, 334] on span "COVID-19 Preparedness" at bounding box center [375, 332] width 107 height 9
click at [771, 335] on link "View PDF" at bounding box center [774, 334] width 45 height 17
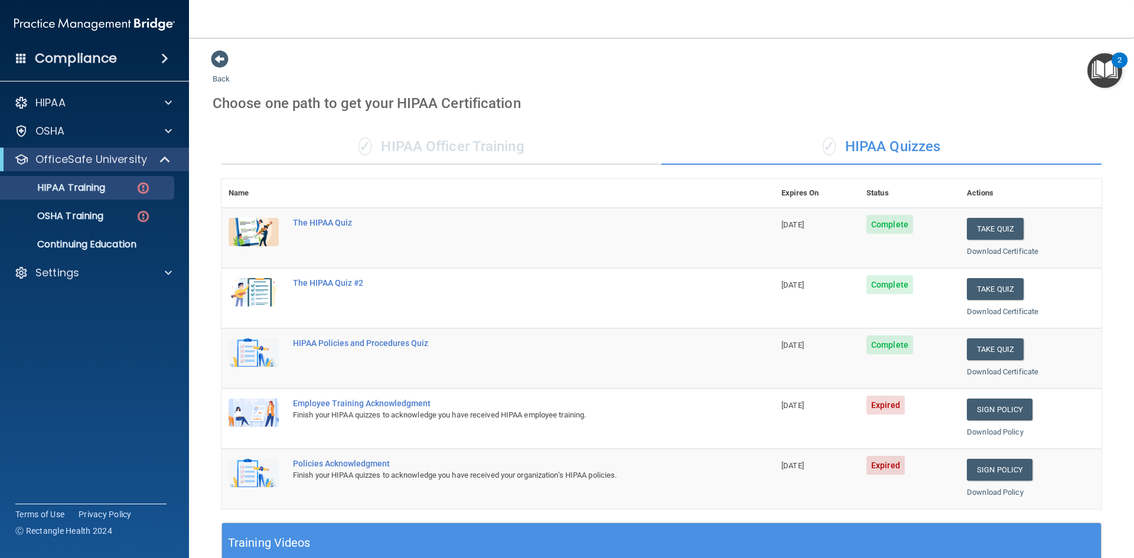
scroll to position [177, 0]
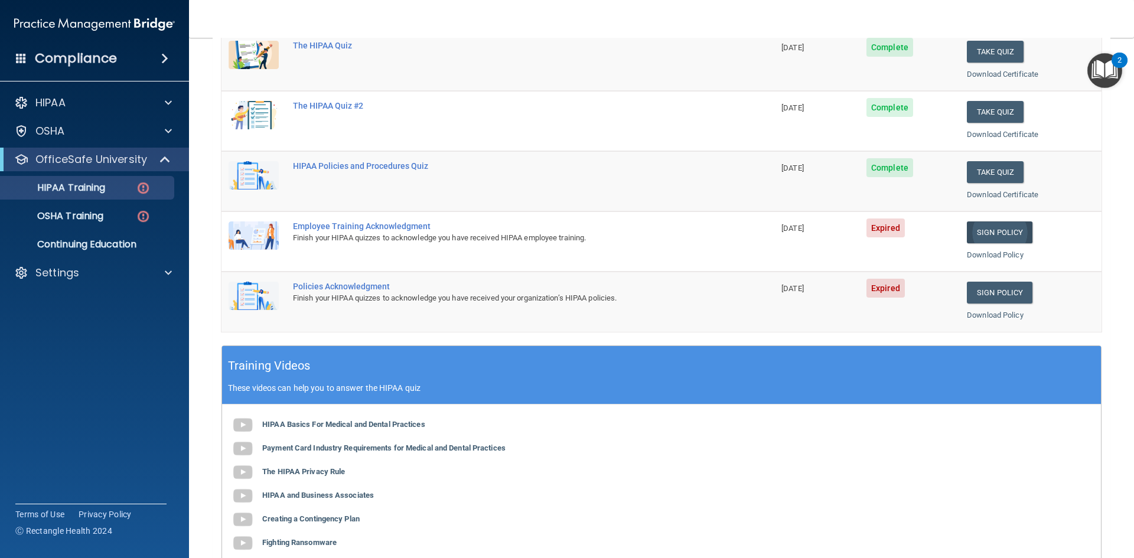
click at [997, 232] on link "Sign Policy" at bounding box center [1000, 232] width 66 height 22
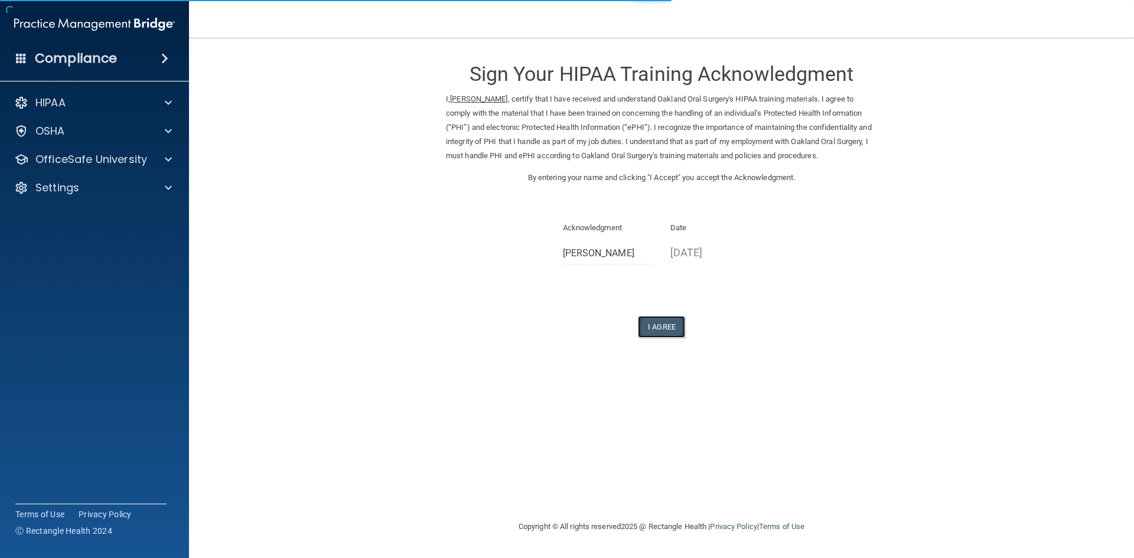
click at [672, 327] on button "I Agree" at bounding box center [661, 327] width 47 height 22
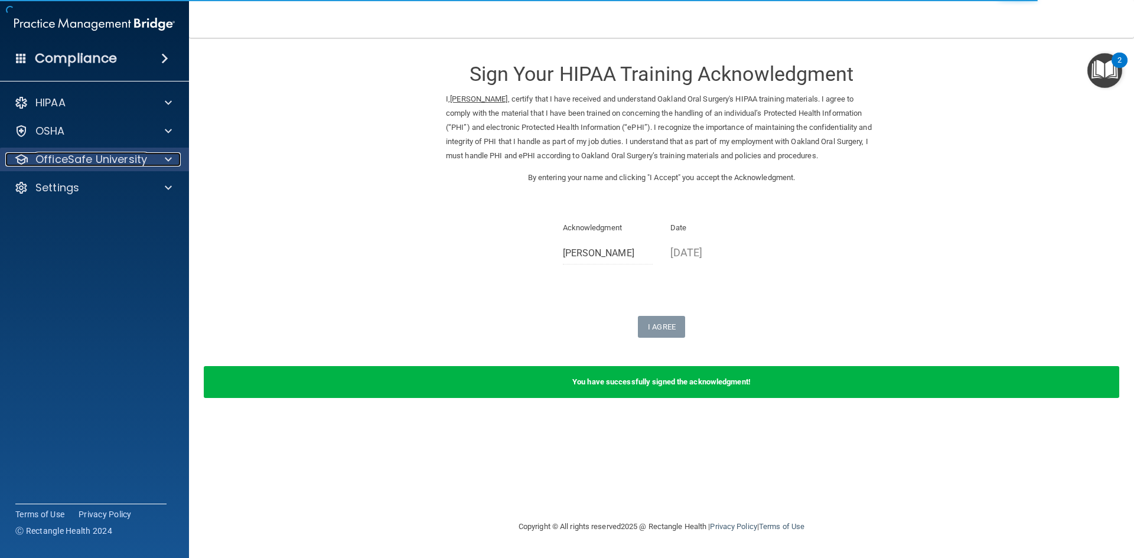
click at [49, 162] on p "OfficeSafe University" at bounding box center [91, 159] width 112 height 14
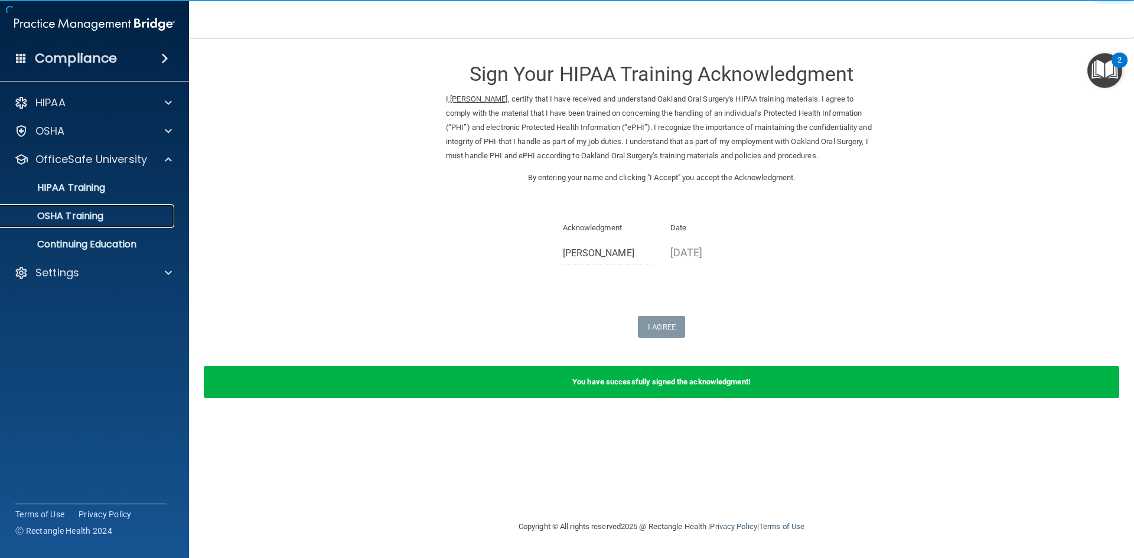
click at [133, 214] on div "OSHA Training" at bounding box center [88, 216] width 161 height 12
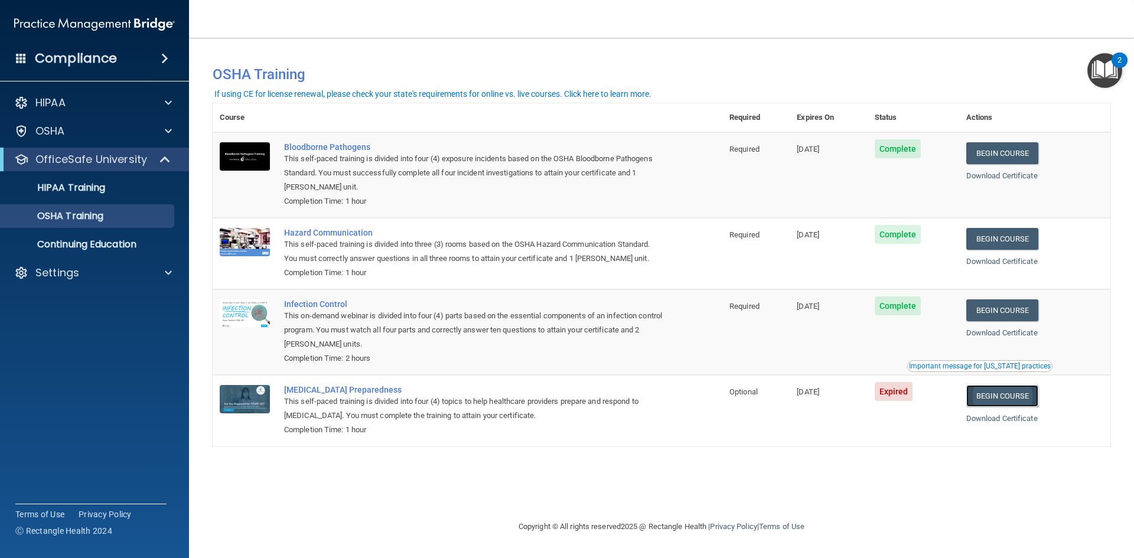
click at [999, 403] on link "Begin Course" at bounding box center [1002, 396] width 72 height 22
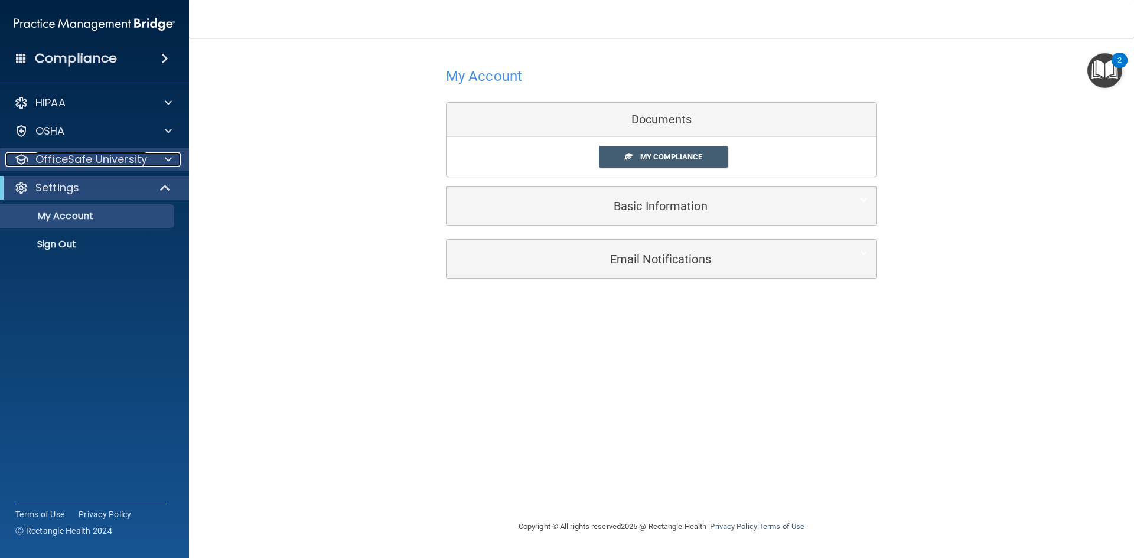
click at [120, 159] on p "OfficeSafe University" at bounding box center [91, 159] width 112 height 14
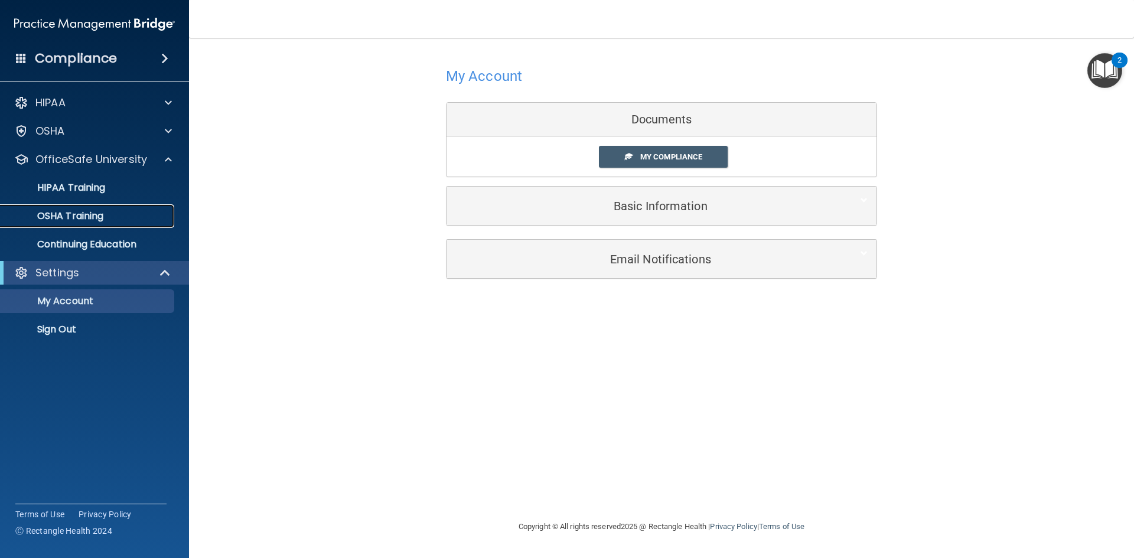
click at [93, 217] on p "OSHA Training" at bounding box center [56, 216] width 96 height 12
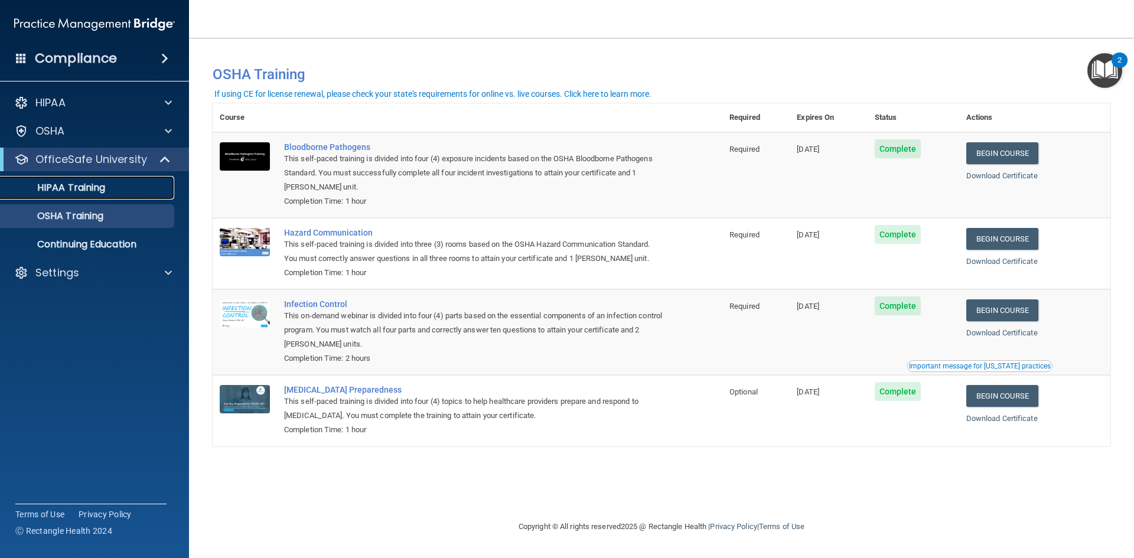
click at [97, 193] on p "HIPAA Training" at bounding box center [56, 188] width 97 height 12
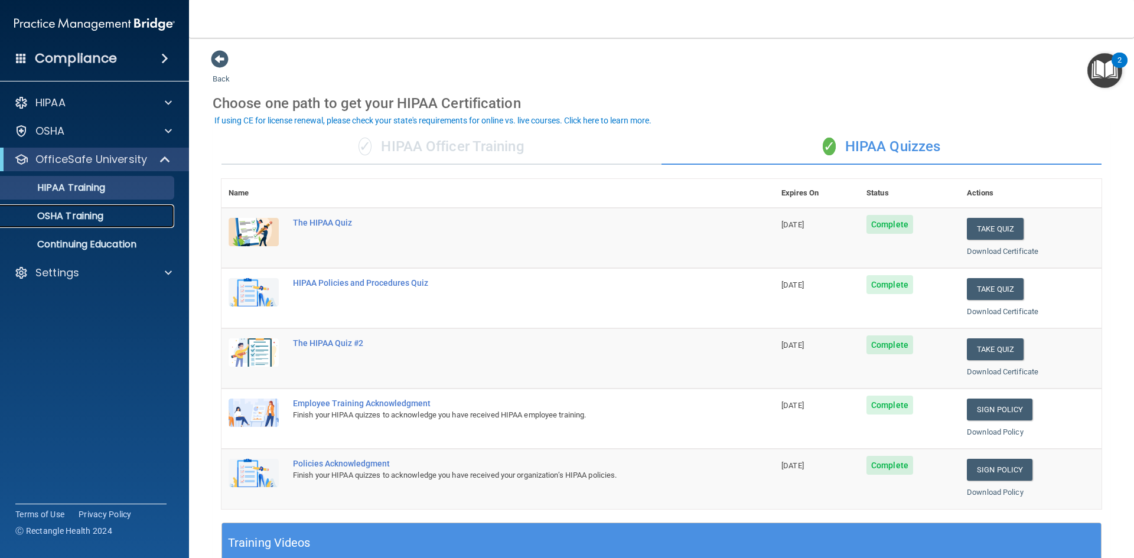
click at [83, 219] on p "OSHA Training" at bounding box center [56, 216] width 96 height 12
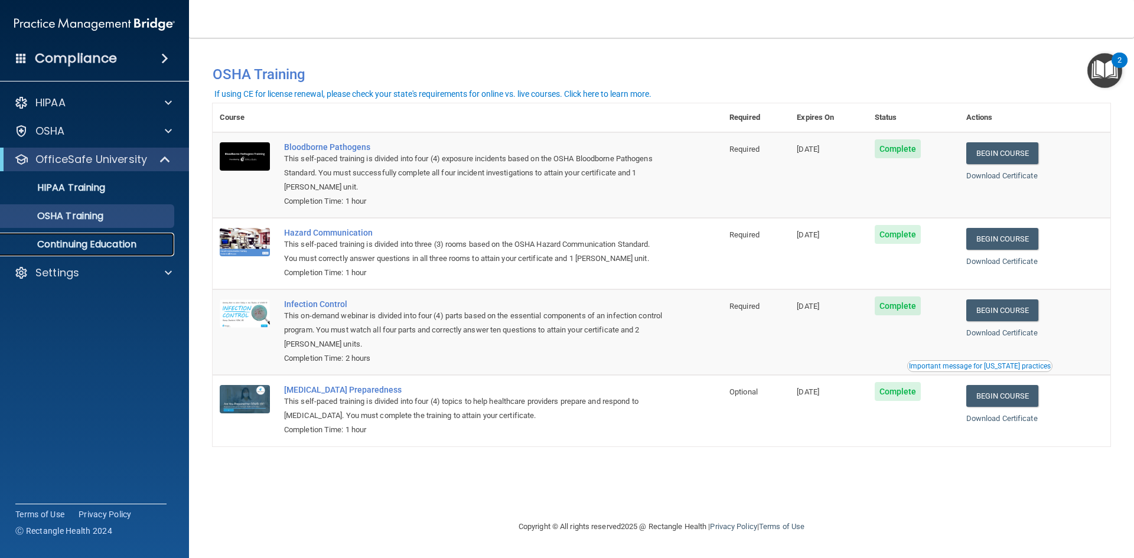
click at [89, 243] on p "Continuing Education" at bounding box center [88, 245] width 161 height 12
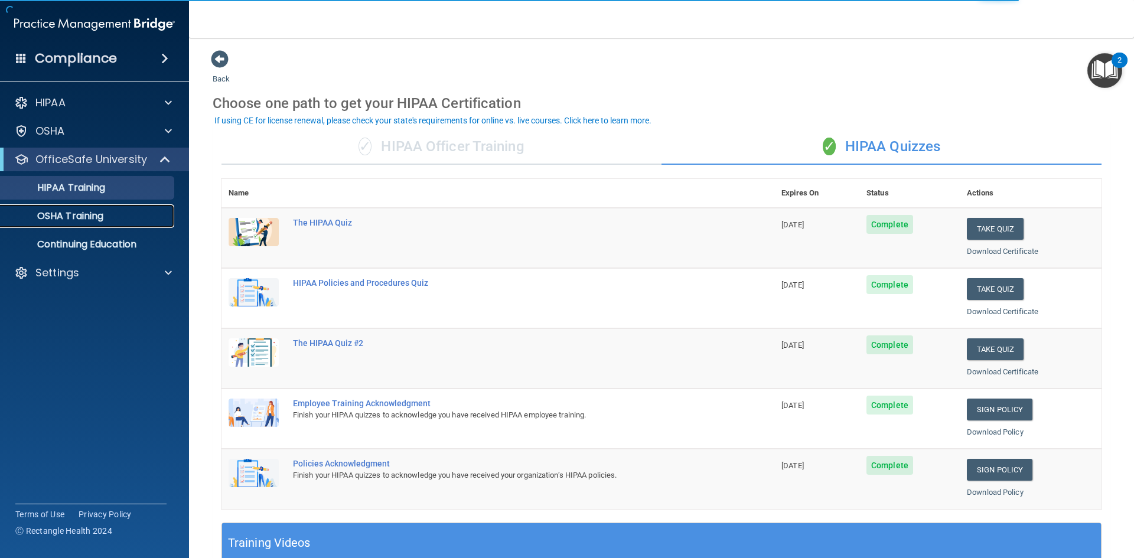
click at [94, 212] on p "OSHA Training" at bounding box center [56, 216] width 96 height 12
